Goal: Use online tool/utility: Use online tool/utility

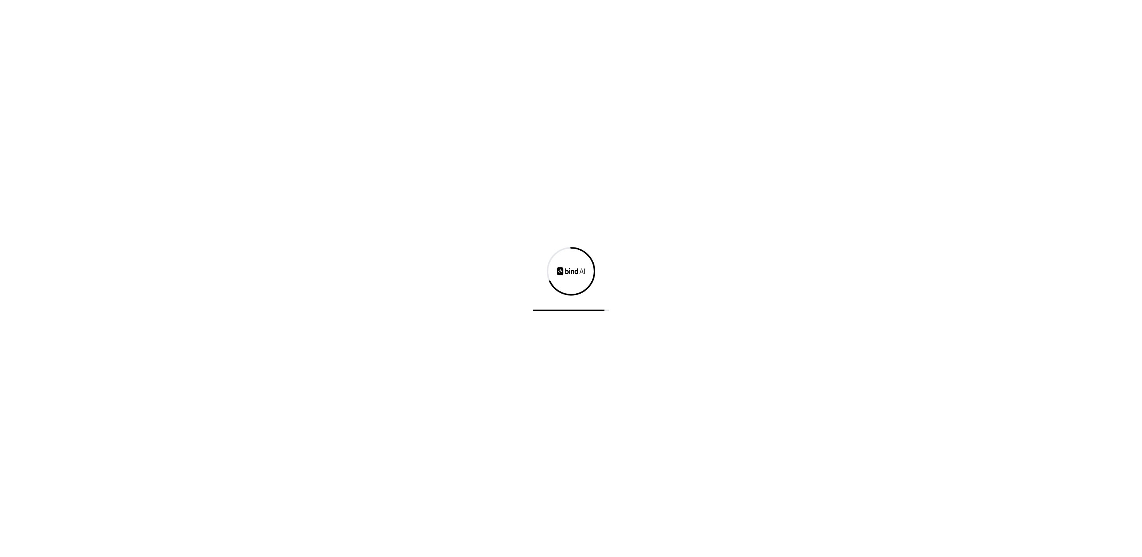
click at [733, 260] on div at bounding box center [571, 278] width 1142 height 557
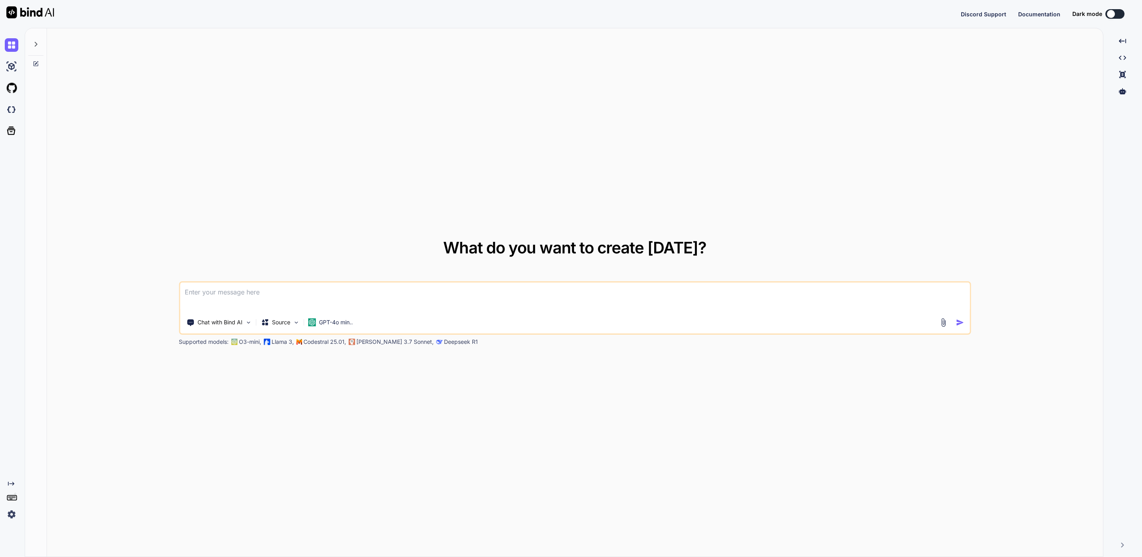
click at [294, 289] on textarea at bounding box center [575, 296] width 790 height 29
type textarea "x"
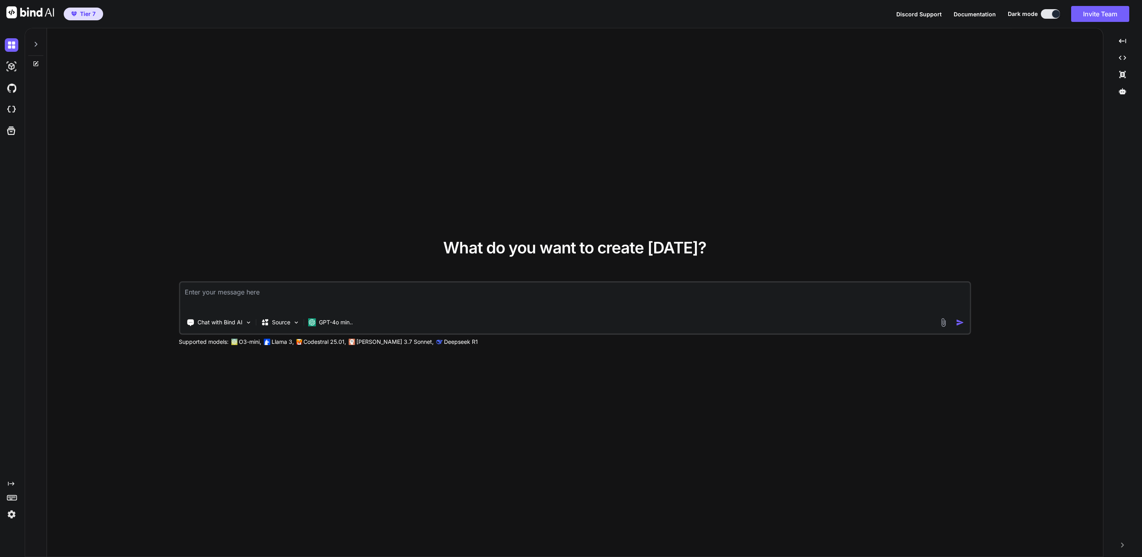
type textarea "Build a static website using React. Requirements: - Minimalist design, clean la…"
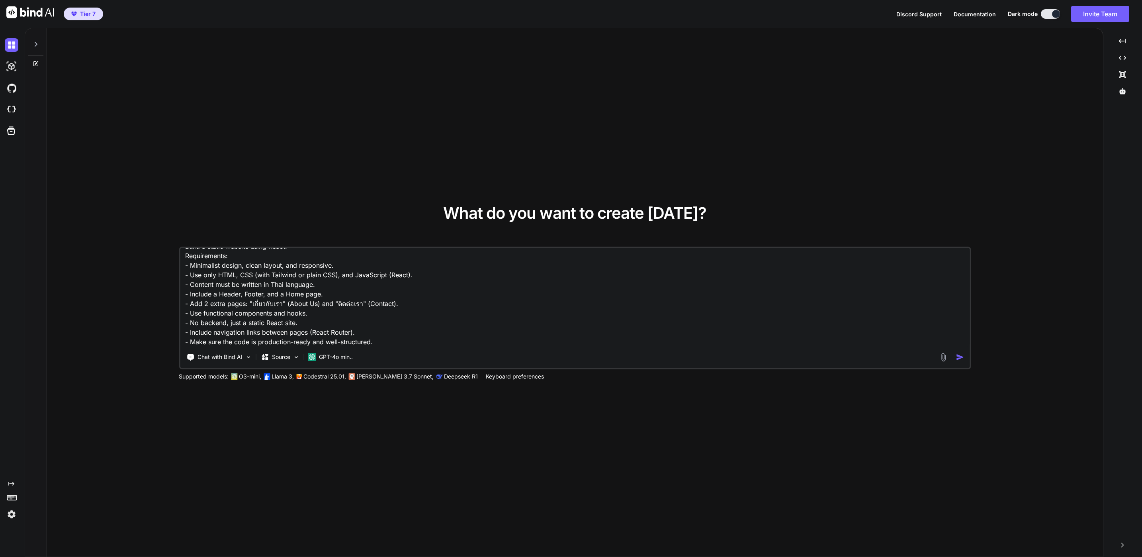
type textarea "x"
type textarea "Build a static website using React. Requirements: - Minimalist design, clean la…"
click at [4, 110] on div at bounding box center [11, 110] width 22 height 22
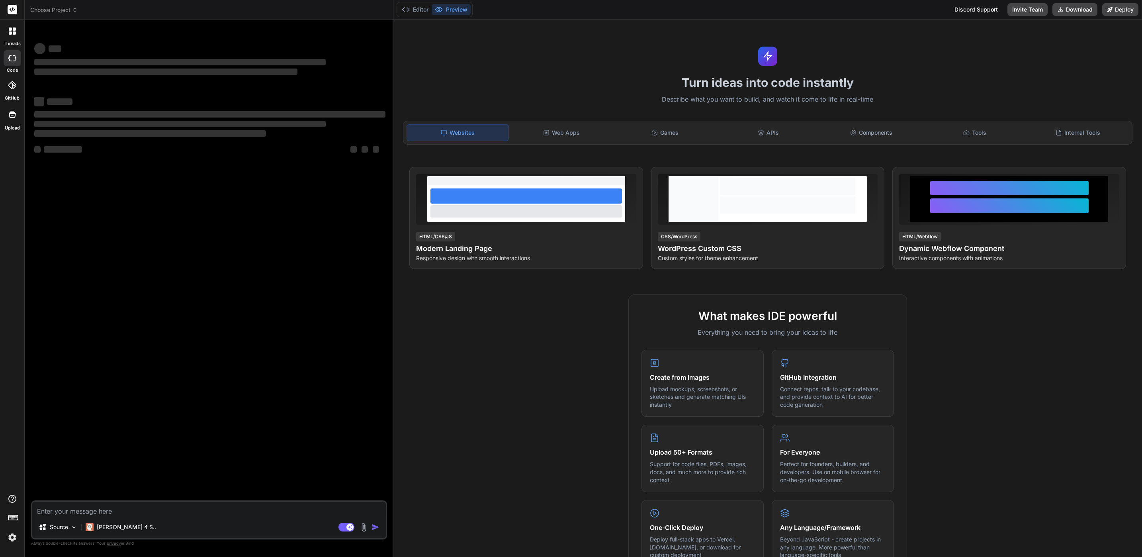
type textarea "x"
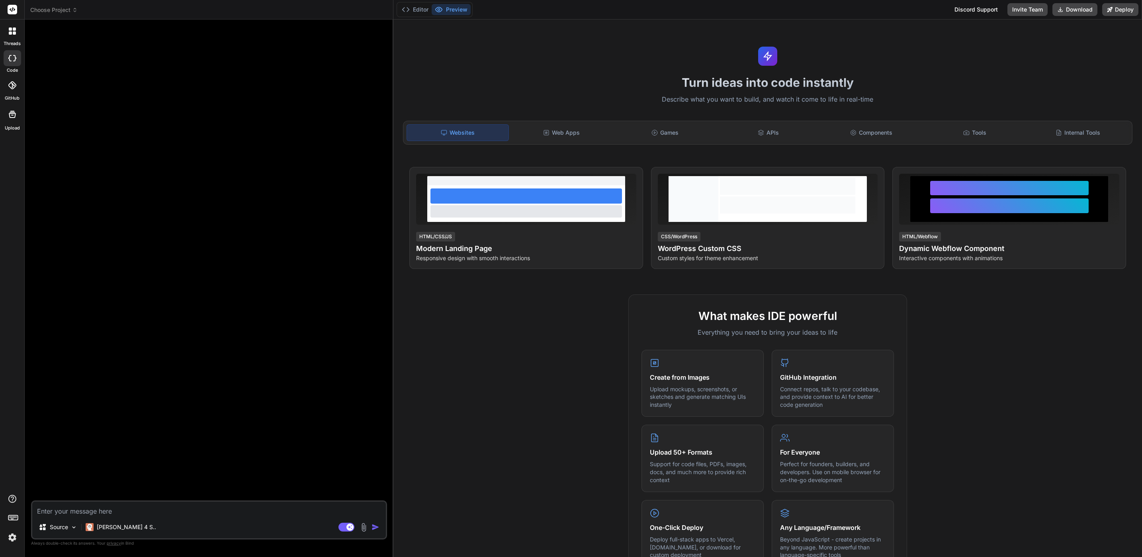
click at [149, 508] on textarea at bounding box center [209, 508] width 354 height 14
type textarea "Build a static website using React. Requirements: - Minimalist design, clean la…"
type textarea "x"
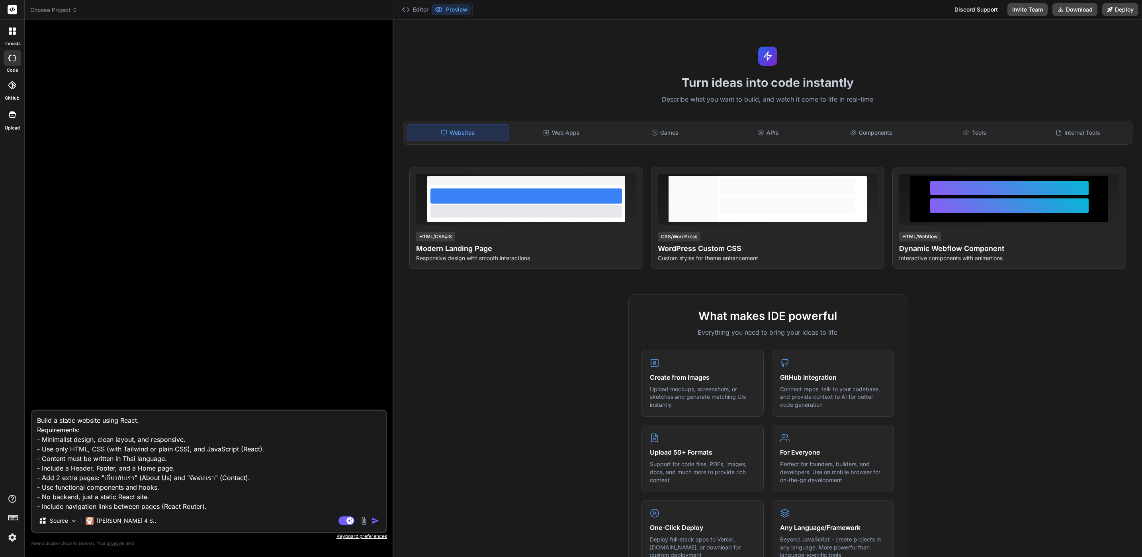
scroll to position [20, 0]
type textarea "Build a static website using React. Requirements: - Minimalist design, clean la…"
click at [128, 516] on div "Claude 4 S.." at bounding box center [120, 520] width 77 height 16
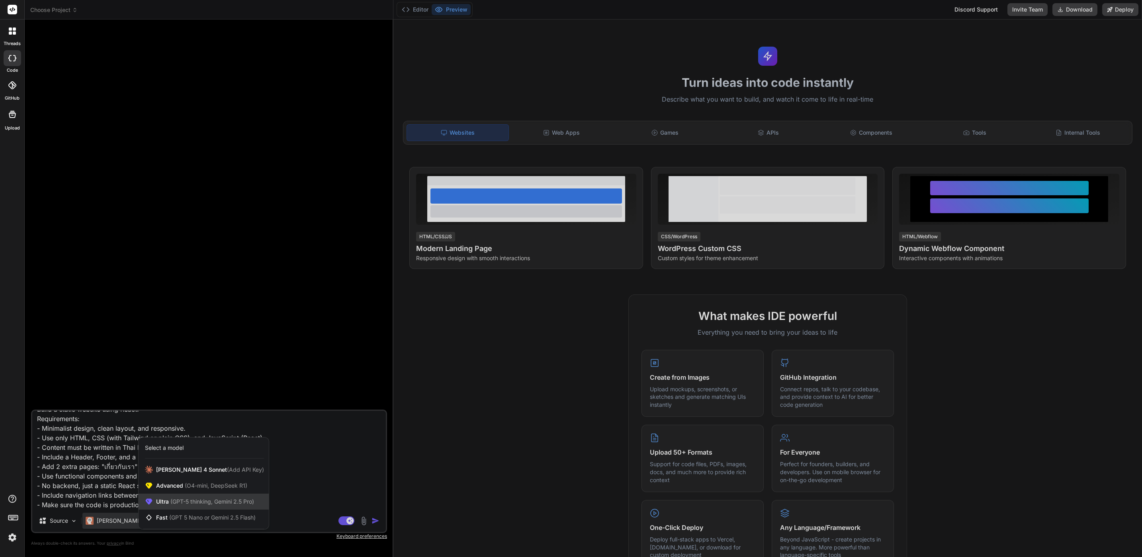
click at [203, 498] on span "(GPT-5 thinking, Gemini 2.5 Pro)" at bounding box center [211, 501] width 85 height 7
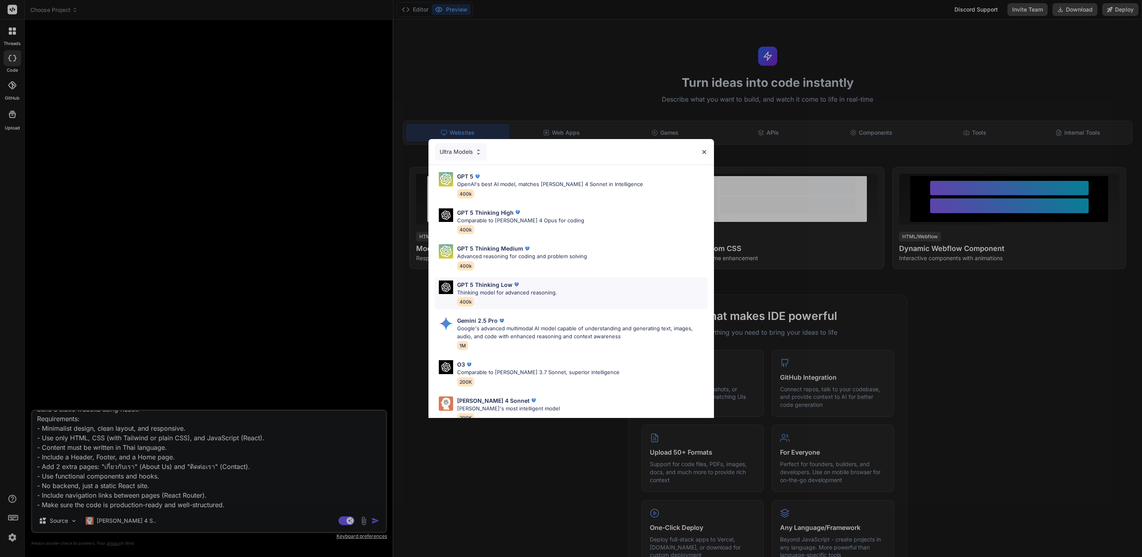
scroll to position [52, 0]
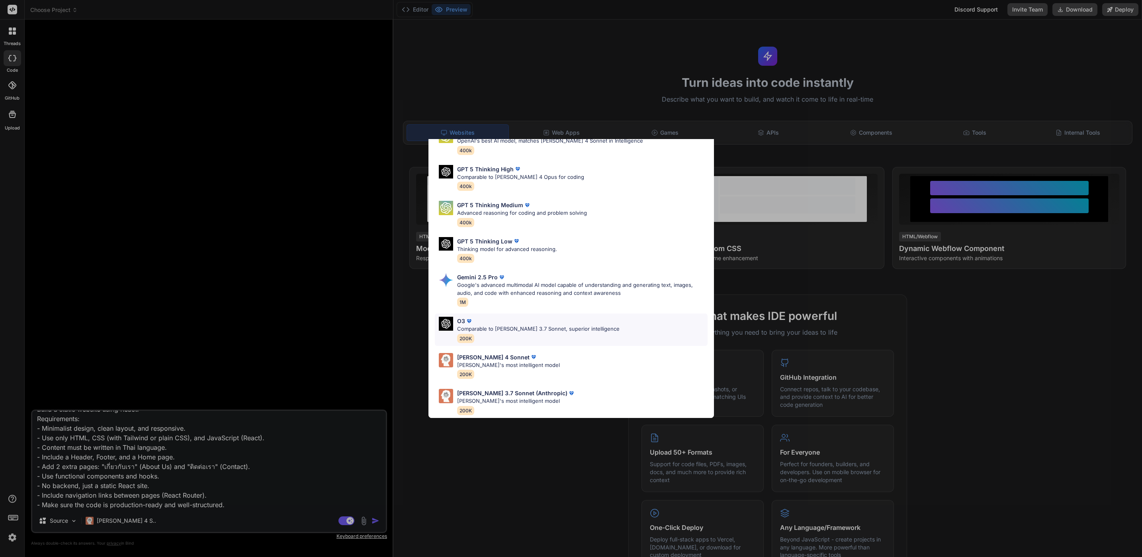
click at [602, 314] on div "O3 Comparable to Claude 3.7 Sonnet, superior intelligence 200K" at bounding box center [571, 329] width 273 height 32
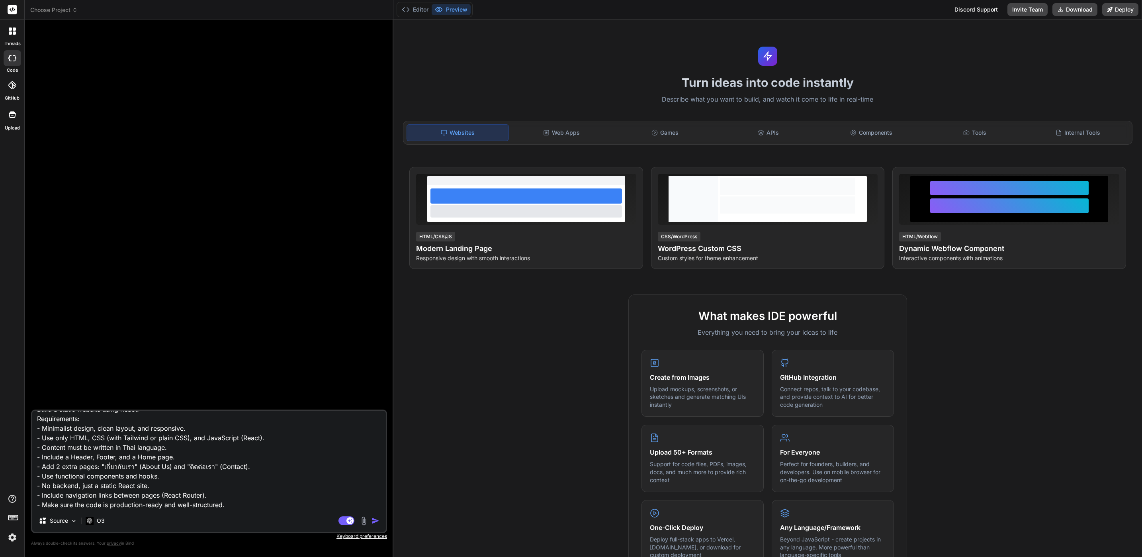
click at [260, 491] on textarea "Build a static website using React. Requirements: - Minimalist design, clean la…" at bounding box center [209, 460] width 354 height 99
click at [379, 521] on img "button" at bounding box center [376, 520] width 8 height 8
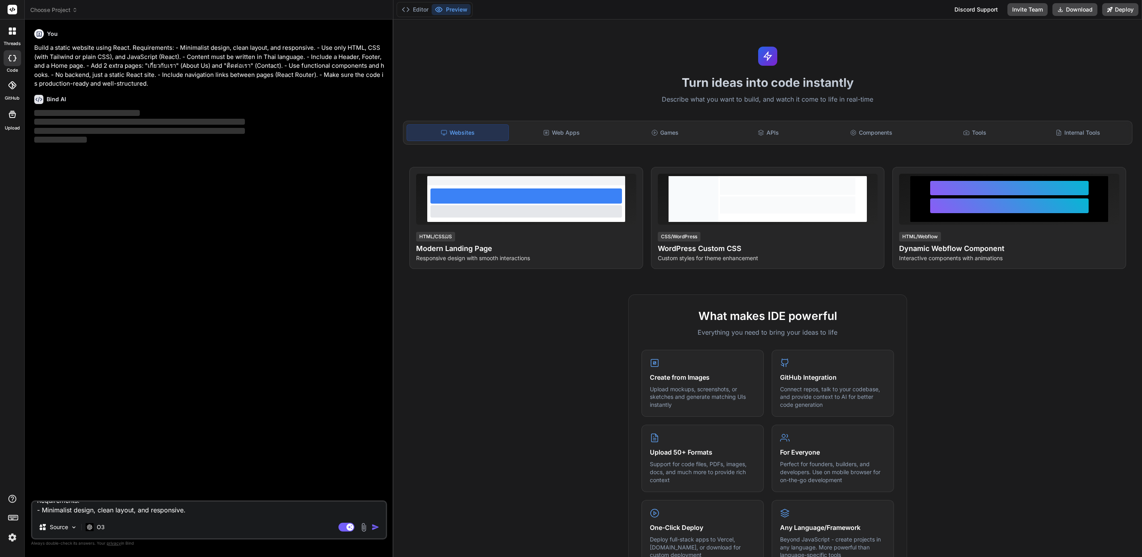
scroll to position [0, 0]
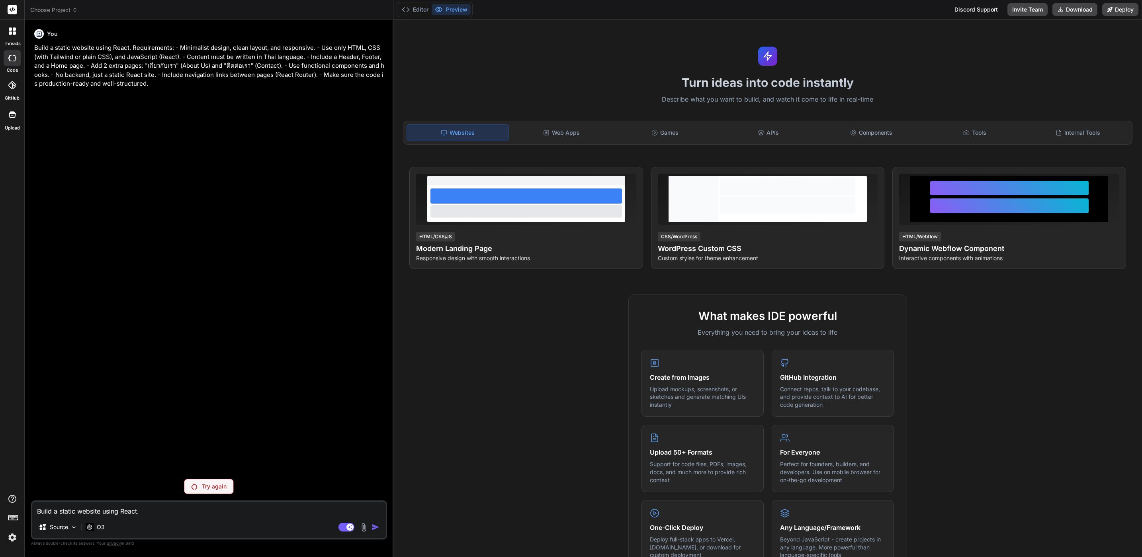
click at [206, 484] on p "Try again" at bounding box center [214, 486] width 25 height 8
click at [16, 537] on img at bounding box center [13, 537] width 14 height 14
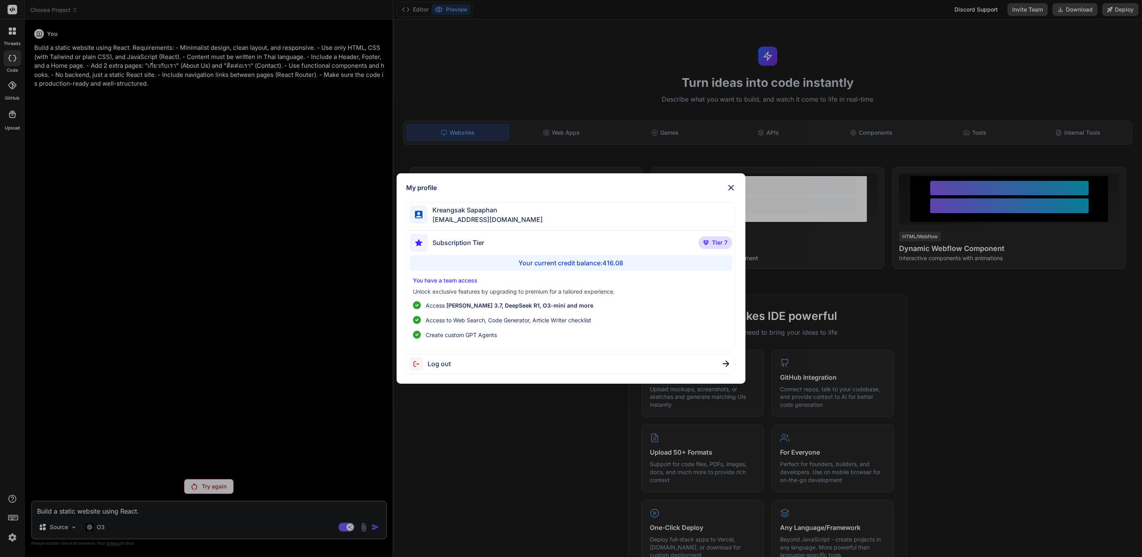
click at [35, 491] on div "My profile Kreangsak Sapaphan inseiong@gmail.com Subscription Tier Tier 7 Your …" at bounding box center [571, 278] width 1142 height 557
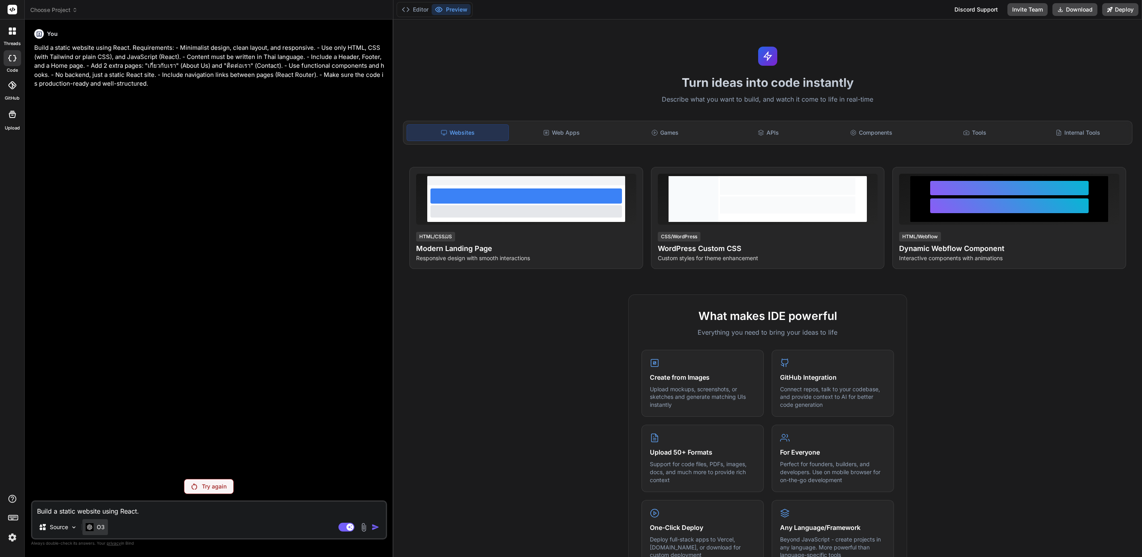
click at [92, 531] on div "O3" at bounding box center [94, 527] width 25 height 16
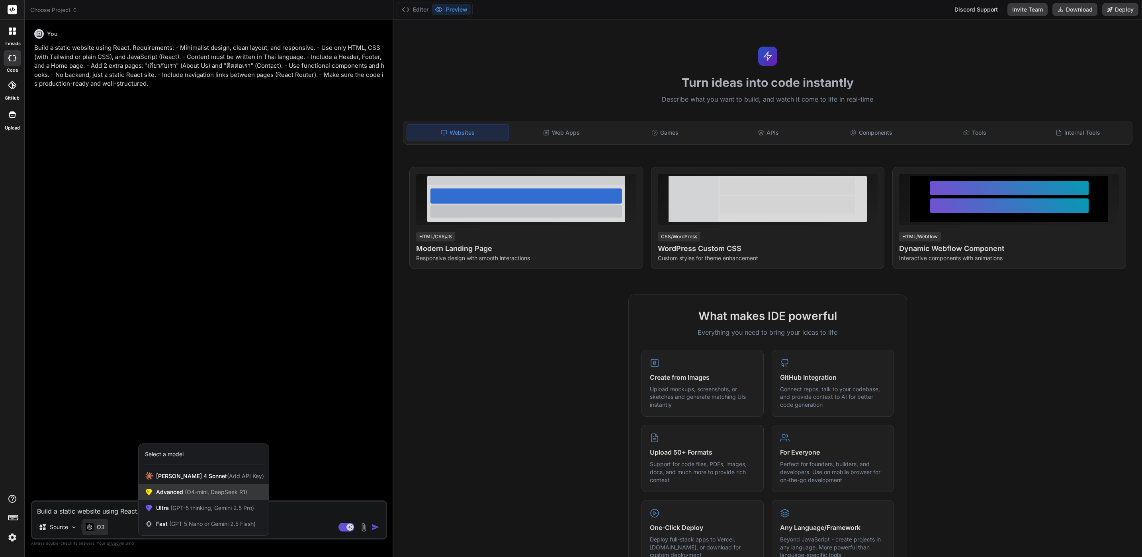
click at [191, 487] on div "Advanced (O4-mini, DeepSeek R1)" at bounding box center [204, 492] width 130 height 16
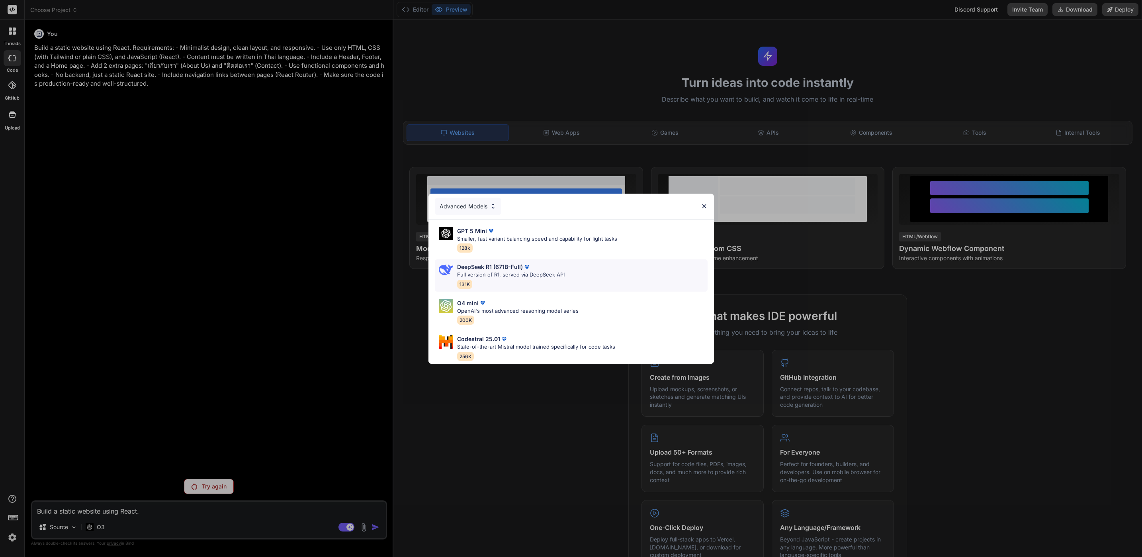
click at [566, 272] on div "DeepSeek R1 (671B-Full) Full version of R1, served via DeepSeek API 131K" at bounding box center [571, 275] width 273 height 32
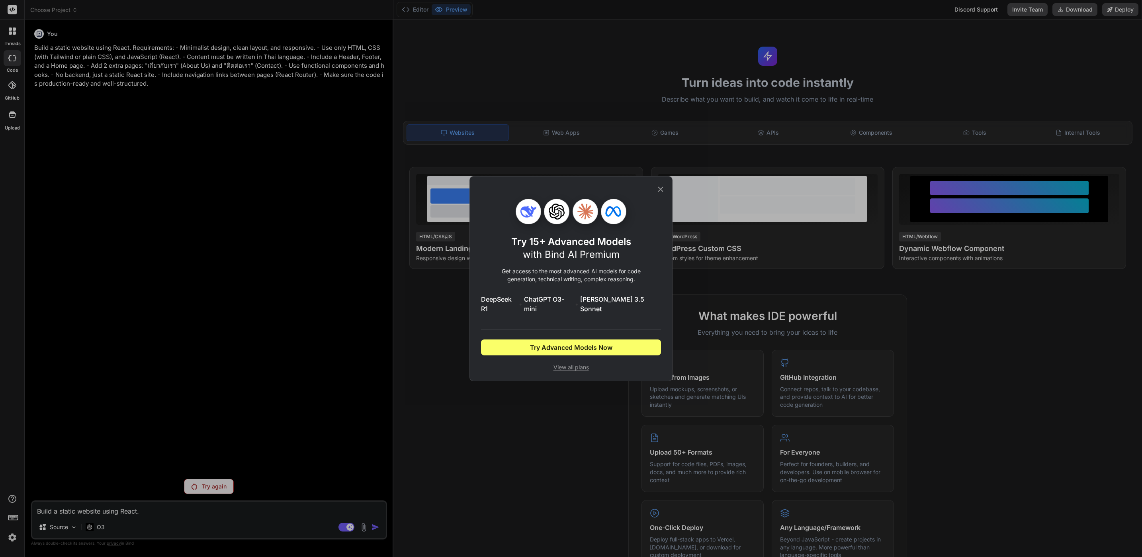
click at [450, 385] on div "Try 15+ Advanced Models with Bind AI Premium Get access to the most advanced AI…" at bounding box center [571, 278] width 1142 height 557
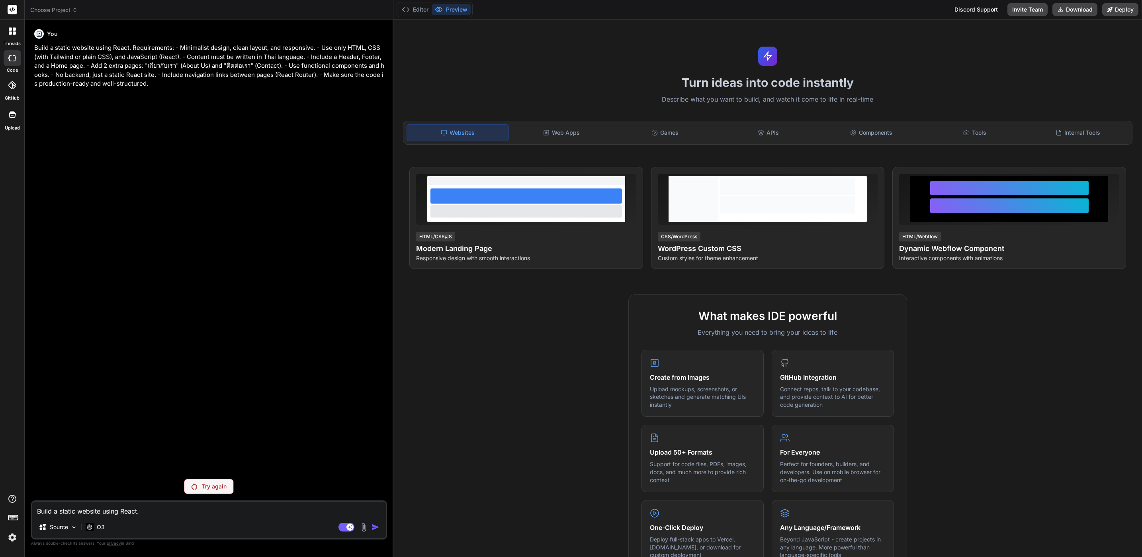
click at [9, 535] on img at bounding box center [13, 537] width 14 height 14
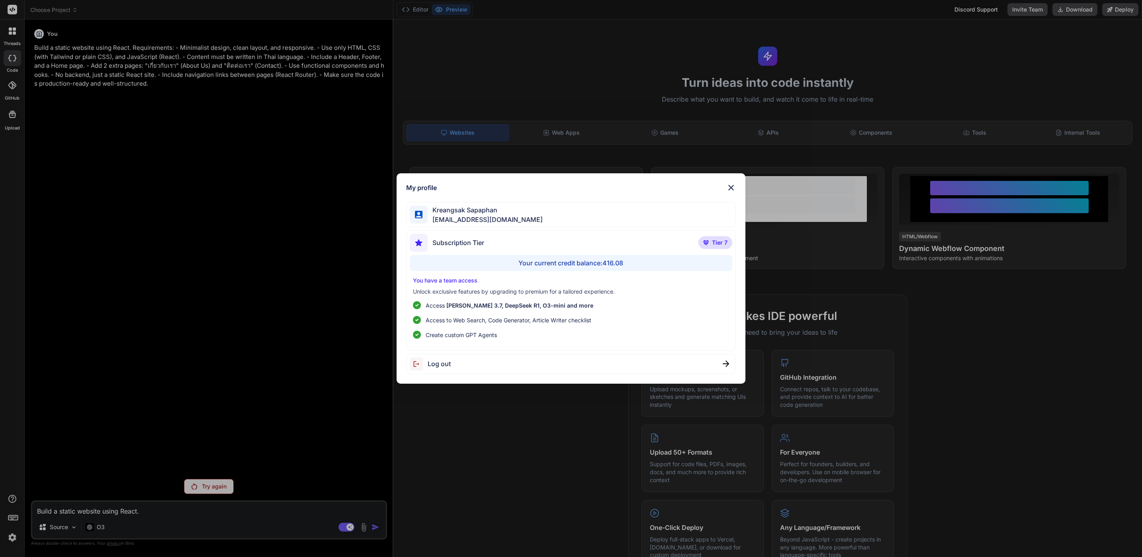
click at [485, 367] on div "Log out" at bounding box center [571, 364] width 330 height 20
click at [496, 360] on div "Logging out..." at bounding box center [571, 364] width 330 height 20
click at [502, 338] on li "Create custom GPT Agents" at bounding box center [571, 335] width 316 height 8
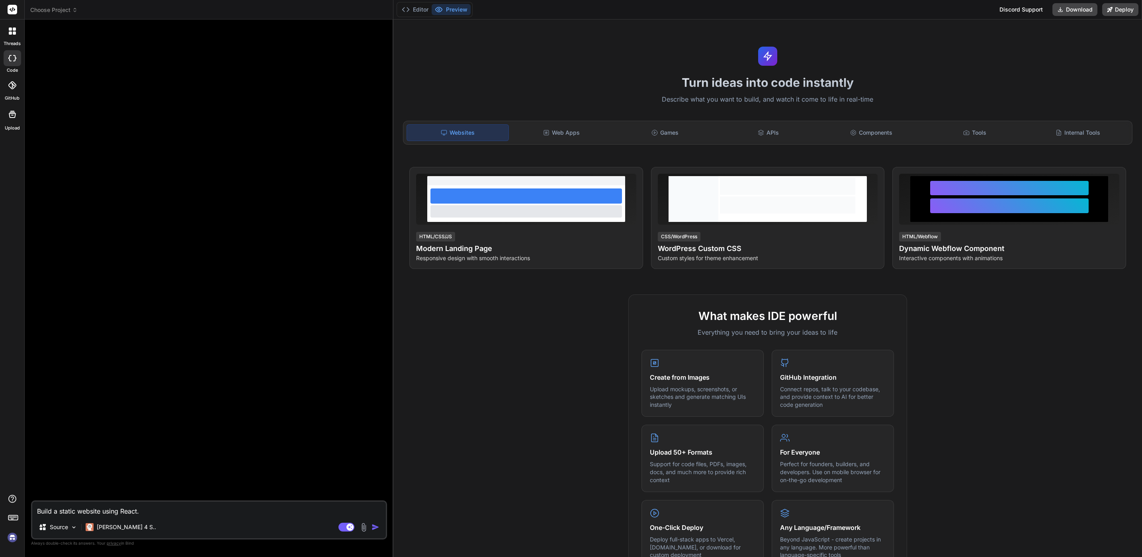
click at [11, 540] on img at bounding box center [13, 537] width 14 height 14
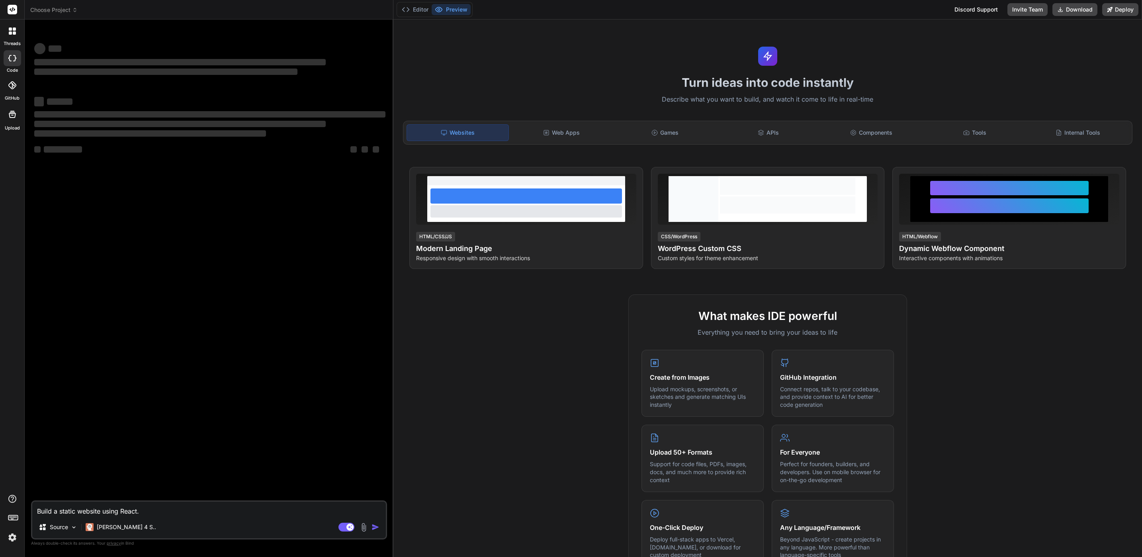
type textarea "x"
click at [157, 509] on textarea "Build a static website using React. Requirements: - Minimalist design, clean la…" at bounding box center [209, 508] width 354 height 14
paste textarea "Build a static website using React. Requirements: - Minimalist design, clean la…"
type textarea "Build a static website using React. Requirements: - Minimalist design, clean la…"
type textarea "x"
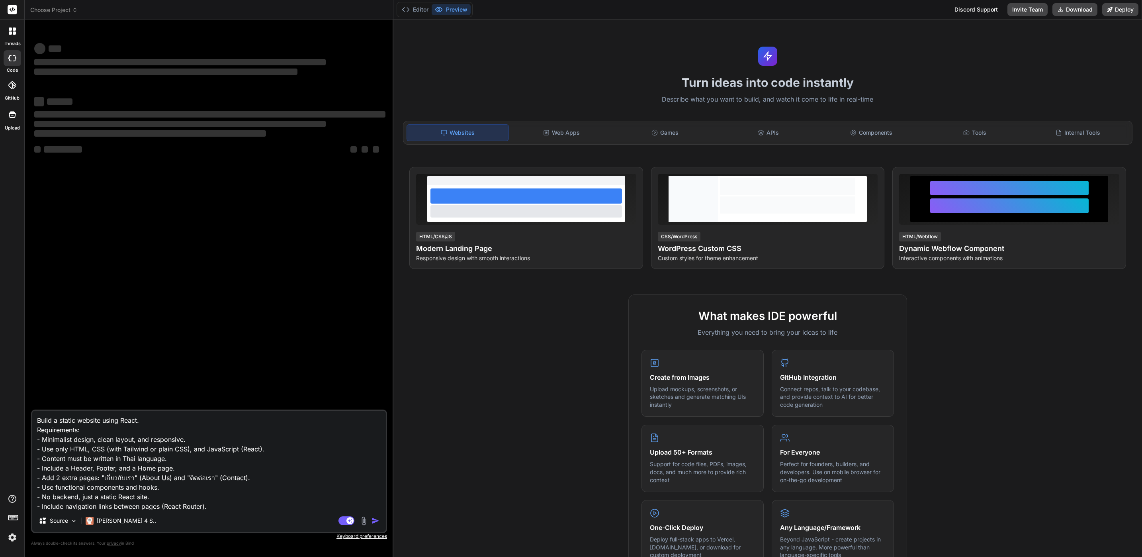
scroll to position [20, 0]
type textarea "Build a static website using React. Requirements: - Minimalist design, clean la…"
click at [118, 527] on div "Claude 4 S.." at bounding box center [120, 520] width 77 height 16
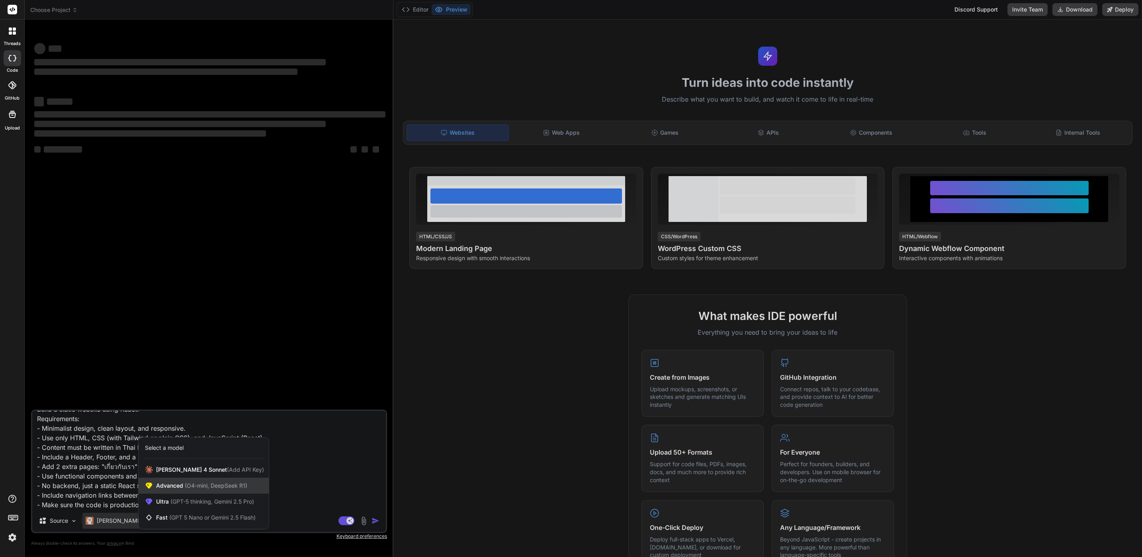
click at [227, 487] on span "(O4-mini, DeepSeek R1)" at bounding box center [215, 485] width 64 height 7
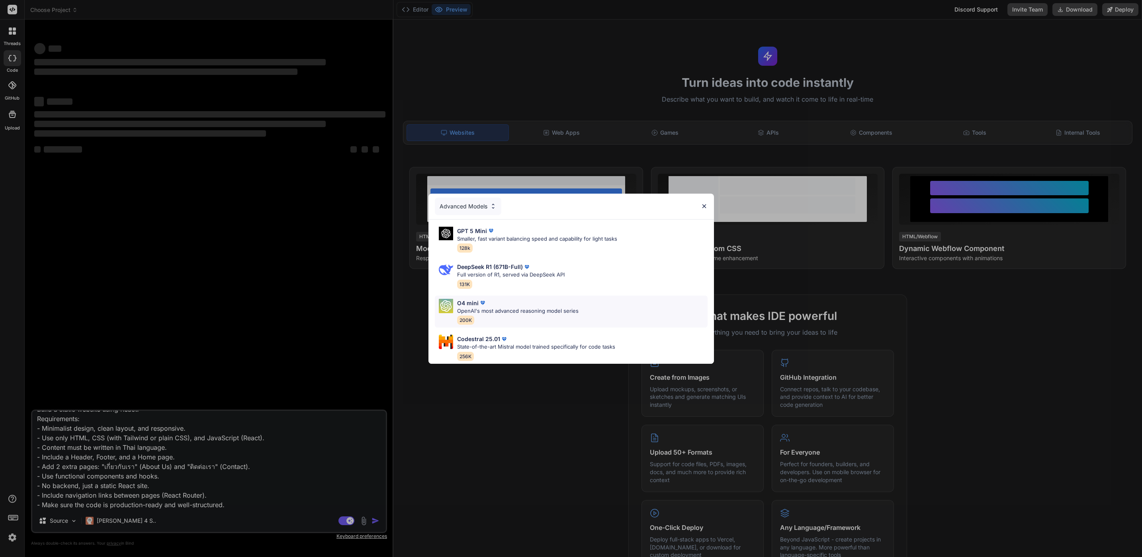
click at [550, 301] on div "O4 mini" at bounding box center [517, 303] width 121 height 8
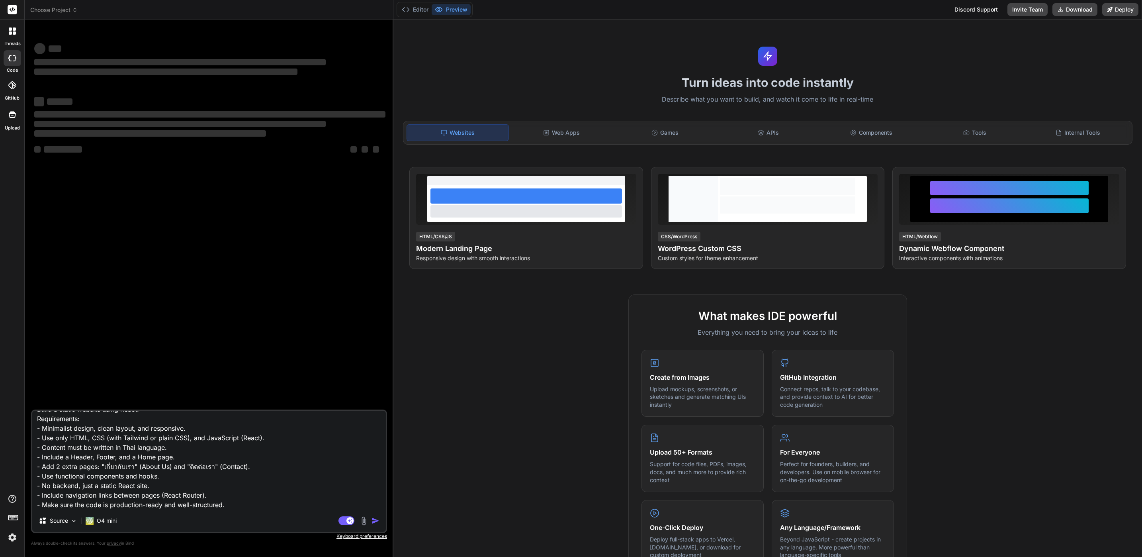
scroll to position [20, 0]
click at [119, 524] on div "O4 mini" at bounding box center [100, 520] width 37 height 16
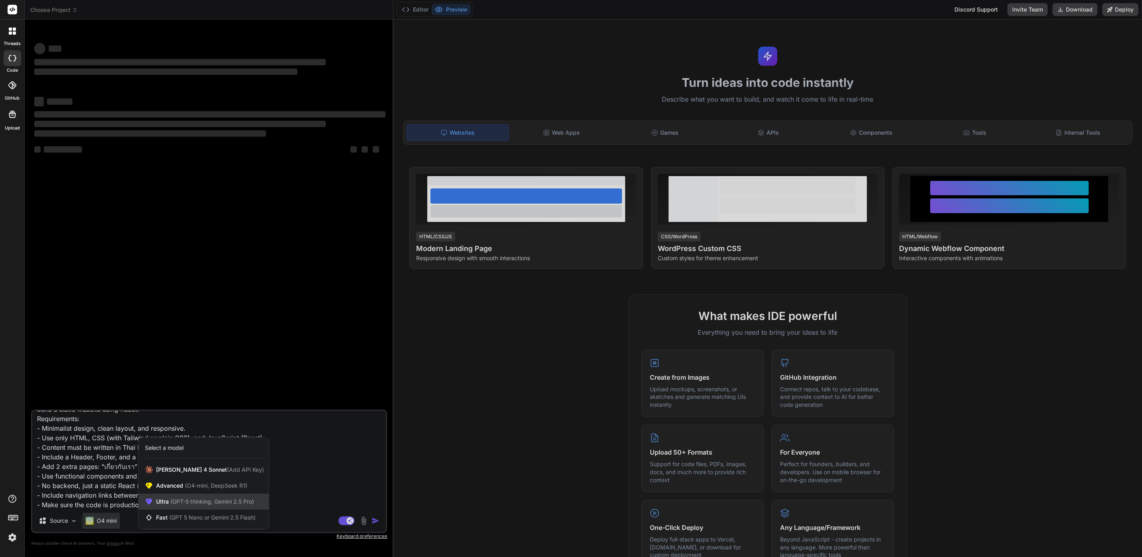
click at [203, 493] on div "Ultra (GPT-5 thinking, Gemini 2.5 Pro)" at bounding box center [204, 501] width 130 height 16
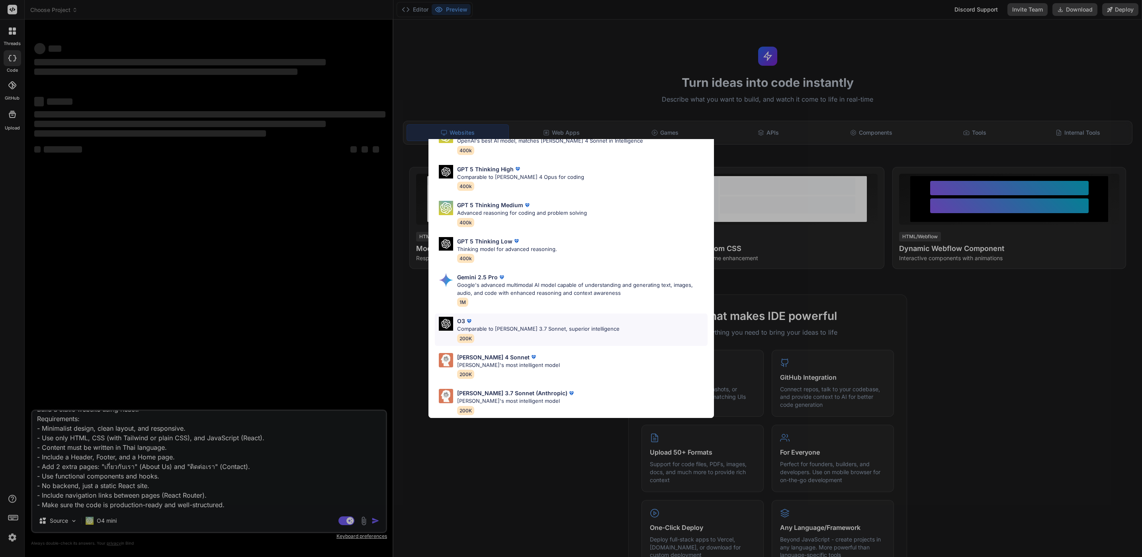
scroll to position [0, 0]
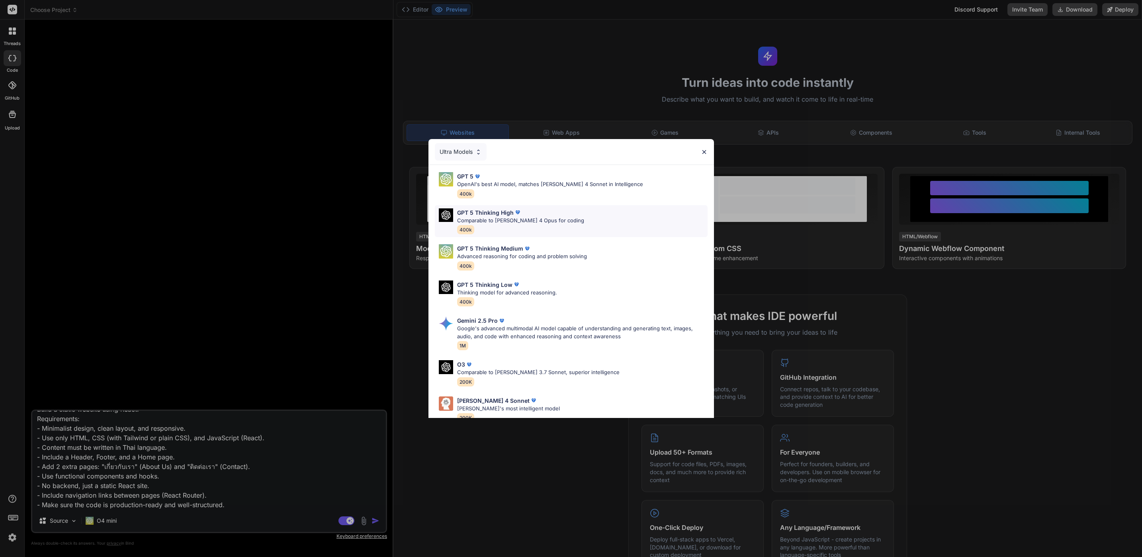
click at [591, 220] on div "GPT 5 Thinking High Comparable to Claude 4 Opus for coding 400k" at bounding box center [571, 221] width 273 height 32
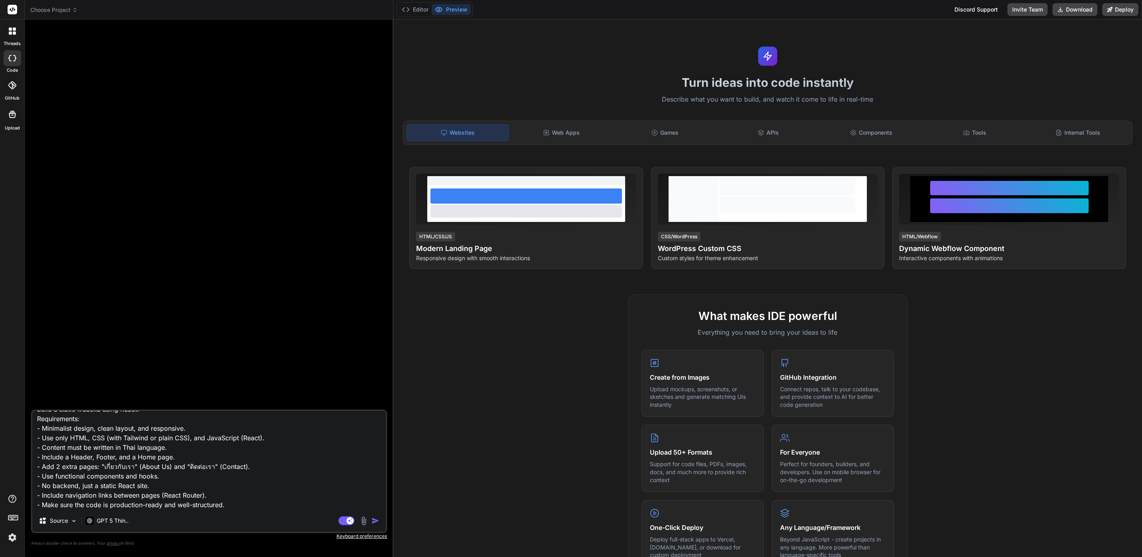
click at [379, 518] on img "button" at bounding box center [376, 520] width 8 height 8
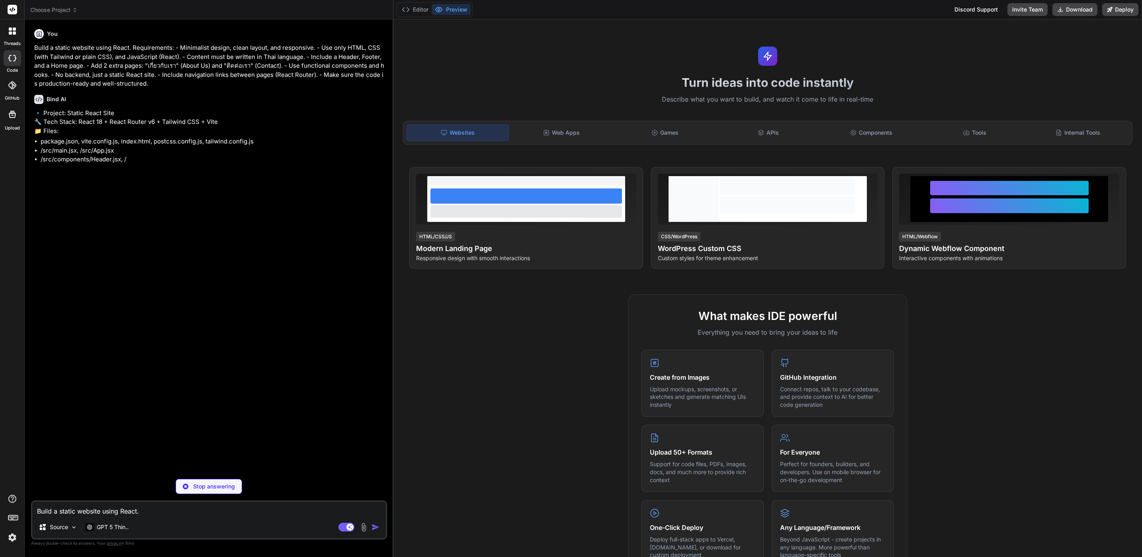
type textarea "x"
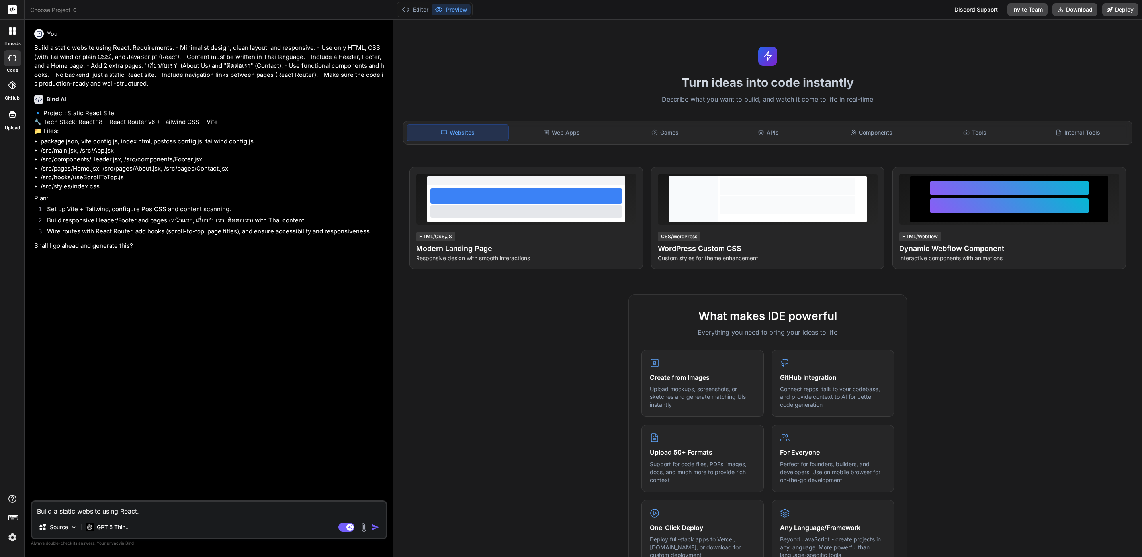
click at [159, 521] on div "Source GPT 5 Thin.." at bounding box center [209, 528] width 354 height 19
click at [178, 507] on textarea "Build a static website using React. Requirements: - Minimalist design, clean la…" at bounding box center [209, 508] width 354 height 14
type textarea "ก"
type textarea "x"
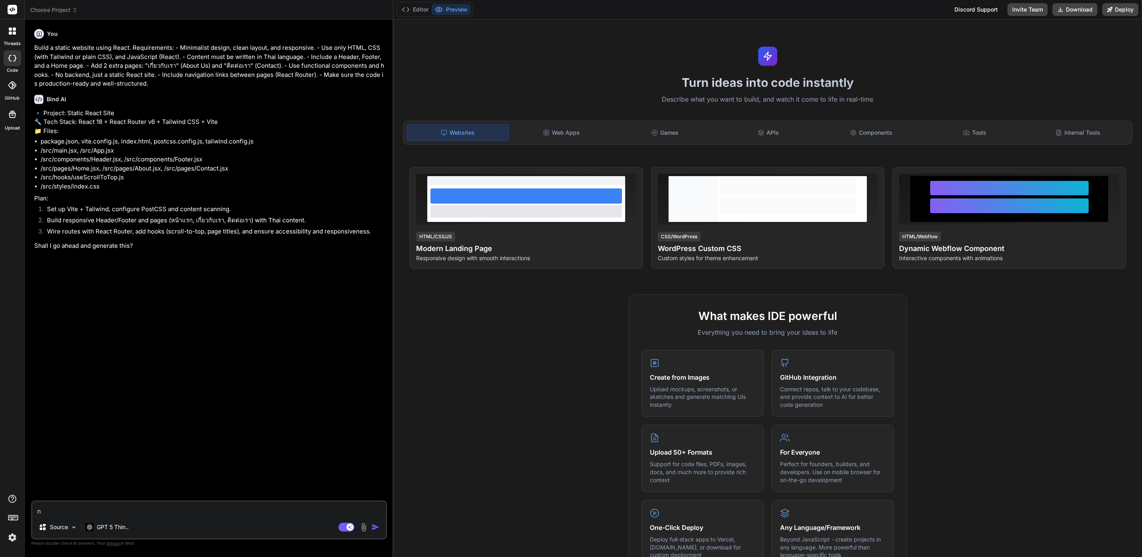
type textarea "กน"
type textarea "x"
type textarea "ก"
type textarea "x"
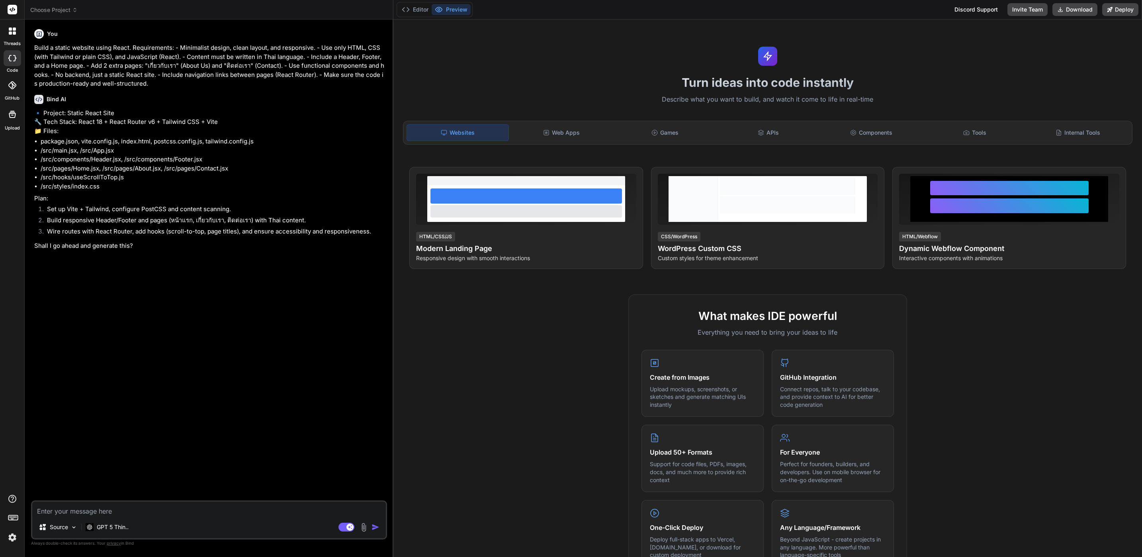
type textarea "d"
type textarea "x"
type textarea "do"
type textarea "x"
type textarea "do"
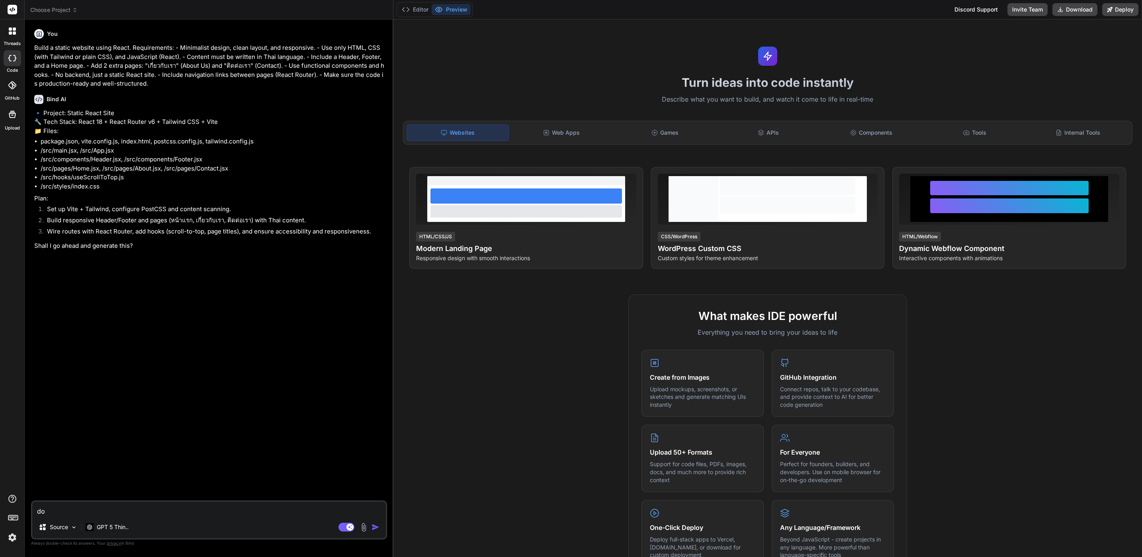
type textarea "x"
type textarea "do i"
type textarea "x"
type textarea "do it"
type textarea "x"
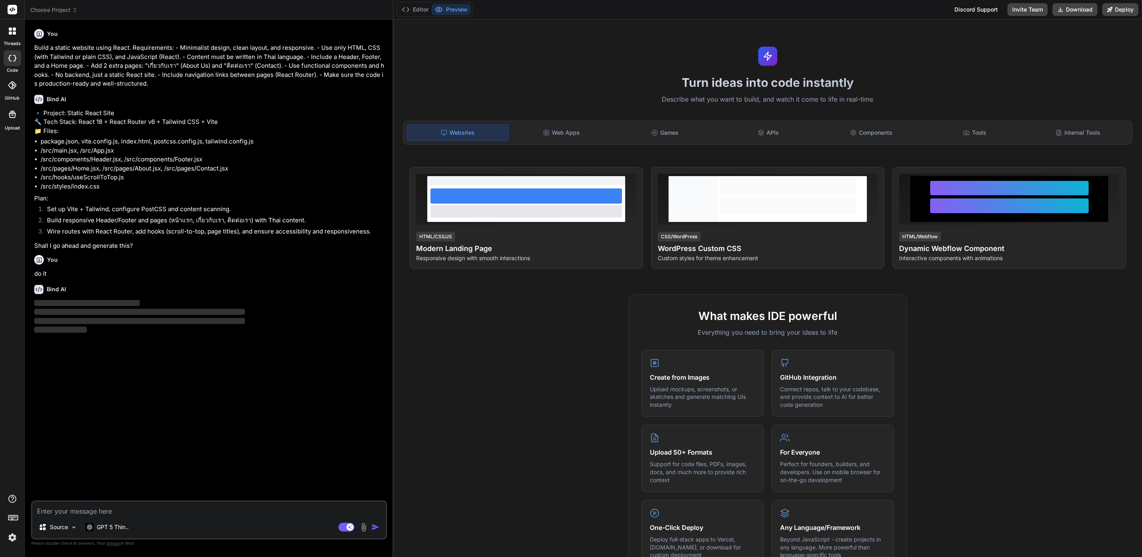
click at [297, 203] on p "Plan:" at bounding box center [209, 198] width 351 height 9
click at [763, 55] on icon at bounding box center [768, 56] width 10 height 10
click at [552, 131] on div "Web Apps" at bounding box center [562, 132] width 102 height 17
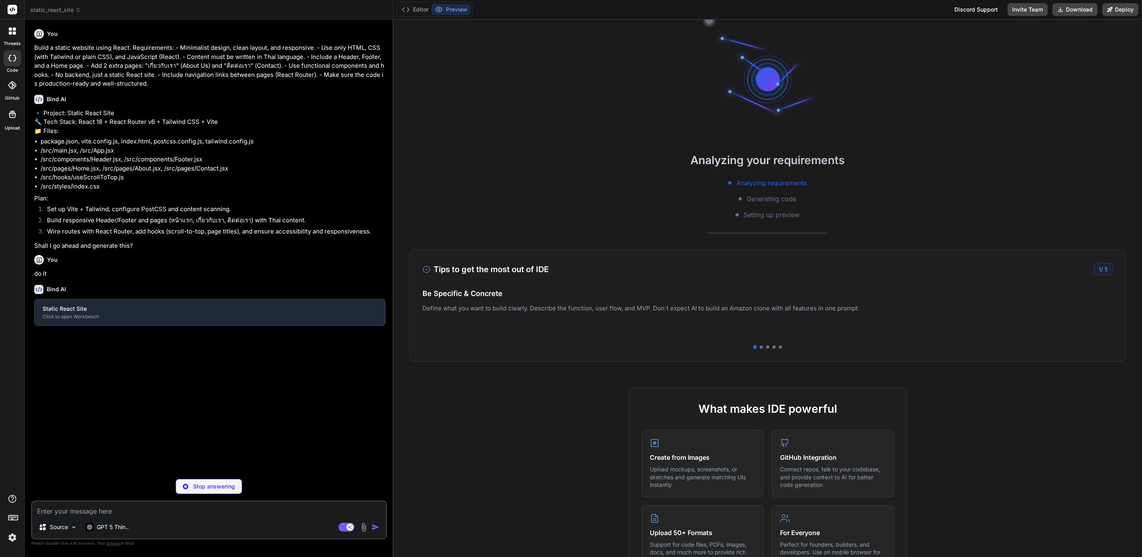
type textarea "x"
type textarea ">"
type textarea "x"
type textarea "ct()] })"
type textarea "x"
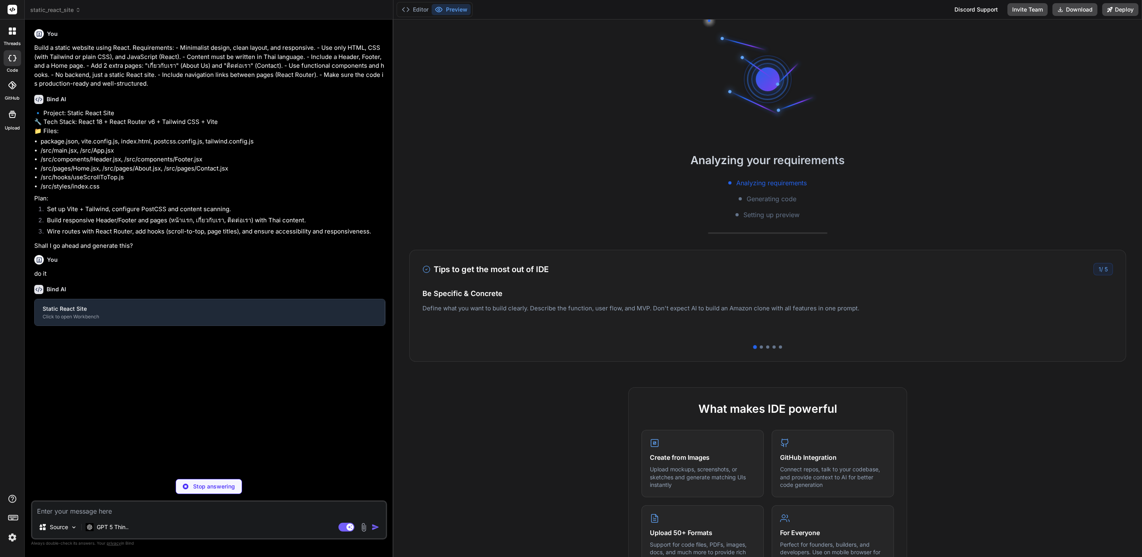
type textarea "}, }"
type textarea "x"
type textarea "}"
type textarea "x"
type textarea ")"
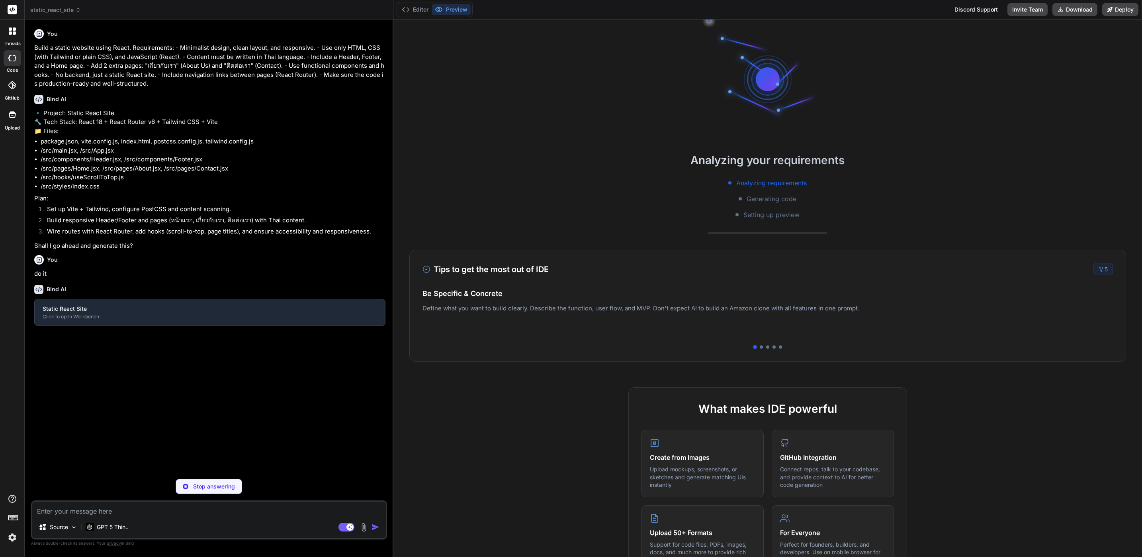
type textarea "x"
type textarea "}"
type textarea "x"
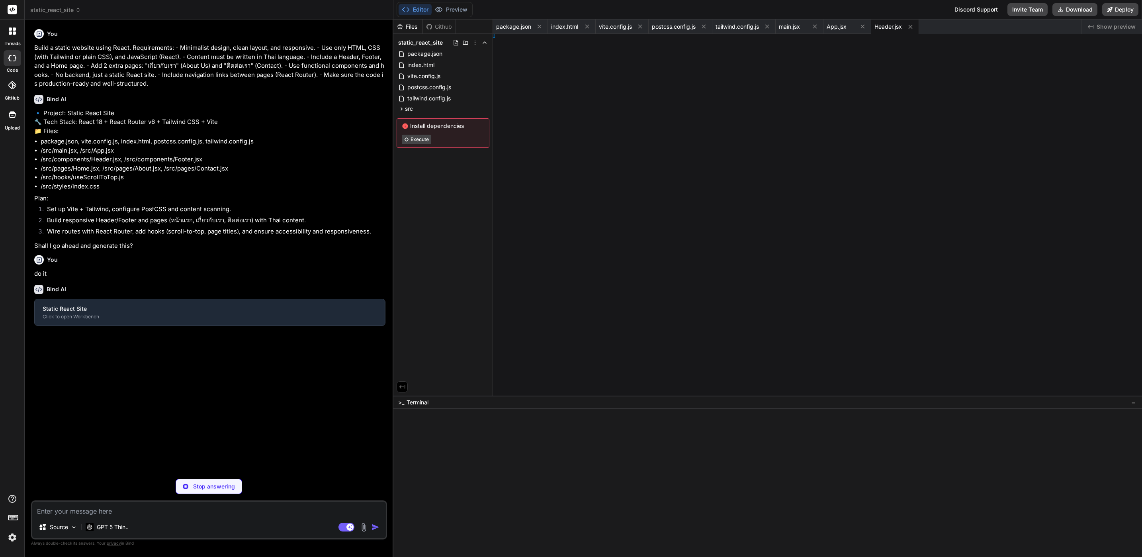
type textarea "x"
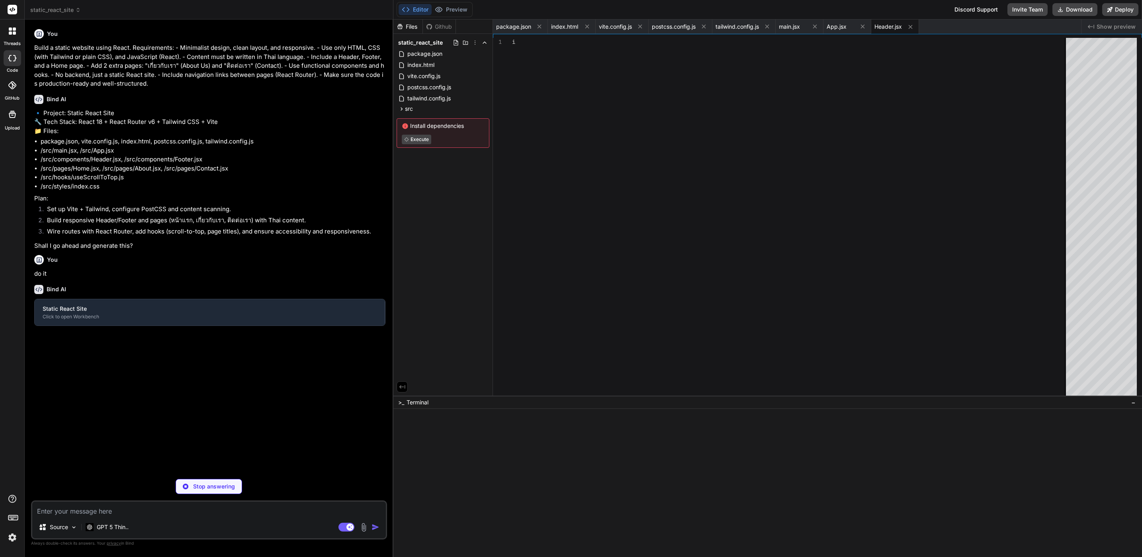
type textarea "<NavLink to="/about" className={navLinkClass} onClick={close}>เกี่ยวกับเรา</Nav…"
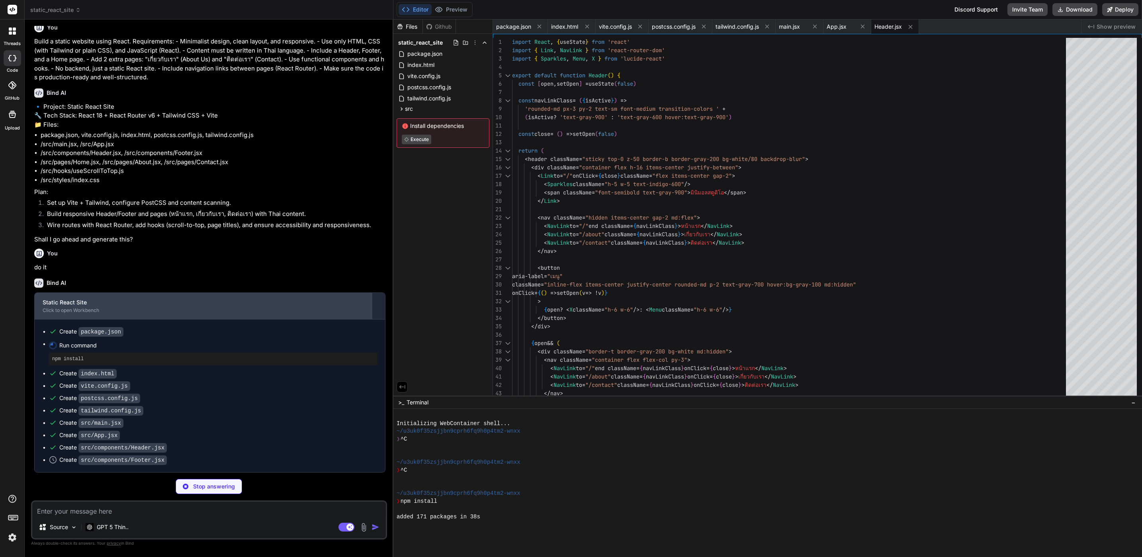
scroll to position [16, 0]
type textarea "x"
type textarea "</div> </div> </footer> ) }"
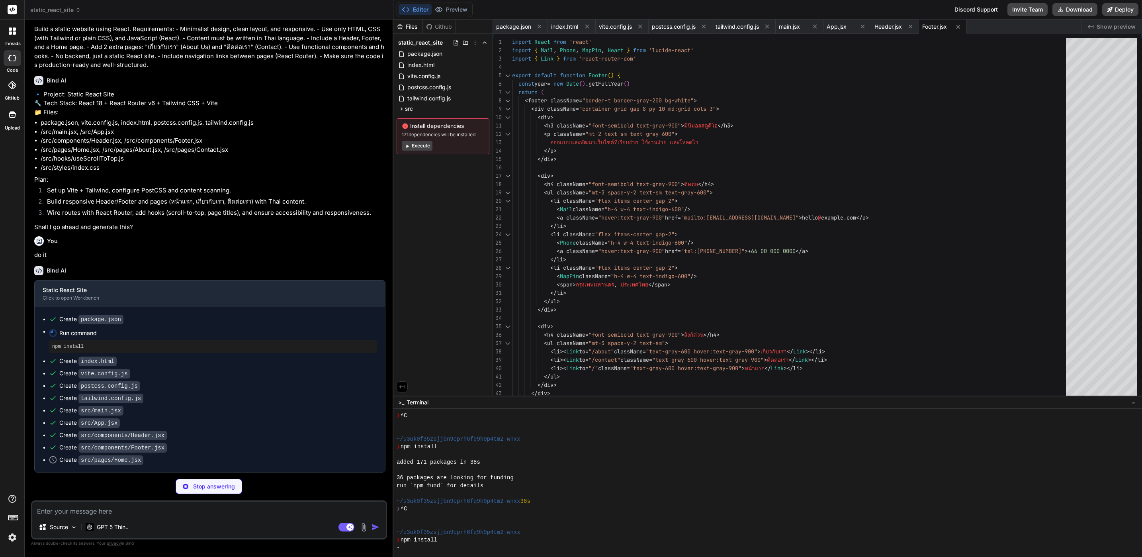
scroll to position [109, 0]
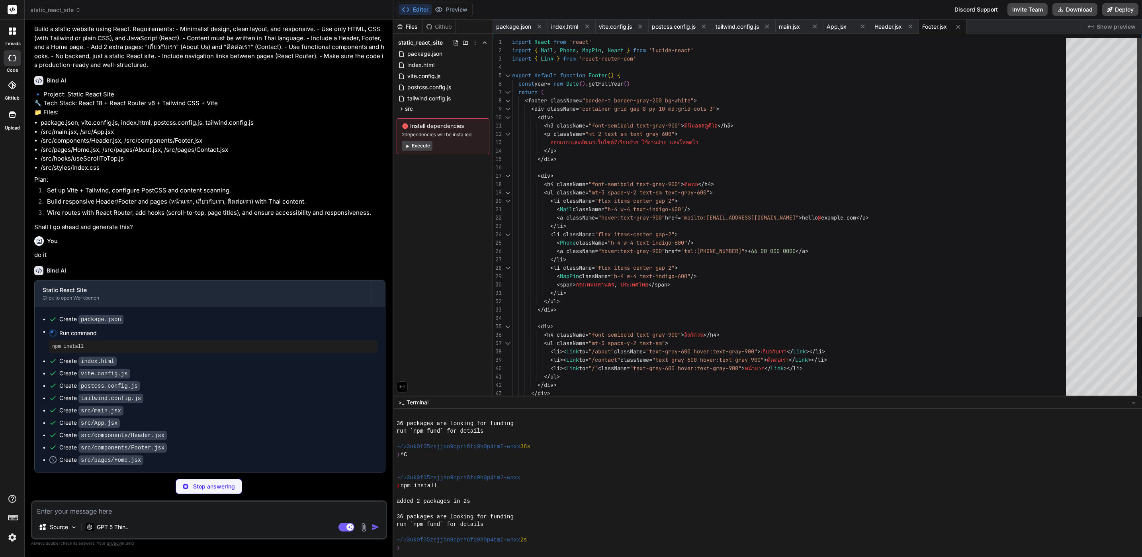
type textarea "x"
type textarea "<script type="module" src="/src/main.jsx"></script> </body> </html>"
type textarea "x"
type textarea "import { defineConfig } from 'vite' import react from '@vitejs/plugin-react' ex…"
type textarea "x"
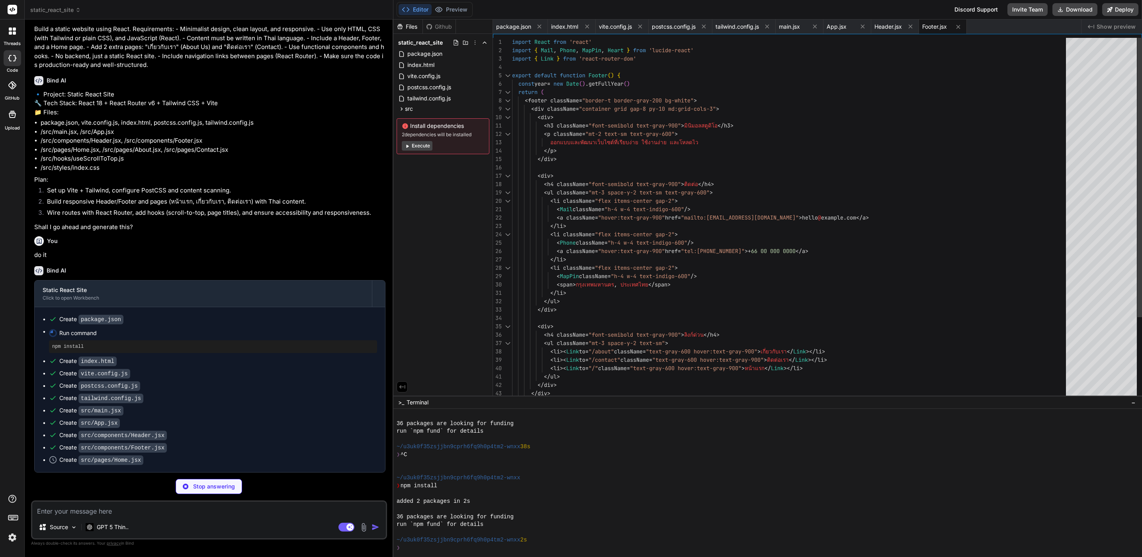
type textarea "</BrowserRouter> </React.StrictMode> )"
type textarea "x"
type textarea "</Routes> </main> <Footer /> </div> </> ) }"
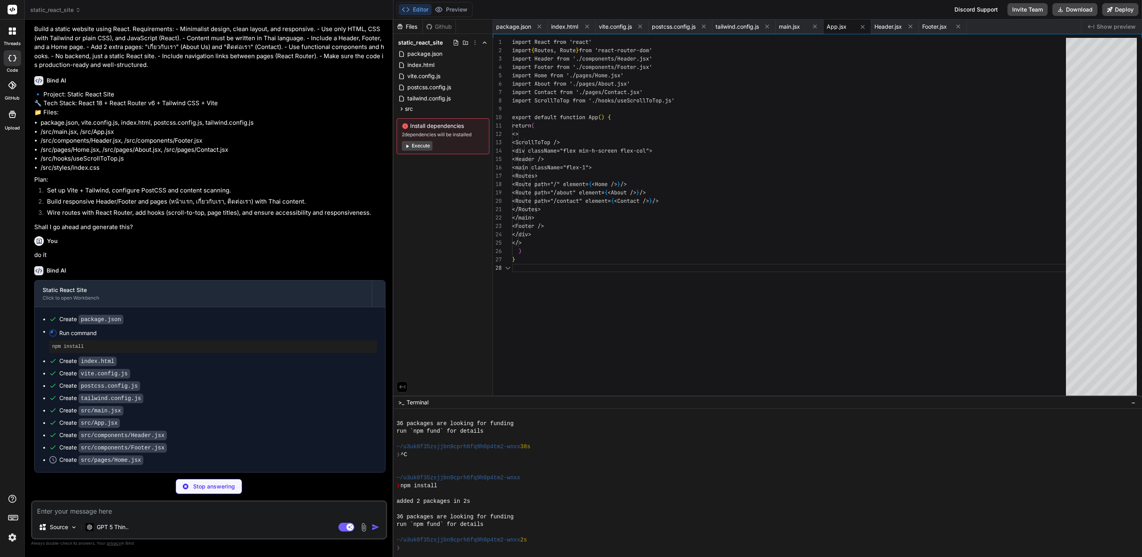
type textarea "x"
type textarea "</div> </div> </footer> ) }"
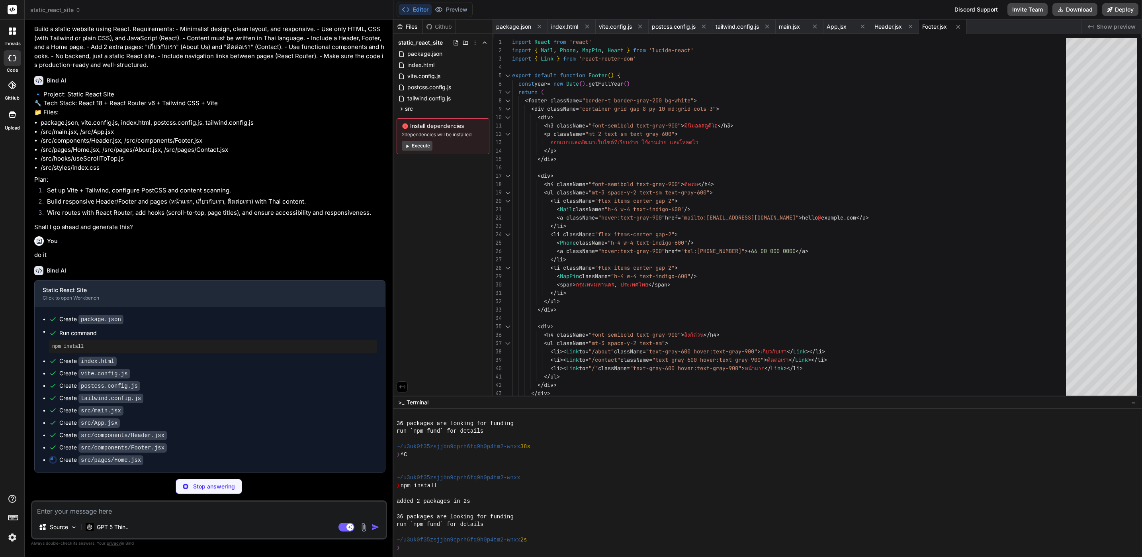
type textarea "x"
type textarea "</section> </div> ) }"
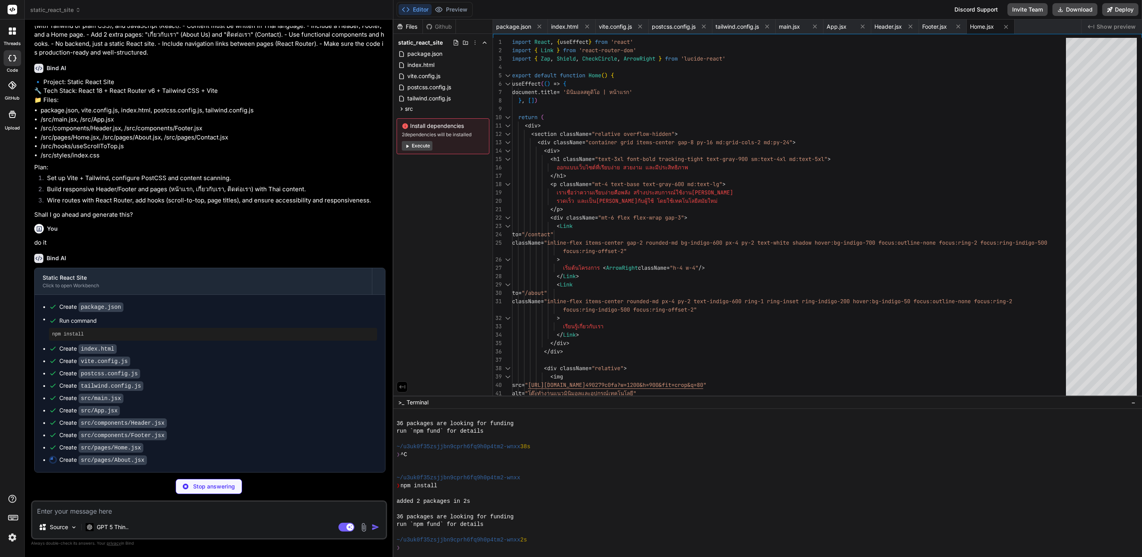
type textarea "x"
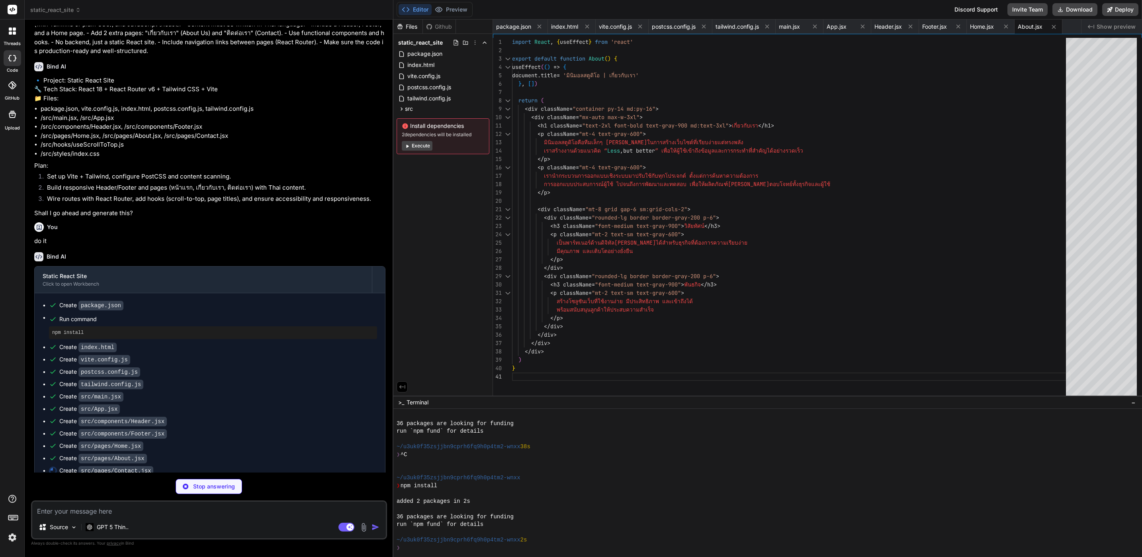
type textarea "x"
type textarea "</div> ) }"
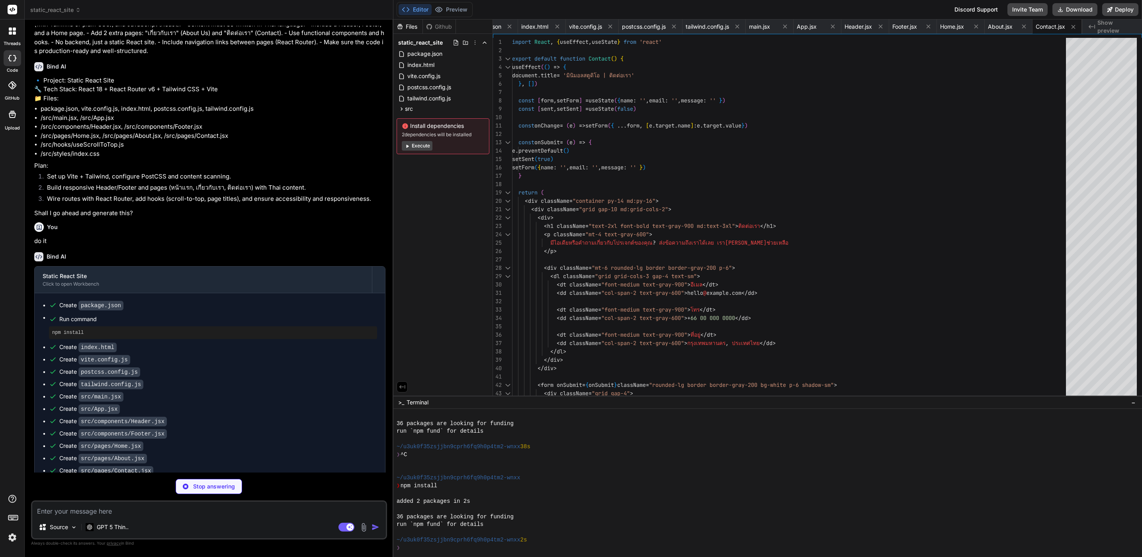
type textarea "x"
type textarea "return null }"
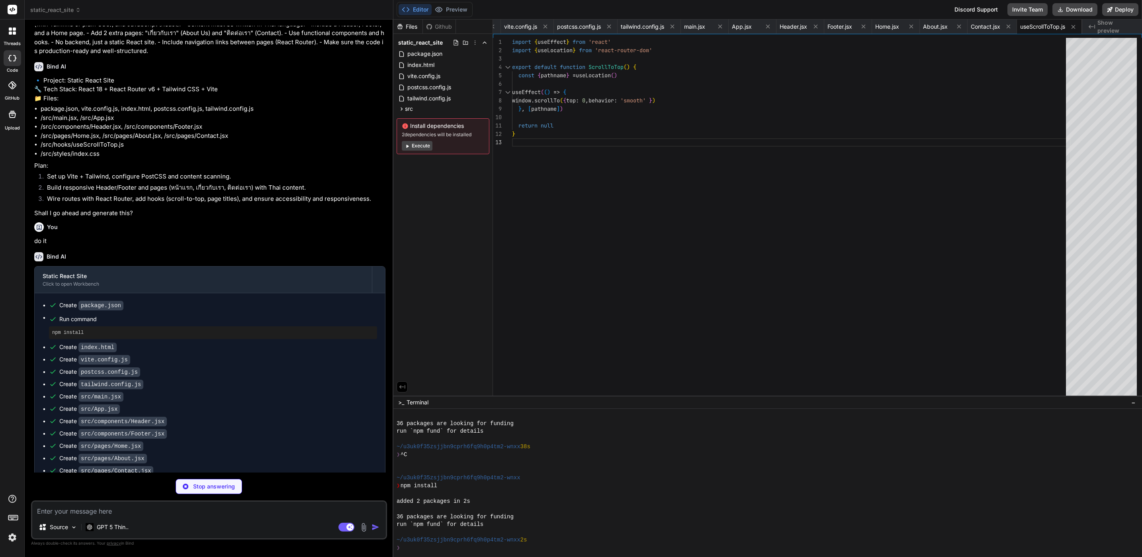
type textarea "x"
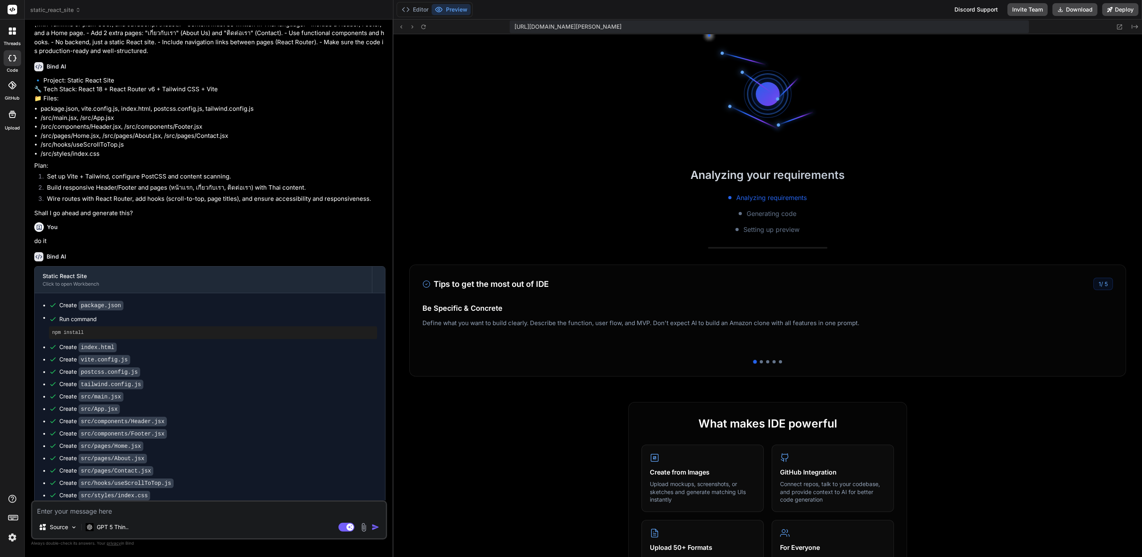
scroll to position [311, 0]
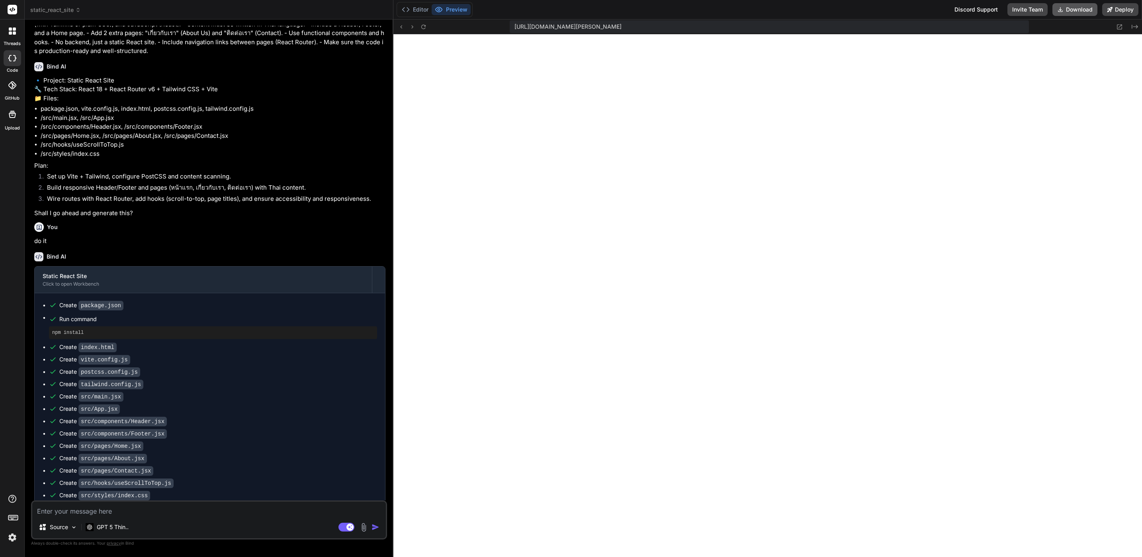
click at [1073, 8] on button "Download" at bounding box center [1074, 9] width 45 height 13
type textarea "x"
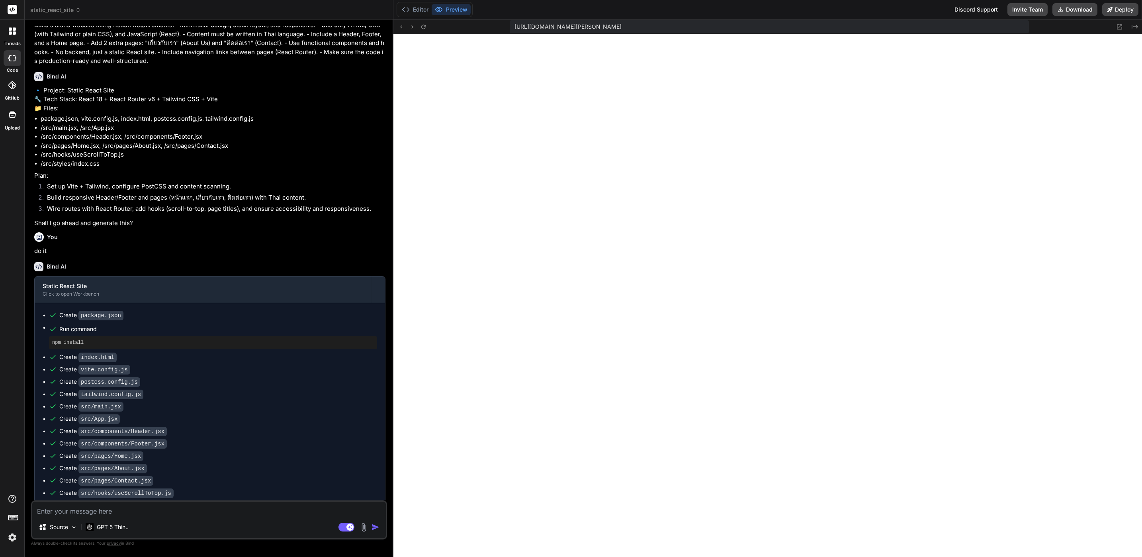
click at [230, 516] on div "Source GPT 5 Thin.. Agent Mode. When this toggle is activated, AI automatically…" at bounding box center [209, 519] width 356 height 39
click at [242, 505] on textarea at bounding box center [209, 508] width 354 height 14
type textarea "o"
type textarea "x"
type textarea "ou"
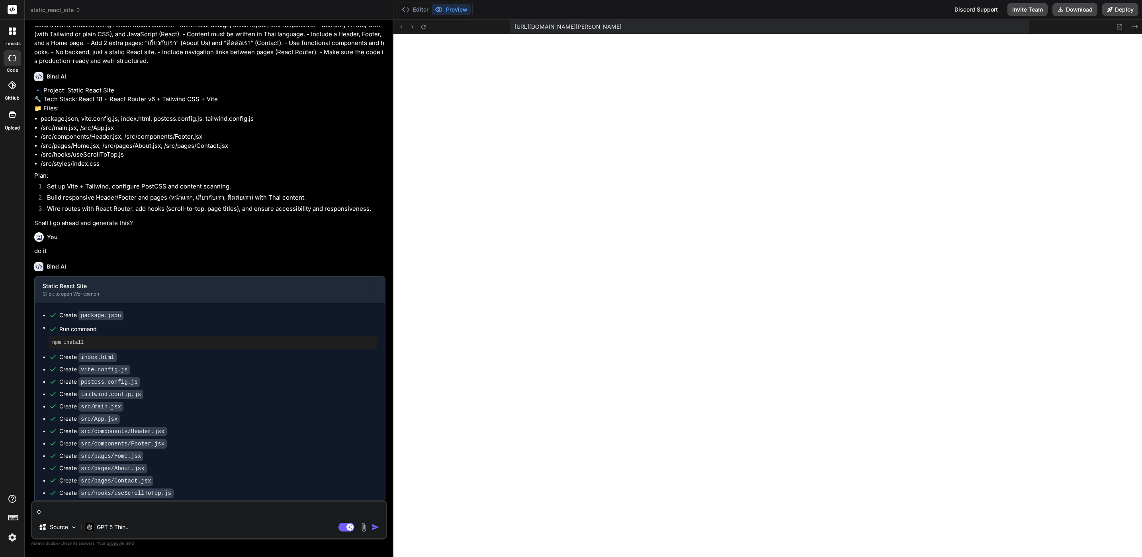
type textarea "x"
type textarea "ouh"
type textarea "x"
type textarea "ouh8"
type textarea "x"
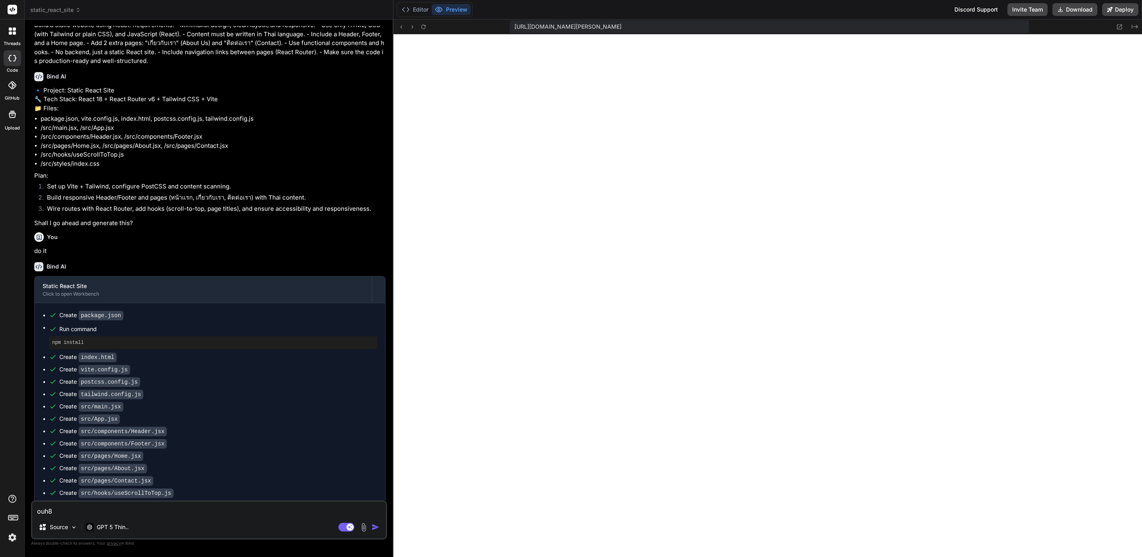
type textarea "ouh8n"
type textarea "x"
type textarea "ouh8"
type textarea "x"
type textarea "ouh"
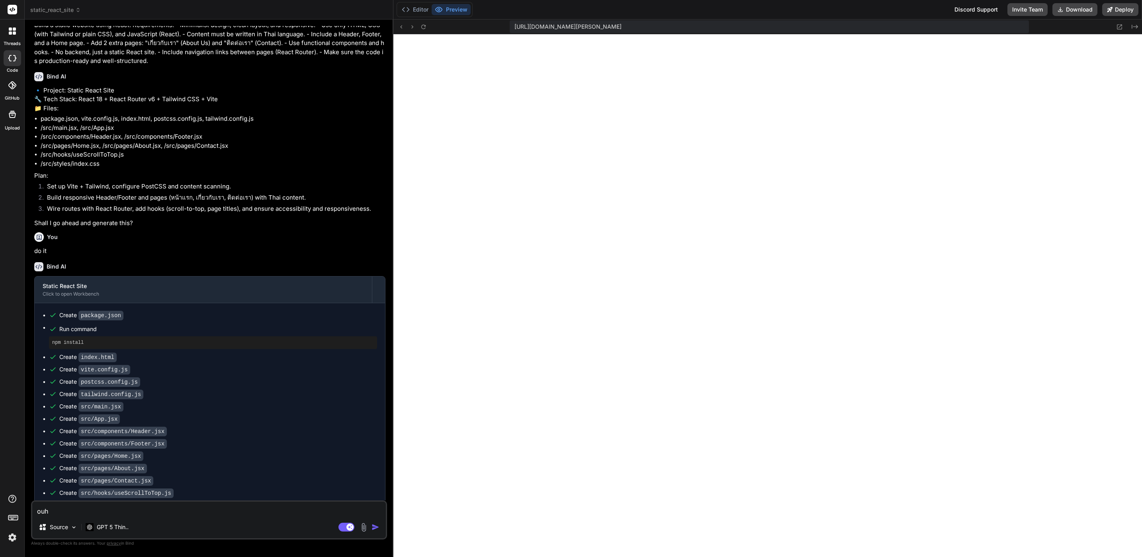
type textarea "x"
type textarea "ou"
type textarea "x"
type textarea "o"
type textarea "x"
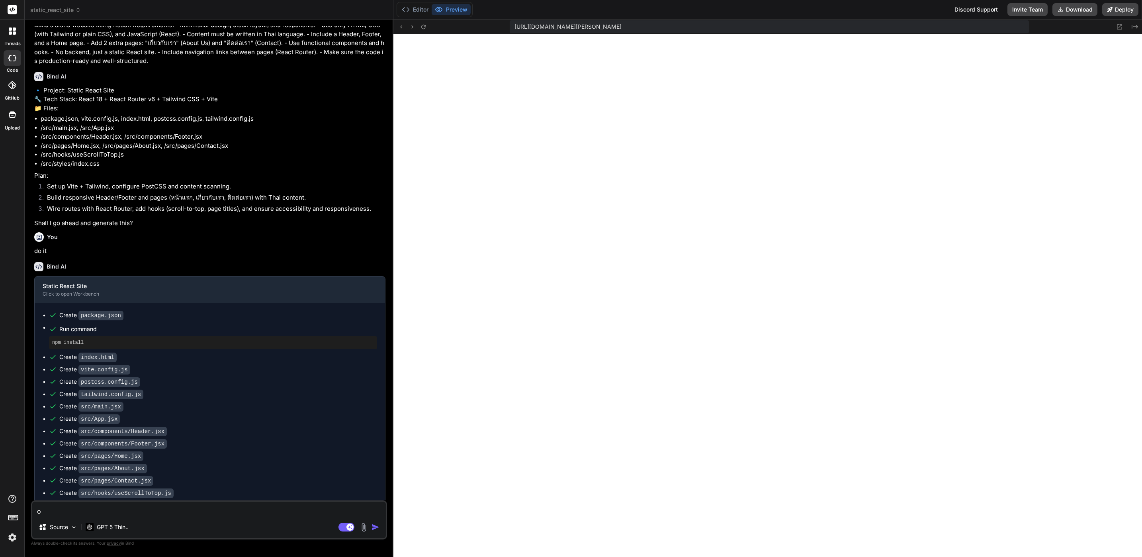
type textarea "x"
type textarea "น"
type textarea "x"
type textarea "นี"
type textarea "x"
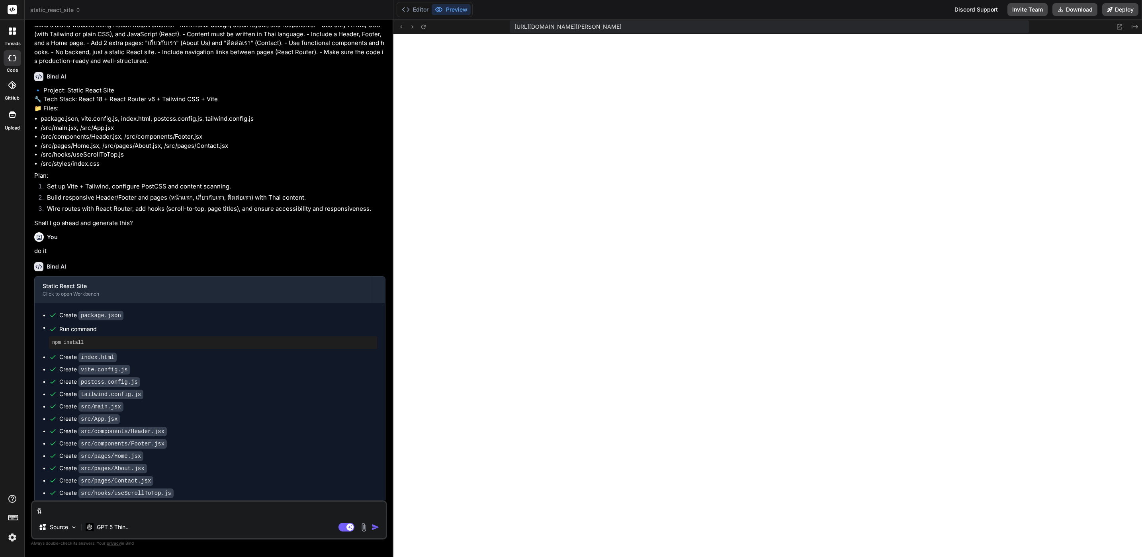
type textarea "นี้"
type textarea "x"
type textarea "นี้ค"
type textarea "x"
type textarea "นี้คื"
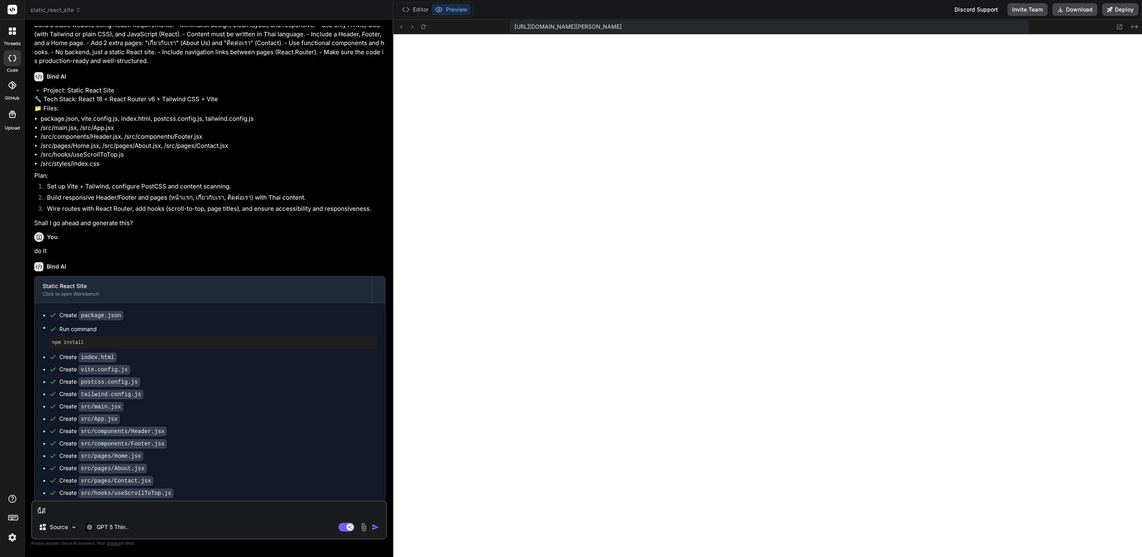
type textarea "x"
type textarea "นี้คือ"
type textarea "x"
type textarea "นี้คือข"
type textarea "x"
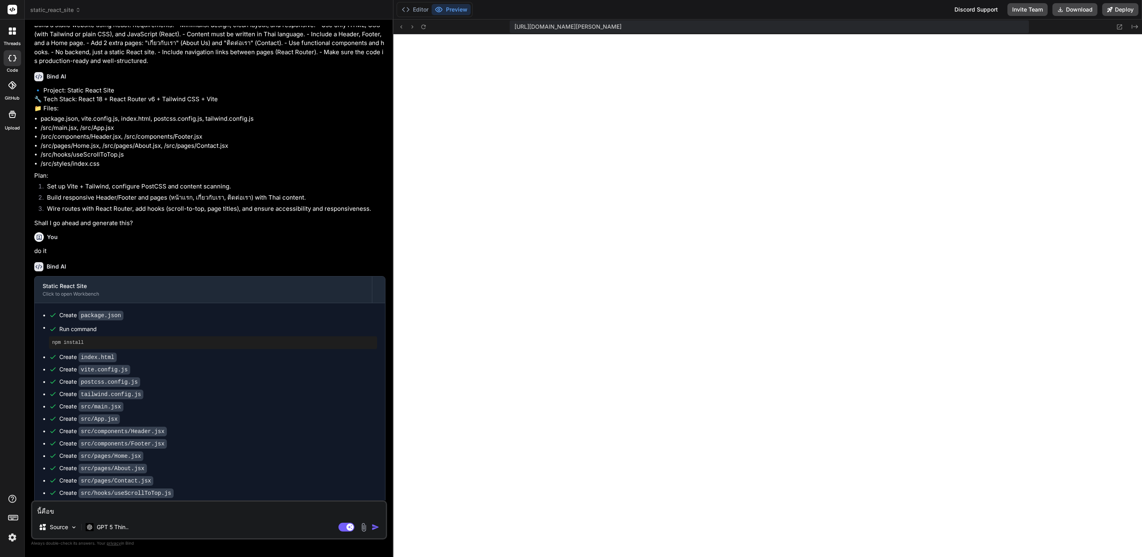
type textarea "นี้คือขั"
type textarea "x"
type textarea "นี้คือขั้"
type textarea "x"
type textarea "นี้คือขั้น"
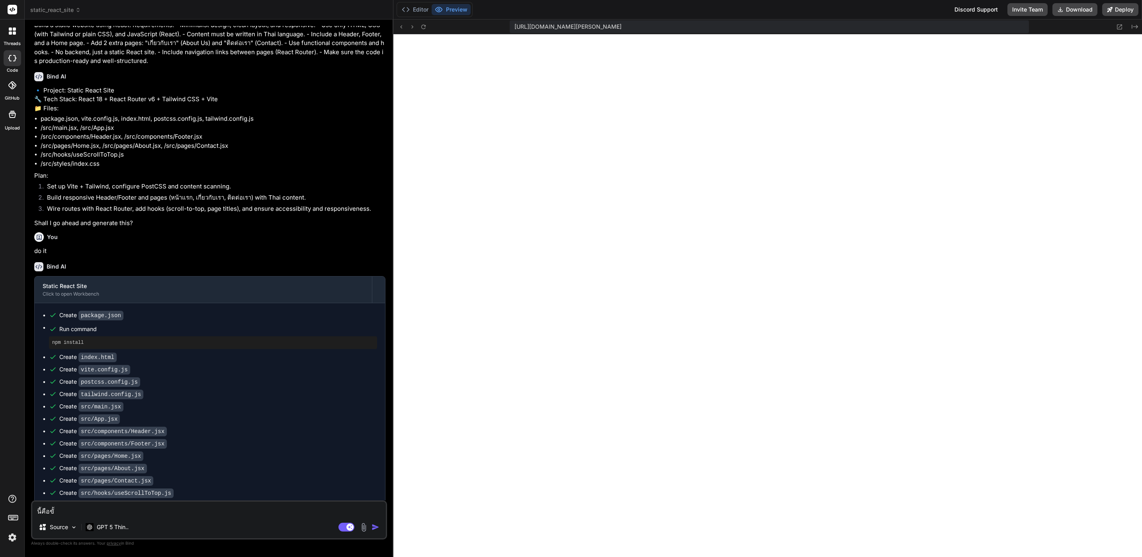
type textarea "x"
type textarea "นี้คือขั้นต"
type textarea "x"
type textarea "นี้คือขั้นตอ"
type textarea "x"
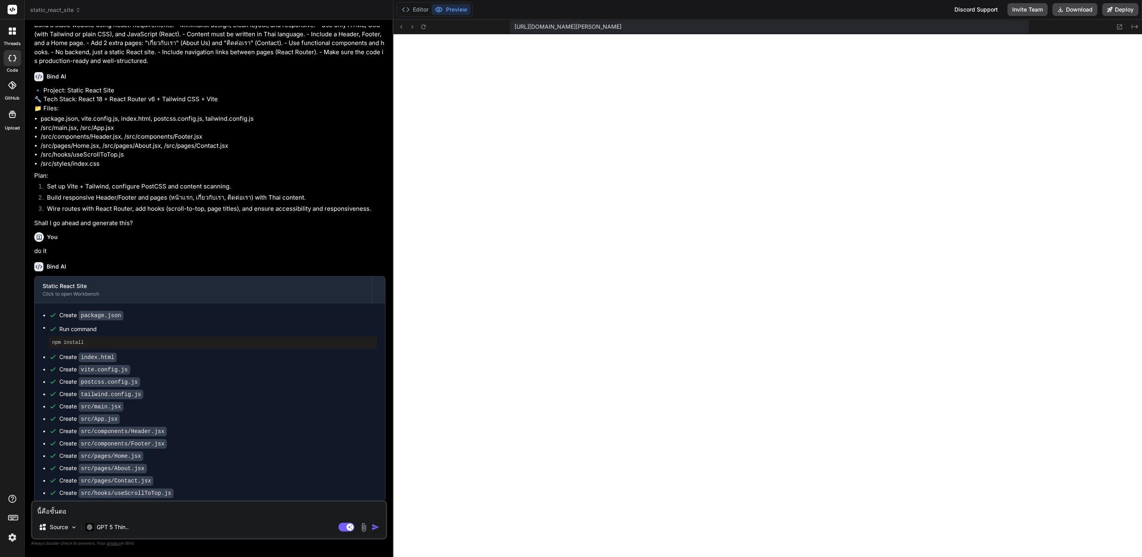
type textarea "นี้คือขั้นตอน"
type textarea "x"
type textarea "นี้คือขั้นตอนน"
type textarea "x"
type textarea "นี้คือขั้นตอนนำ"
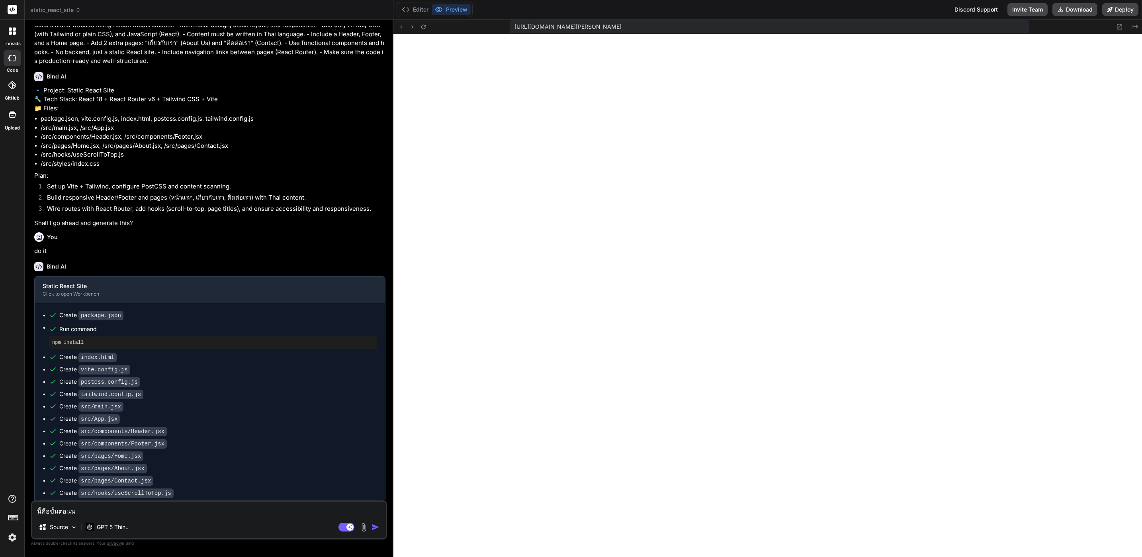
type textarea "x"
type textarea "นี้คือขั้นตอนนำไ"
type textarea "x"
type textarea "นี้คือขั้นตอนนำไป"
type textarea "x"
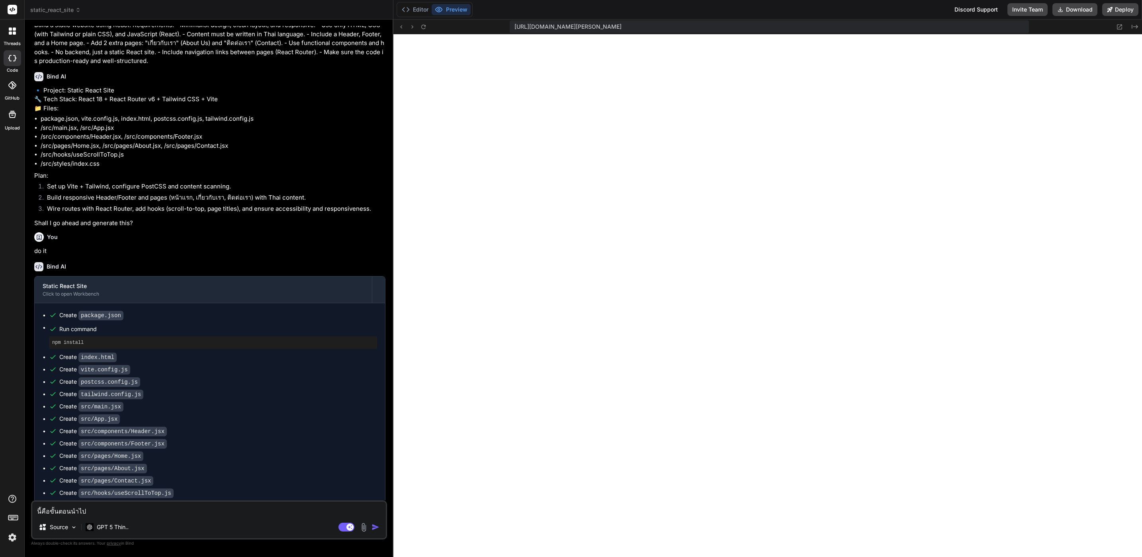
type textarea "นี้คือขั้นตอนนำไปใ"
type textarea "x"
type textarea "นี้คือขั้นตอนนำไปใช"
type textarea "x"
type textarea "นี้คือขั้นตอนนำไปใช้"
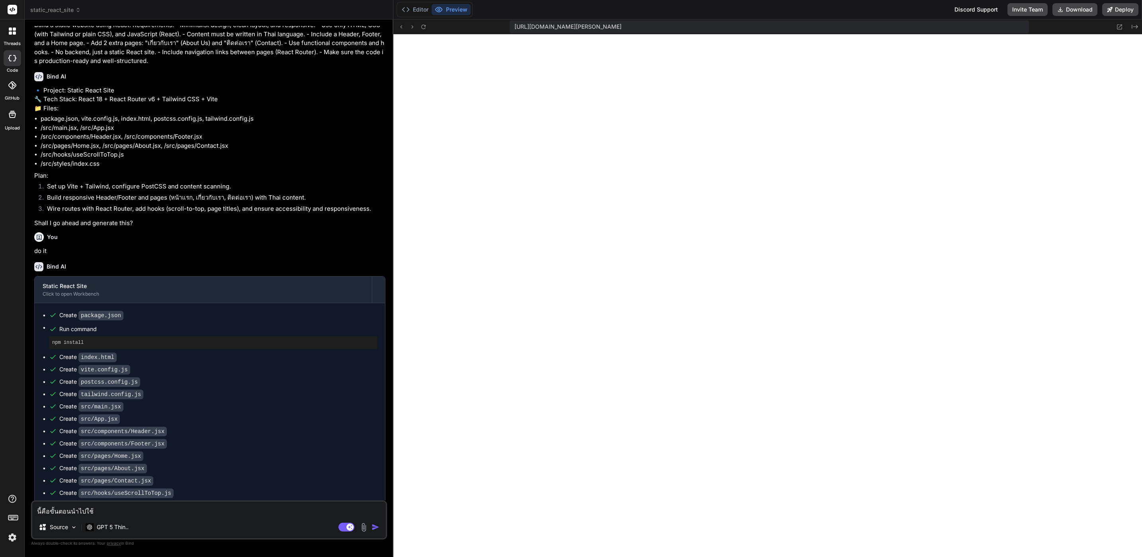
type textarea "x"
type textarea "นี้คือขั้นตอนนำไปใช้ใ"
type textarea "x"
type textarea "นี้คือขั้นตอนนำไปใช้ใน"
type textarea "x"
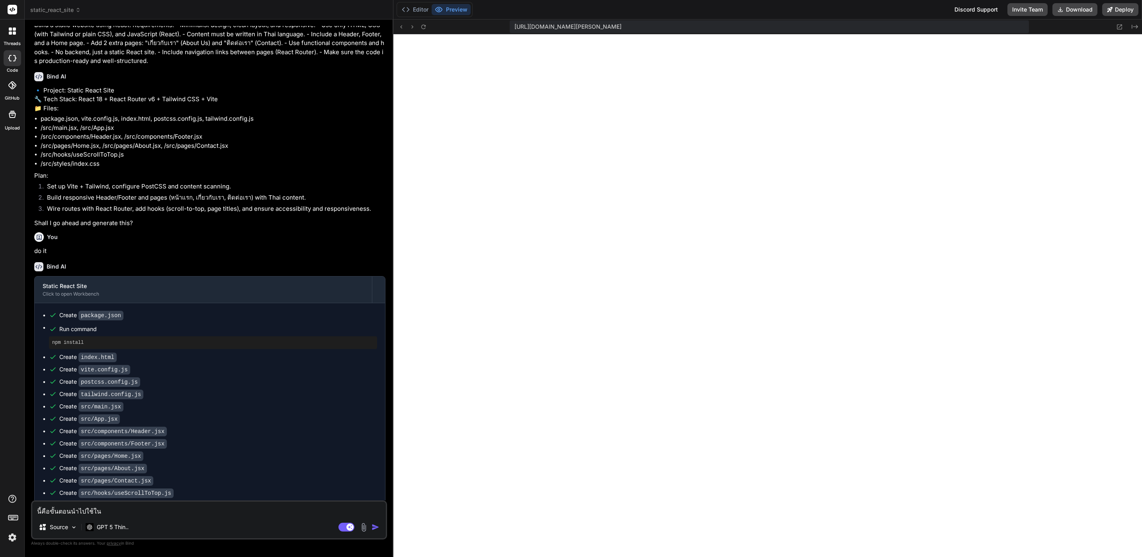
type textarea "นี้คือขั้นตอนนำไปใช้ใน"
type textarea "x"
type textarea "นี้คือขั้นตอนนำไปใช้ใน h"
type textarea "x"
type textarea "นี้คือขั้นตอนนำไปใช้ใน ho"
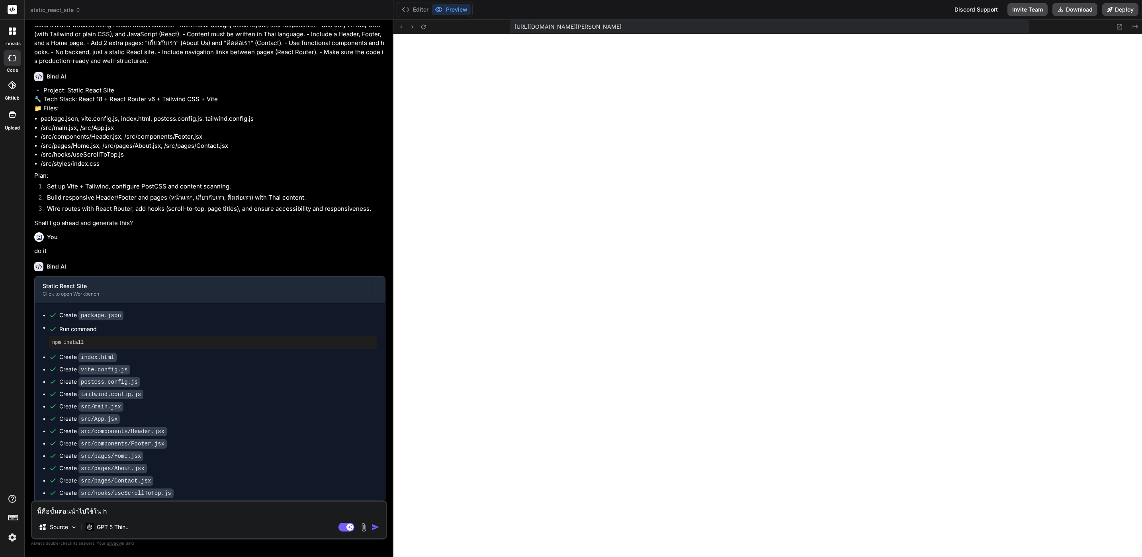
type textarea "x"
type textarea "นี้คือขั้นตอนนำไปใช้ใน hos"
type textarea "x"
type textarea "นี้คือขั้นตอนนำไปใช้ใน host"
type textarea "x"
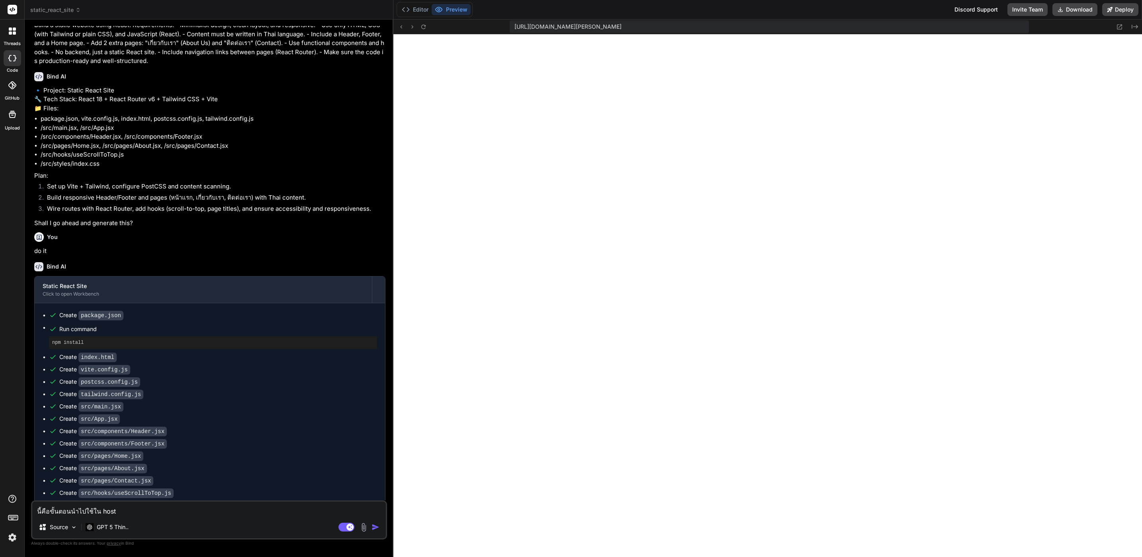
type textarea "นี้คือขั้นตอนนำไปใช้ใน hosti"
type textarea "x"
type textarea "นี้คือขั้นตอนนำไปใช้ใน hostin"
type textarea "x"
type textarea "นี้คือขั้นตอนนำไปใช้ใน hosting"
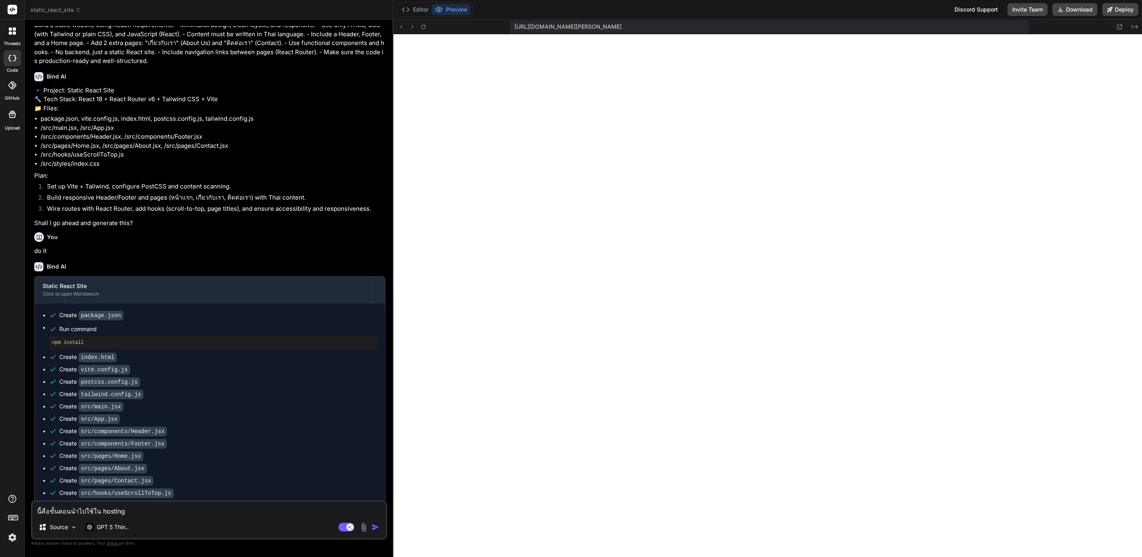
type textarea "x"
type textarea "นี้คือขั้นตอนนำไปใช้ใน hostinge"
type textarea "x"
type textarea "นี้คือขั้นตอนนำไปใช้ใน hostinger"
type textarea "x"
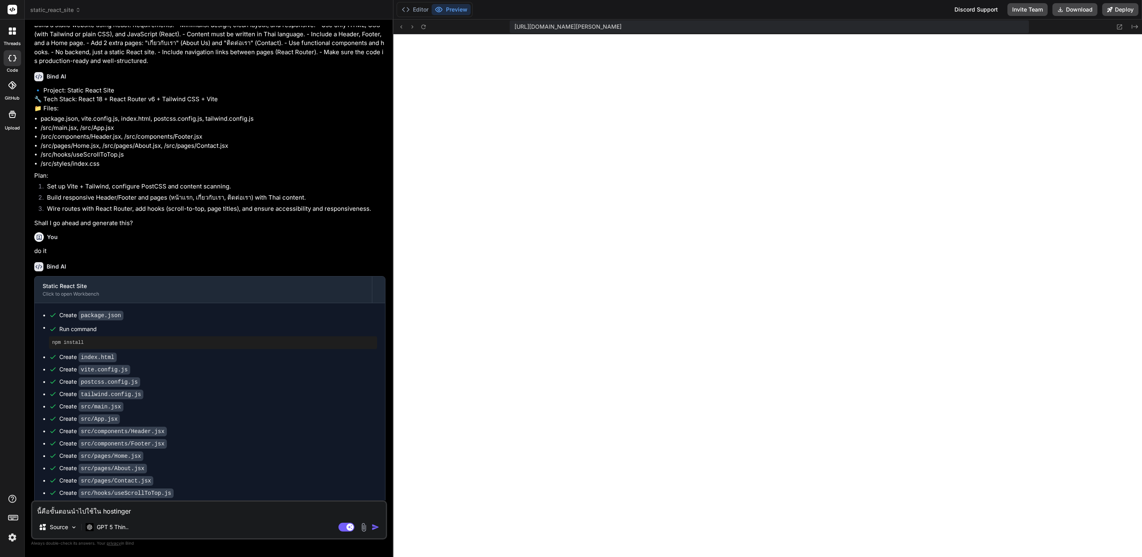
type textarea "นี้คือขั้นตอนนำไปใช้ใน hostinger"
type textarea "x"
type textarea "นี้คือขั้นตอนนำไปใช้ใน hostinger :"
type textarea "x"
type textarea "นี้คือขั้นตอนนำไปใช้ใน hostinger :"
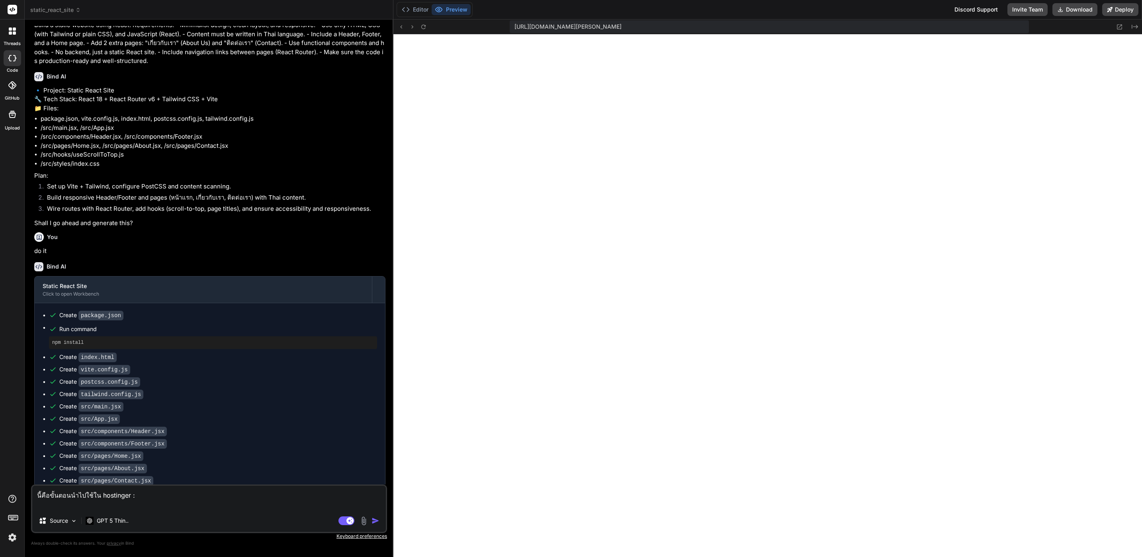
type textarea "x"
paste textarea "Step 1: Configure .htaccess File in the Public Folder The first step is to crea…"
type textarea "นี้คือขั้นตอนนำไปใช้ใน hostinger : Step 1: Configure .htaccess File in the Publ…"
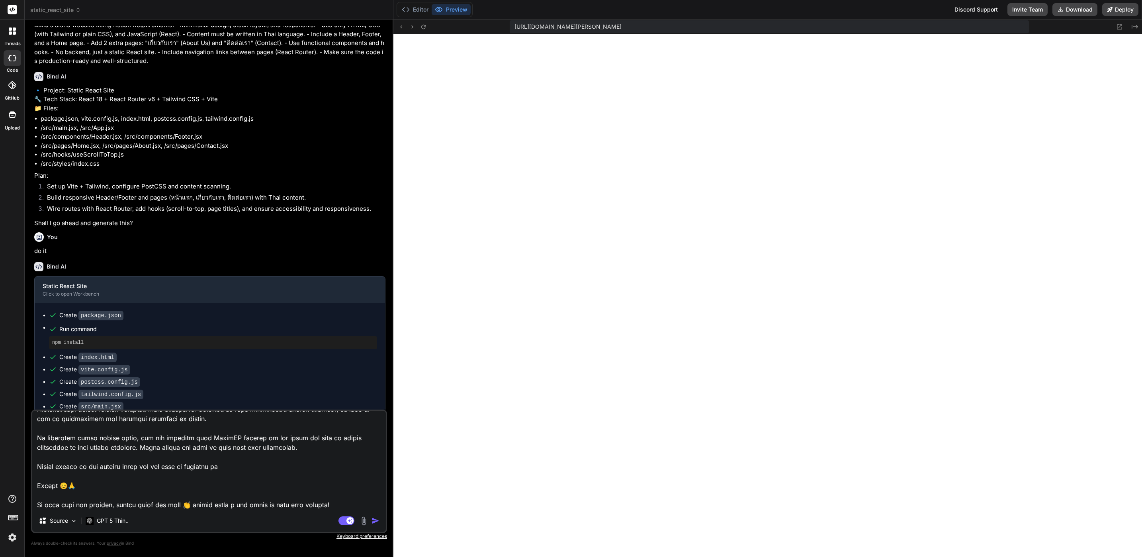
type textarea "x"
type textarea "นี้คือขั้นตอนนำไปใช้ใน hostinger : Step 1: Configure .htaccess File in the Publ…"
type textarea "x"
type textarea "นี้คือขั้นตอนนำไปใช้ใน hostinger : Step 1: Configure .htaccess File in the Publ…"
click at [367, 503] on textarea at bounding box center [209, 460] width 354 height 99
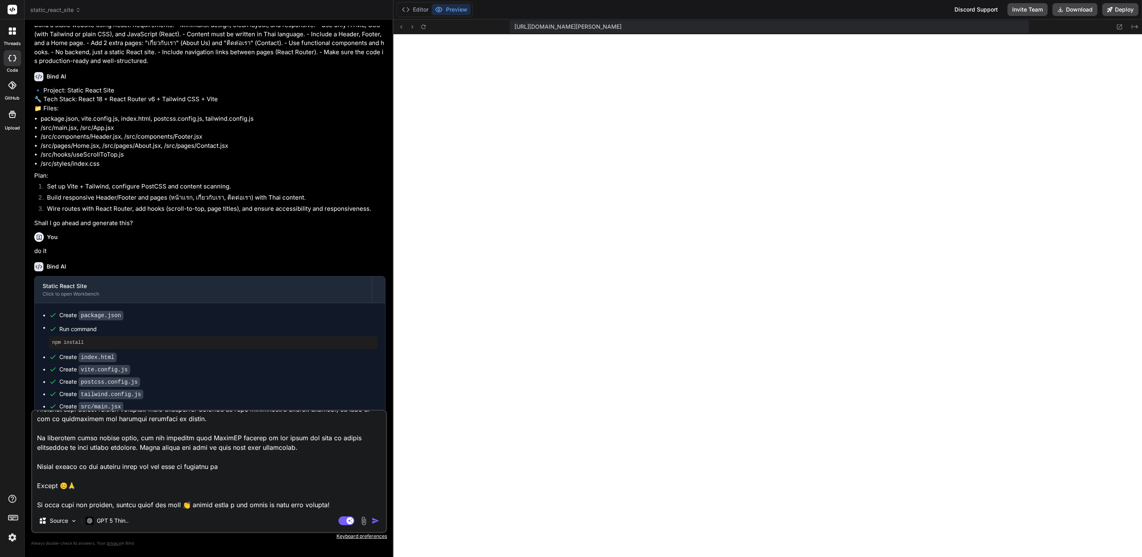
type textarea "x"
type textarea "นี้คือขั้นตอนนำไปใช้ใน hostinger : Step 1: Configure .htaccess File in the Publ…"
type textarea "x"
click at [367, 503] on textarea at bounding box center [209, 460] width 354 height 99
type textarea "นี้คือขั้นตอนนำไปใช้ใน hostinger : Step 1: Configure .htaccess File in the Publ…"
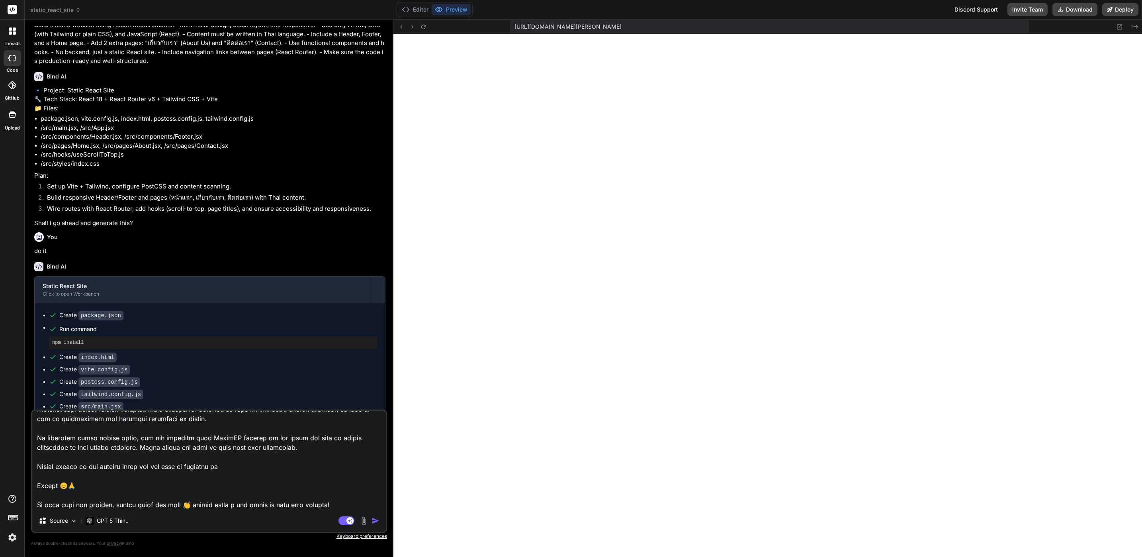
type textarea "x"
drag, startPoint x: 367, startPoint y: 503, endPoint x: 24, endPoint y: 422, distance: 352.4
click at [24, 422] on div "threads code GitHub Upload static_react_site Created with Pixso. Bind AI Web Se…" at bounding box center [571, 278] width 1142 height 557
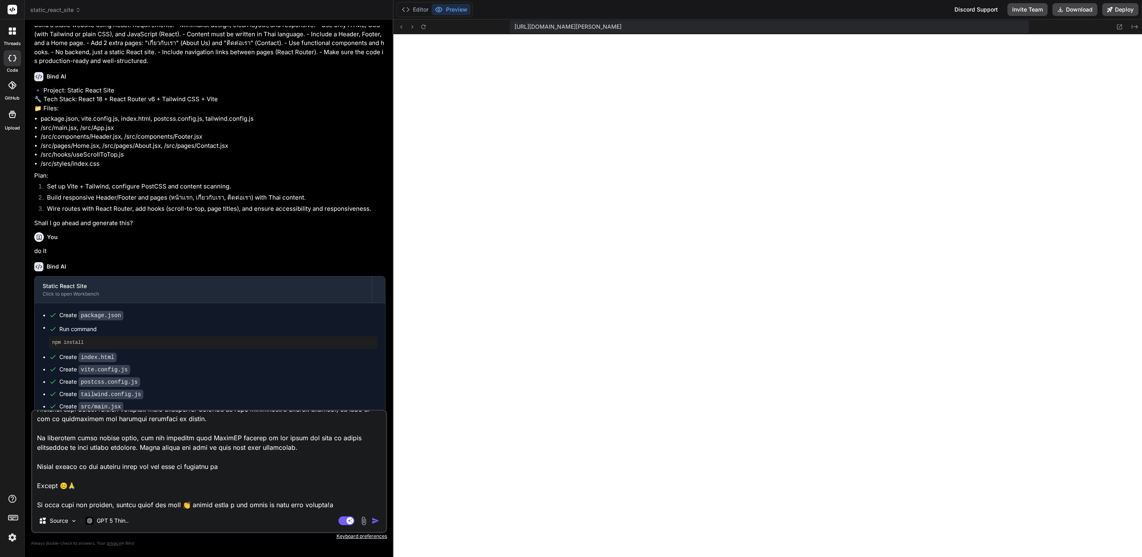
click at [258, 454] on textarea at bounding box center [209, 460] width 354 height 99
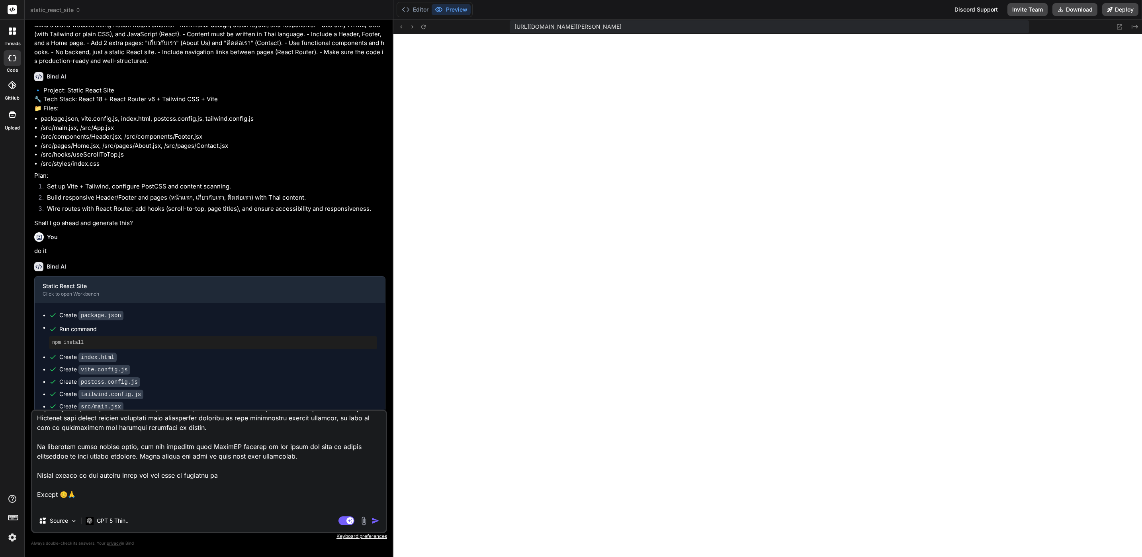
scroll to position [491, 0]
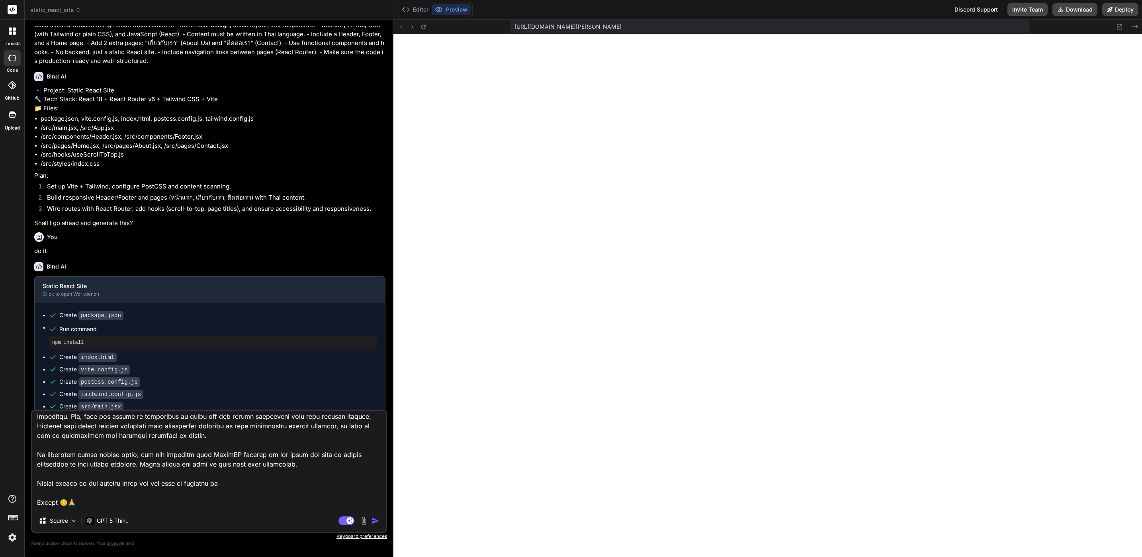
drag, startPoint x: 339, startPoint y: 478, endPoint x: 37, endPoint y: 462, distance: 302.7
click at [37, 462] on textarea at bounding box center [209, 460] width 354 height 99
type textarea "นี้คือขั้นตอนนำไปใช้ใน hostinger : Step 1: Configure .htaccess File in the Publ…"
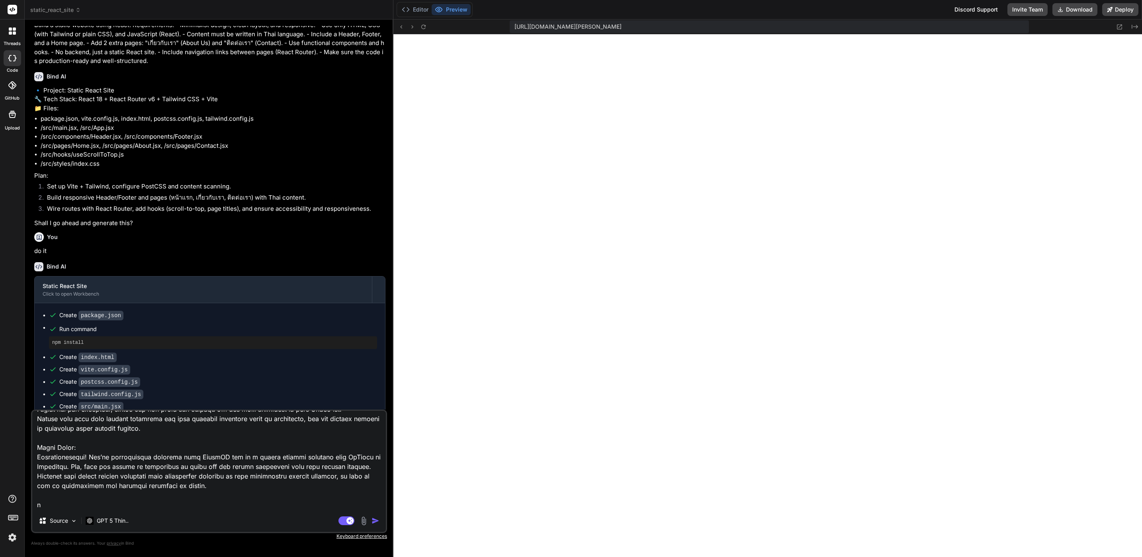
type textarea "x"
type textarea "นี้คือขั้นตอนนำไปใช้ใน hostinger : Step 1: Configure .htaccess File in the Publ…"
type textarea "x"
type textarea "นี้คือขั้นตอนนำไปใช้ใน hostinger : Step 1: Configure .htaccess File in the Publ…"
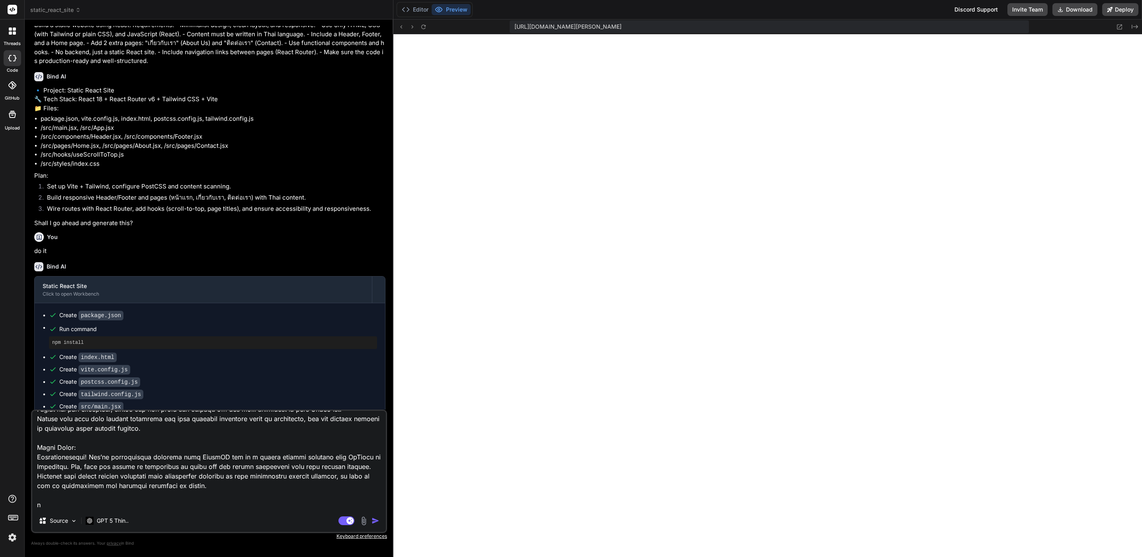
type textarea "x"
type textarea "นี้คือขั้นตอนนำไปใช้ใน hostinger : Step 1: Configure .htaccess File in the Publ…"
type textarea "x"
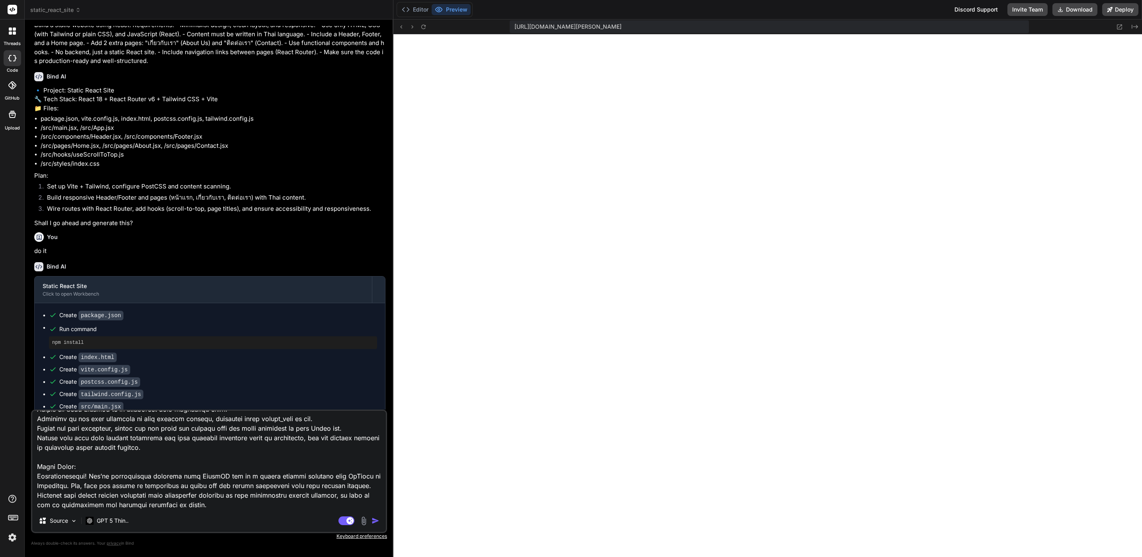
type textarea "นี้คือขั้นตอนนำไปใช้ใน hostinger : Step 1: Configure .htaccess File in the Publ…"
type textarea "x"
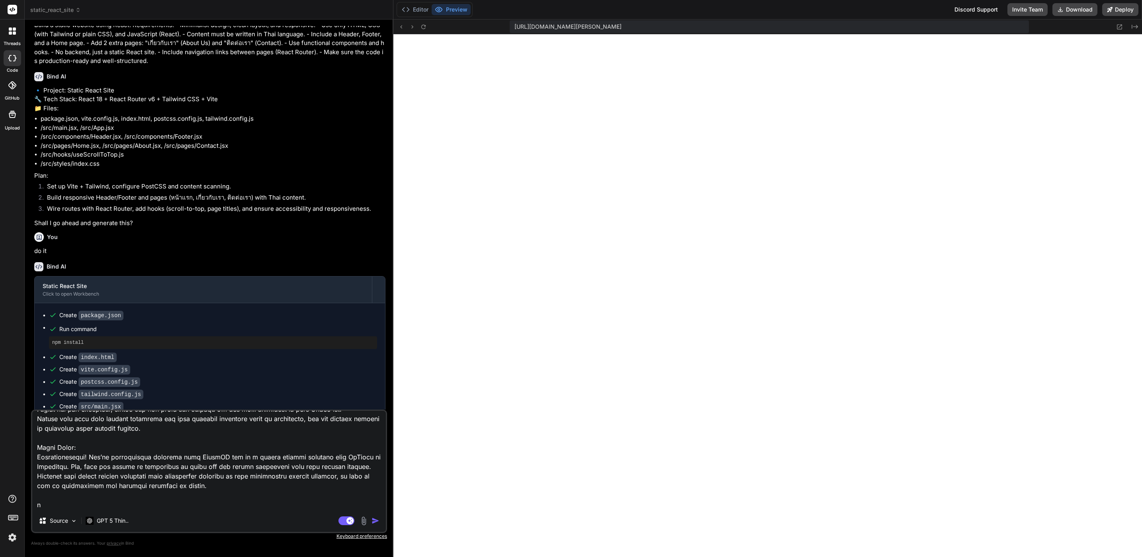
type textarea "นี้คือขั้นตอนนำไปใช้ใน hostinger : Step 1: Configure .htaccess File in the Publ…"
type textarea "x"
type textarea "นี้คือขั้นตอนนำไปใช้ใน hostinger : Step 1: Configure .htaccess File in the Publ…"
type textarea "x"
type textarea "นี้คือขั้นตอนนำไปใช้ใน hostinger : Step 1: Configure .htaccess File in the Publ…"
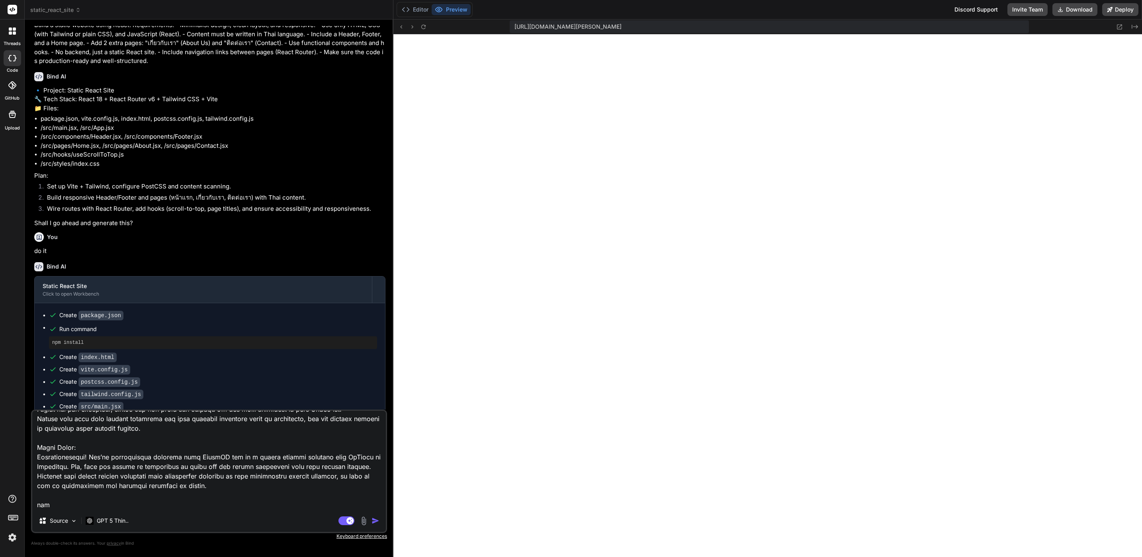
type textarea "x"
type textarea "นี้คือขั้นตอนนำไปใช้ใน hostinger : Step 1: Configure .htaccess File in the Publ…"
type textarea "x"
type textarea "นี้คือขั้นตอนนำไปใช้ใน hostinger : Step 1: Configure .htaccess File in the Publ…"
type textarea "x"
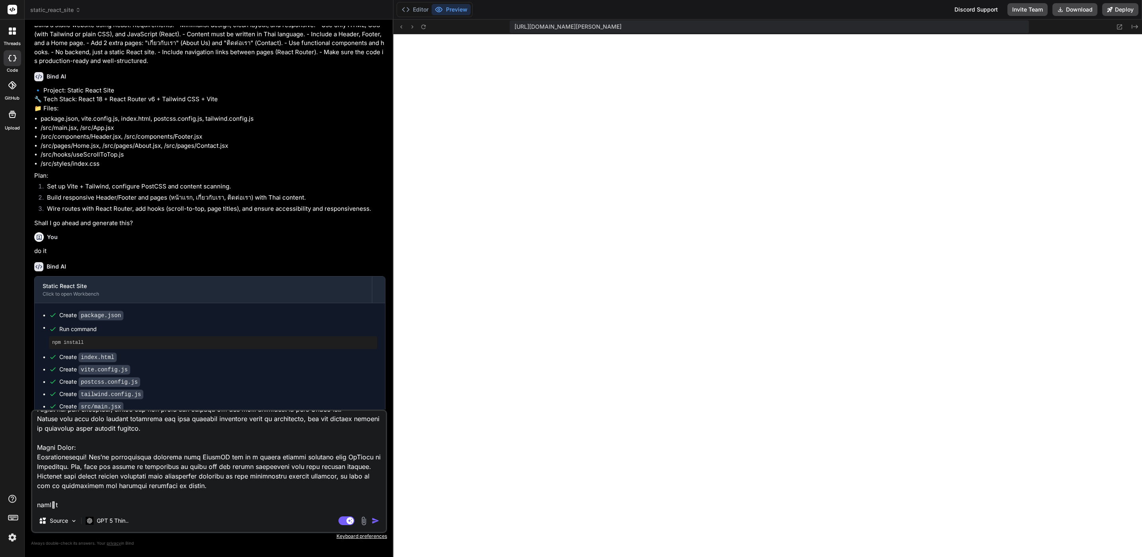
type textarea "นี้คือขั้นตอนนำไปใช้ใน hostinger : Step 1: Configure .htaccess File in the Publ…"
type textarea "x"
type textarea "นี้คือขั้นตอนนำไปใช้ใน hostinger : Step 1: Configure .htaccess File in the Publ…"
type textarea "x"
type textarea "นี้คือขั้นตอนนำไปใช้ใน hostinger : Step 1: Configure .htaccess File in the Publ…"
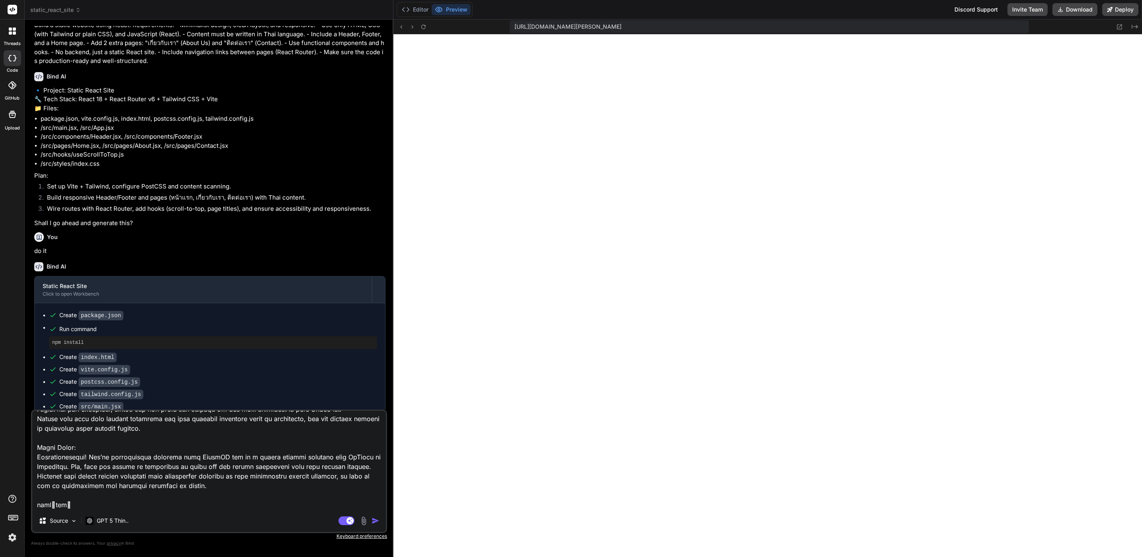
type textarea "x"
type textarea "นี้คือขั้นตอนนำไปใช้ใน hostinger : Step 1: Configure .htaccess File in the Publ…"
type textarea "x"
type textarea "นี้คือขั้นตอนนำไปใช้ใน hostinger : Step 1: Configure .htaccess File in the Publ…"
type textarea "x"
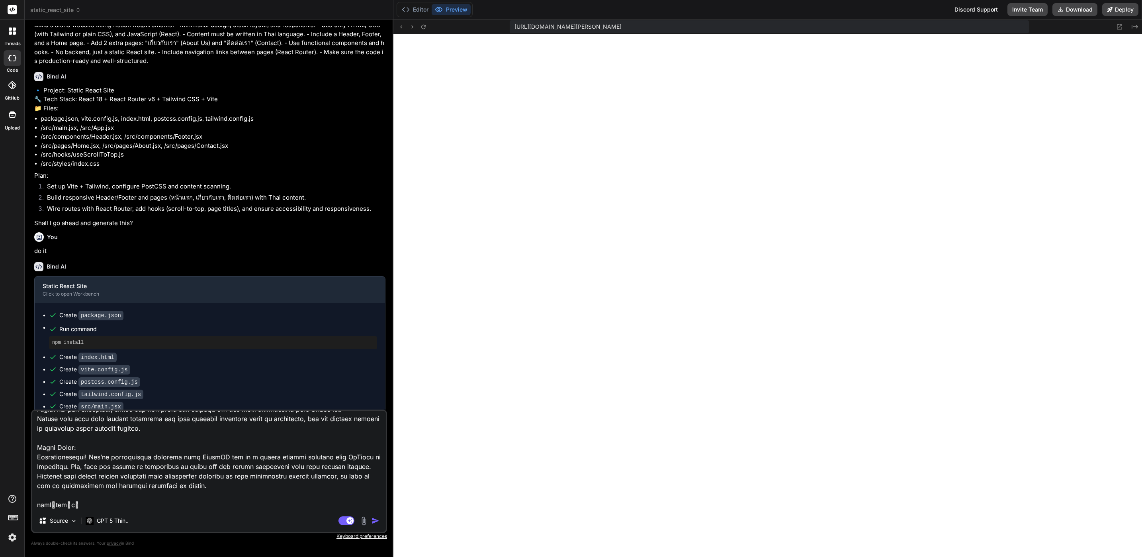
type textarea "นี้คือขั้นตอนนำไปใช้ใน hostinger : Step 1: Configure .htaccess File in the Publ…"
type textarea "x"
type textarea "นี้คือขั้นตอนนำไปใช้ใน hostinger : Step 1: Configure .htaccess File in the Publ…"
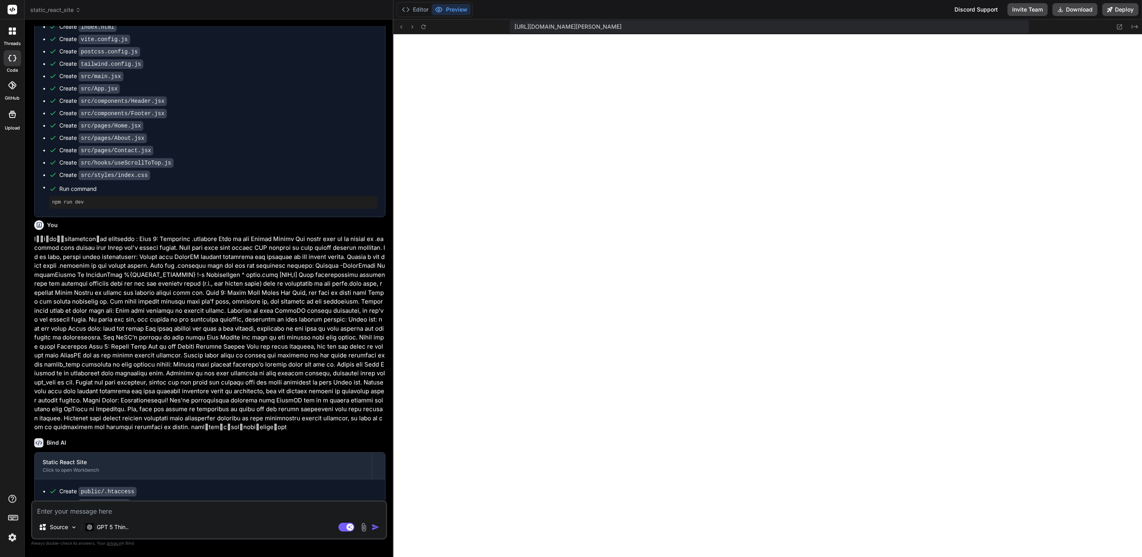
scroll to position [462, 0]
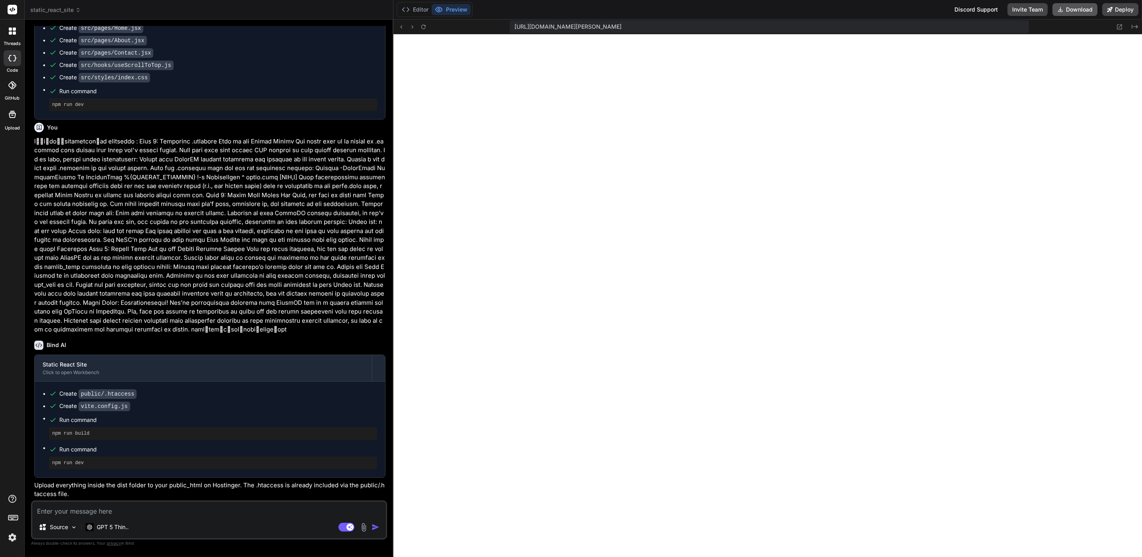
click at [1074, 11] on button "Download" at bounding box center [1074, 9] width 45 height 13
click at [428, 25] on button at bounding box center [424, 27] width 10 height 10
click at [402, 6] on icon at bounding box center [406, 10] width 8 height 8
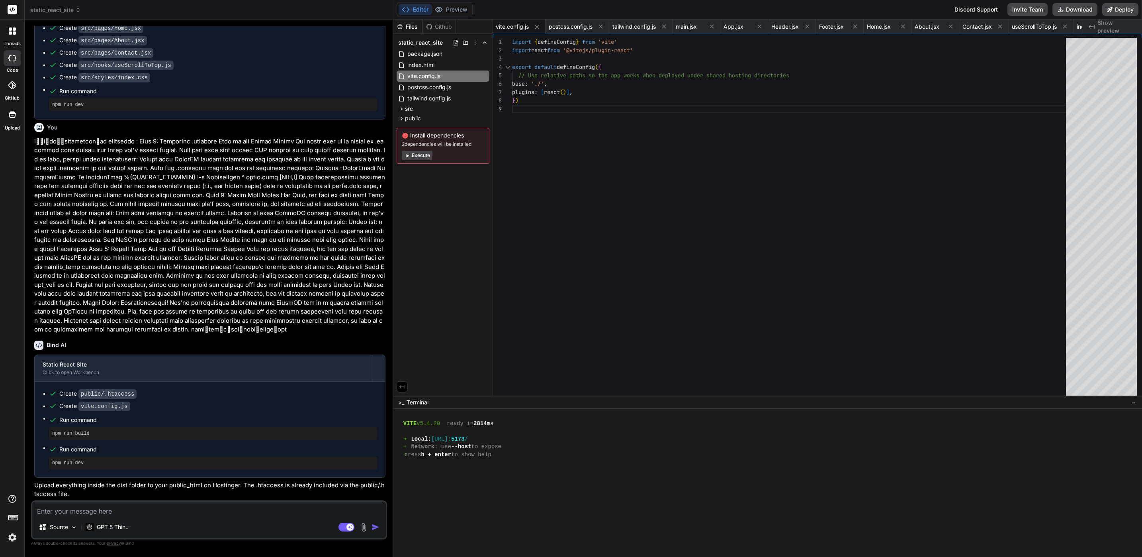
click at [419, 158] on button "Execute" at bounding box center [417, 156] width 31 height 10
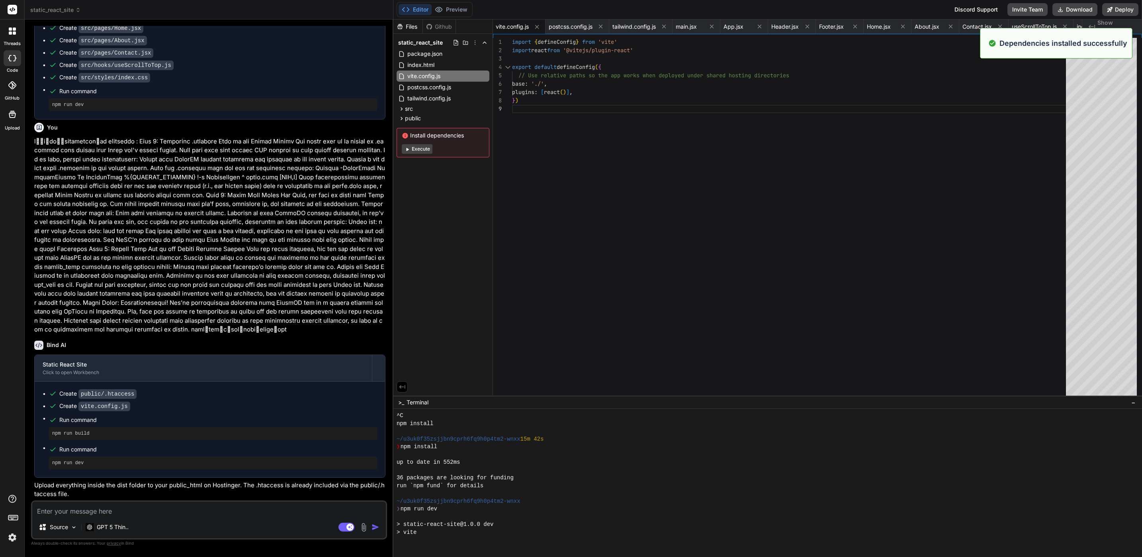
scroll to position [551, 0]
click at [460, 4] on button "Preview" at bounding box center [451, 9] width 39 height 11
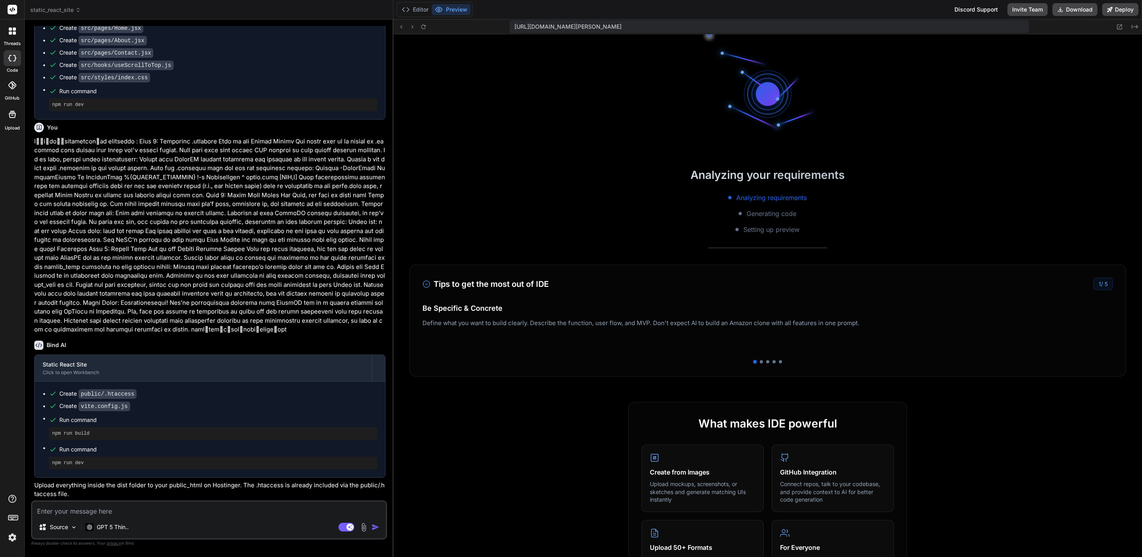
scroll to position [683, 0]
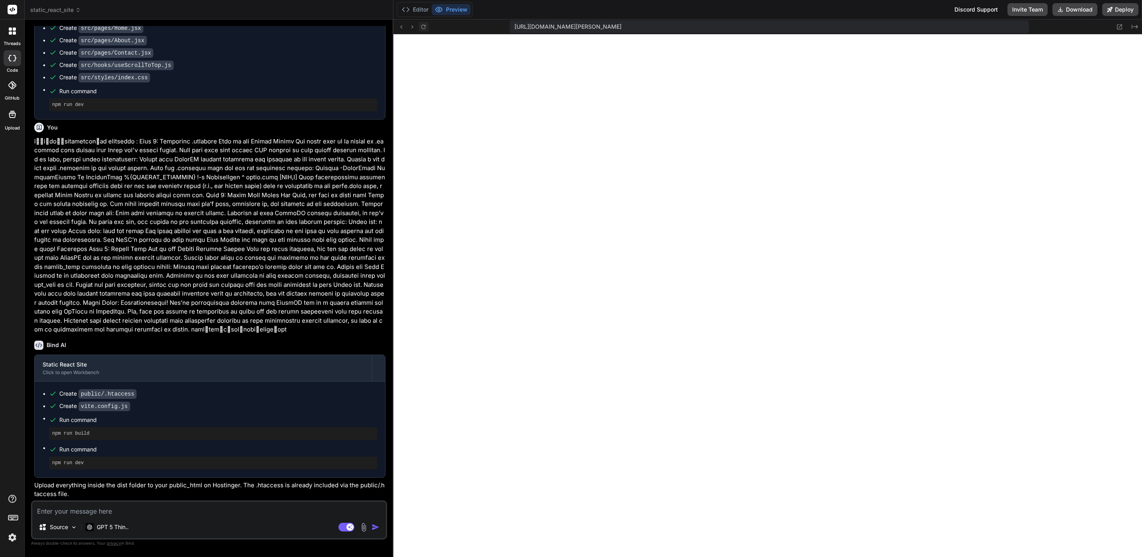
click at [426, 27] on icon at bounding box center [423, 26] width 7 height 7
click at [1072, 6] on button "Download" at bounding box center [1074, 9] width 45 height 13
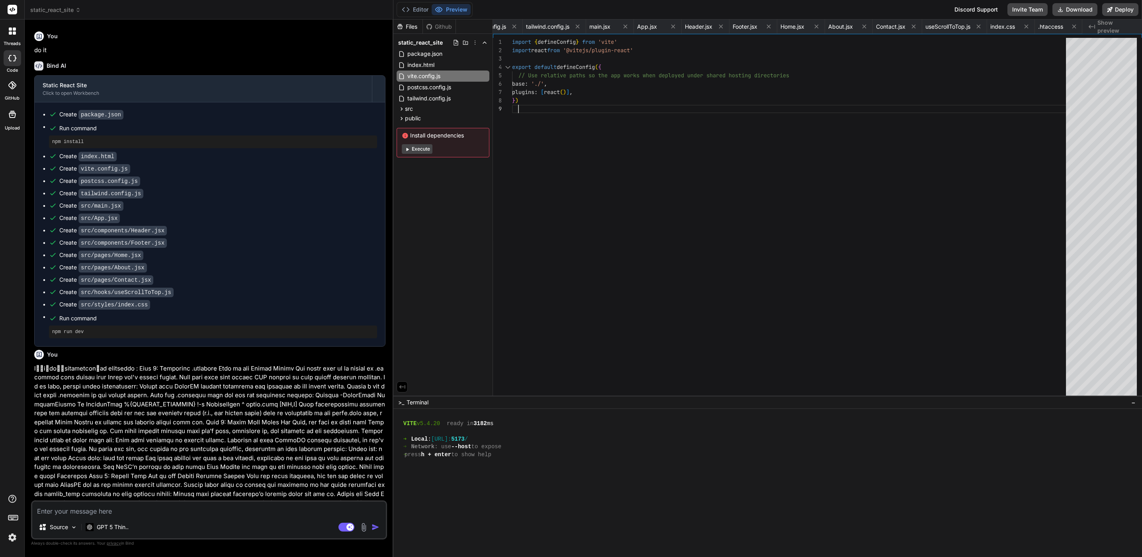
scroll to position [0, 103]
click at [395, 111] on div "static_react_site package.json index.html vite.config.js postcss.config.js tail…" at bounding box center [442, 97] width 99 height 127
click at [401, 112] on div "src" at bounding box center [405, 109] width 15 height 8
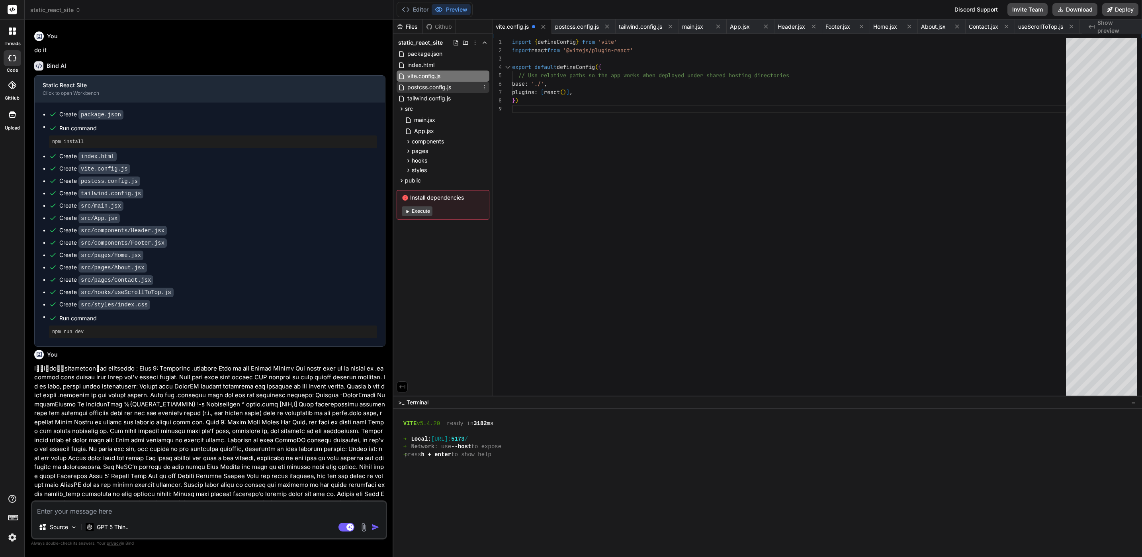
click at [434, 82] on div "postcss.config.js" at bounding box center [443, 87] width 93 height 11
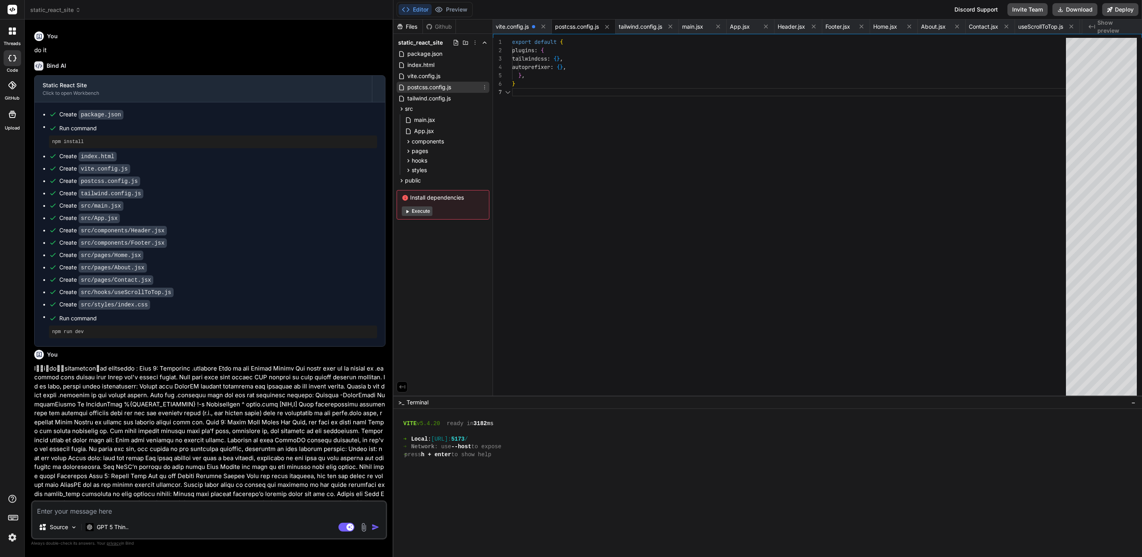
scroll to position [0, 0]
click at [443, 79] on div "vite.config.js" at bounding box center [443, 75] width 93 height 11
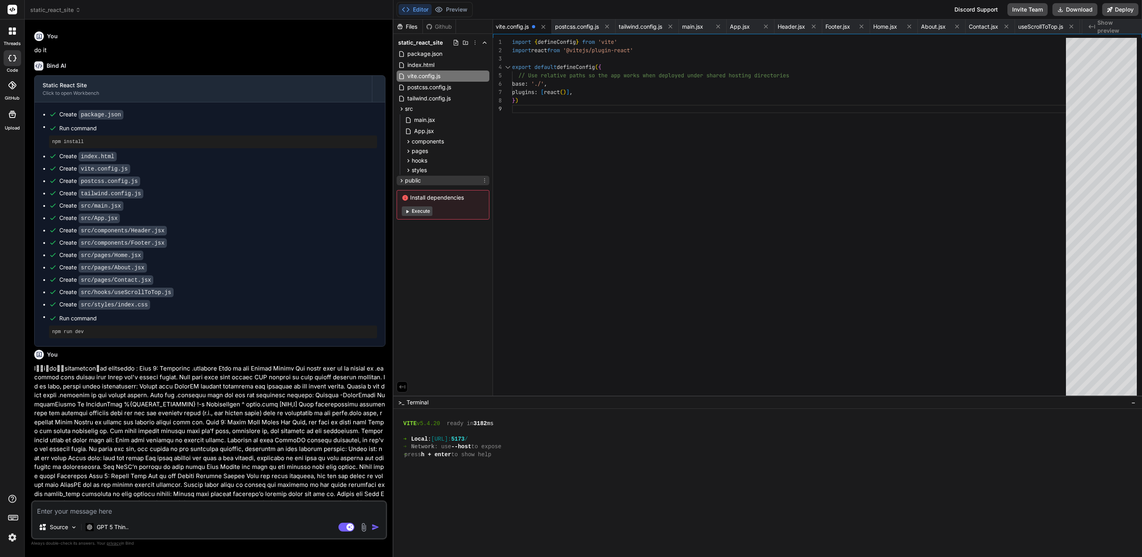
click at [399, 183] on icon at bounding box center [401, 180] width 7 height 7
click at [413, 187] on div ".htaccess" at bounding box center [422, 192] width 35 height 10
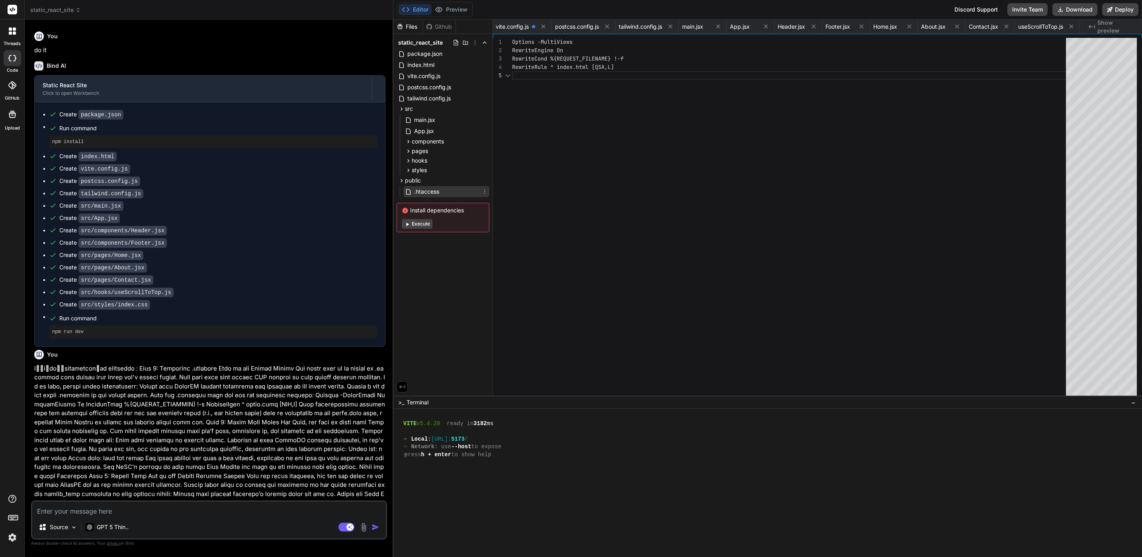
scroll to position [41, 0]
click at [413, 76] on span "vite.config.js" at bounding box center [424, 76] width 35 height 10
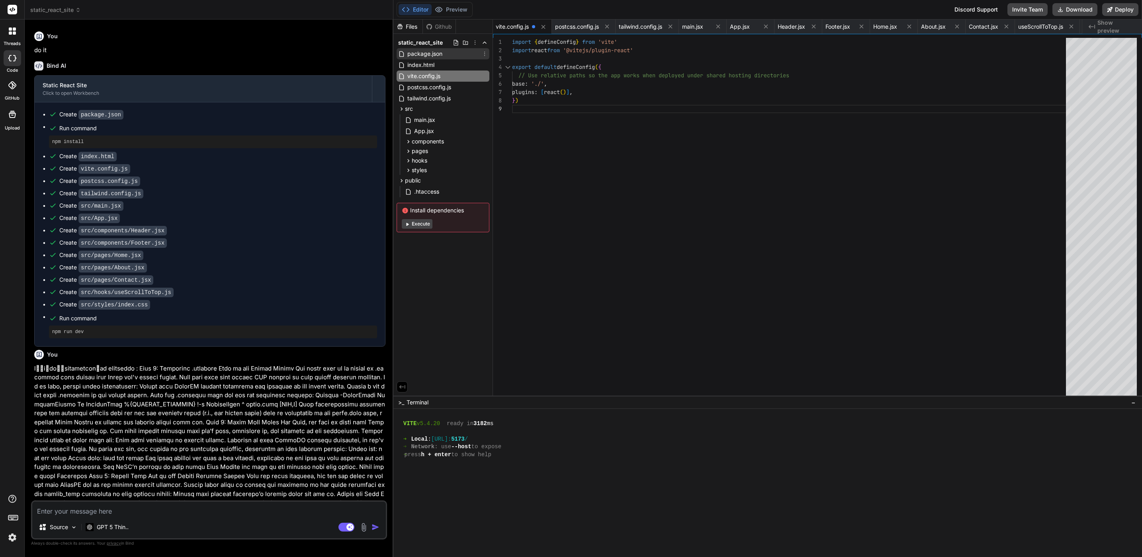
click at [432, 49] on span "package.json" at bounding box center [425, 54] width 37 height 10
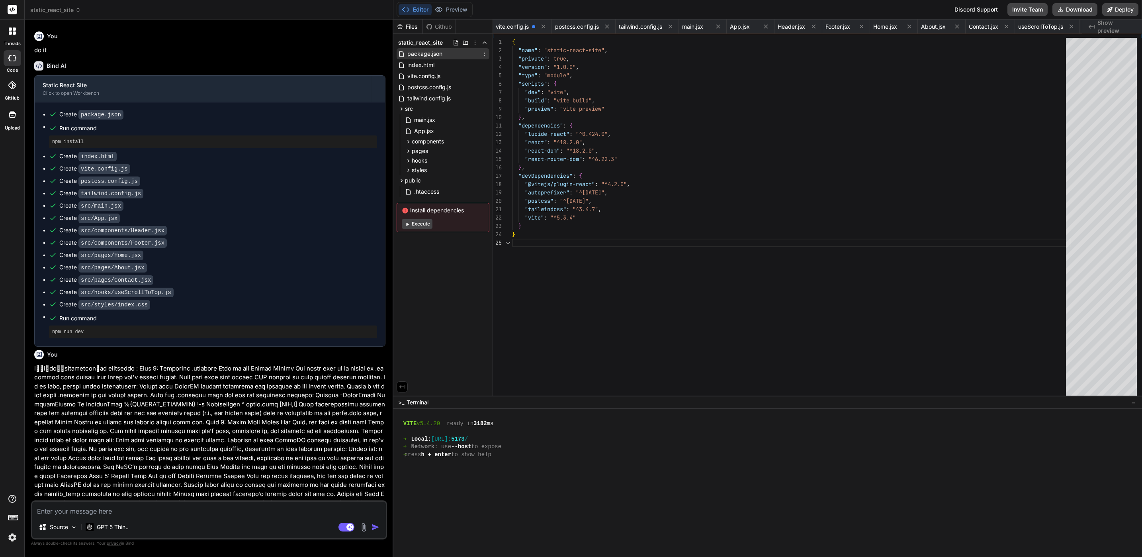
scroll to position [0, 0]
click at [427, 78] on span "vite.config.js" at bounding box center [424, 76] width 35 height 10
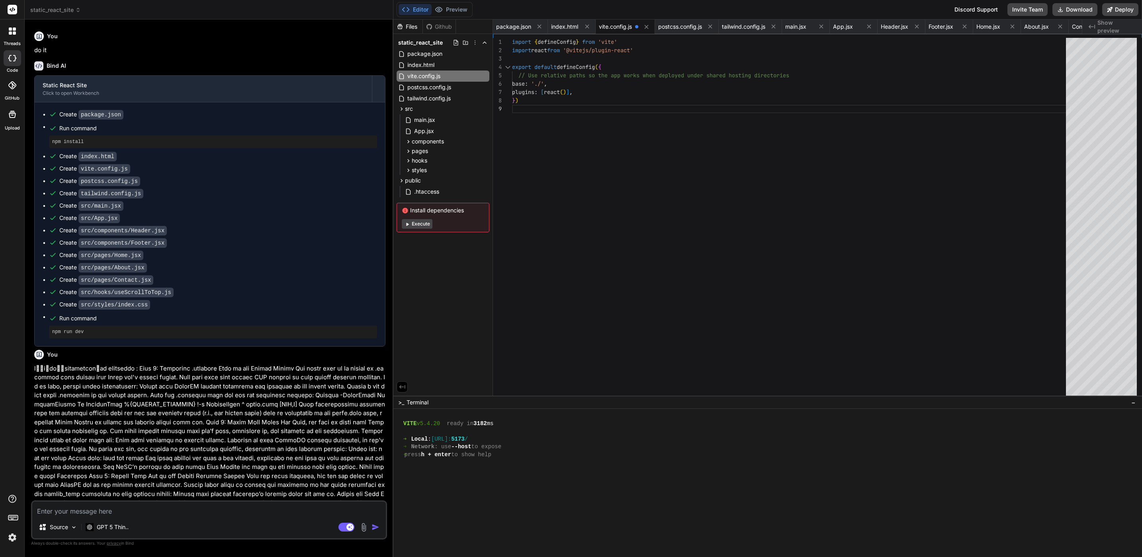
click at [265, 513] on textarea at bounding box center [209, 508] width 354 height 14
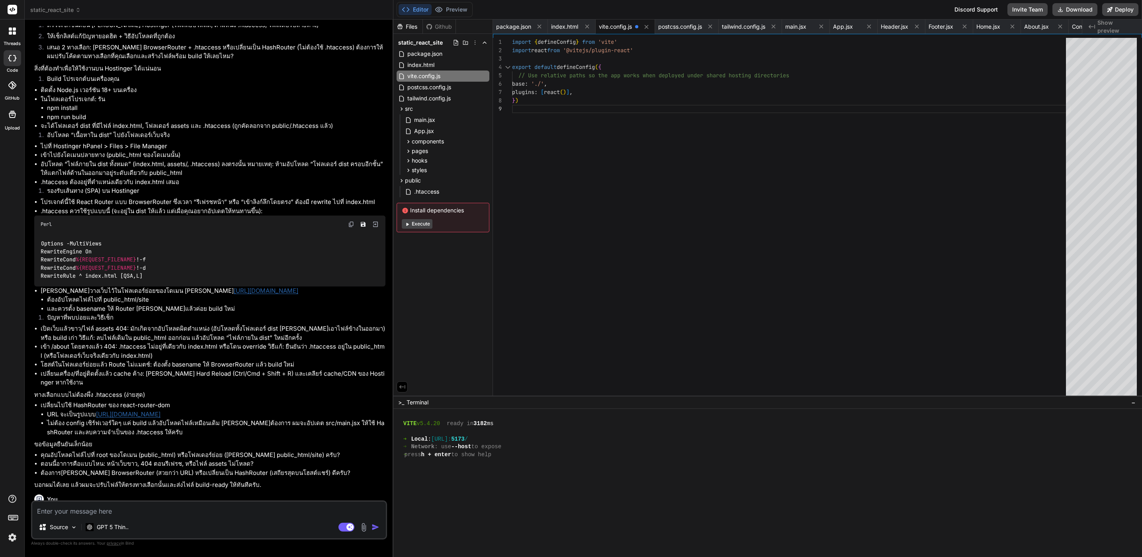
scroll to position [1063, 0]
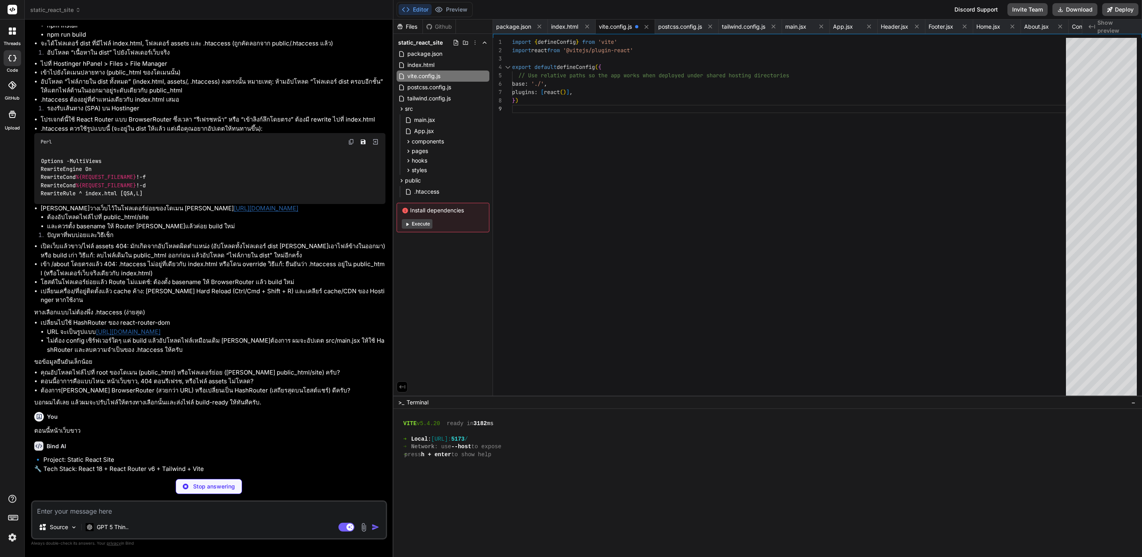
click at [483, 541] on div at bounding box center [765, 540] width 736 height 8
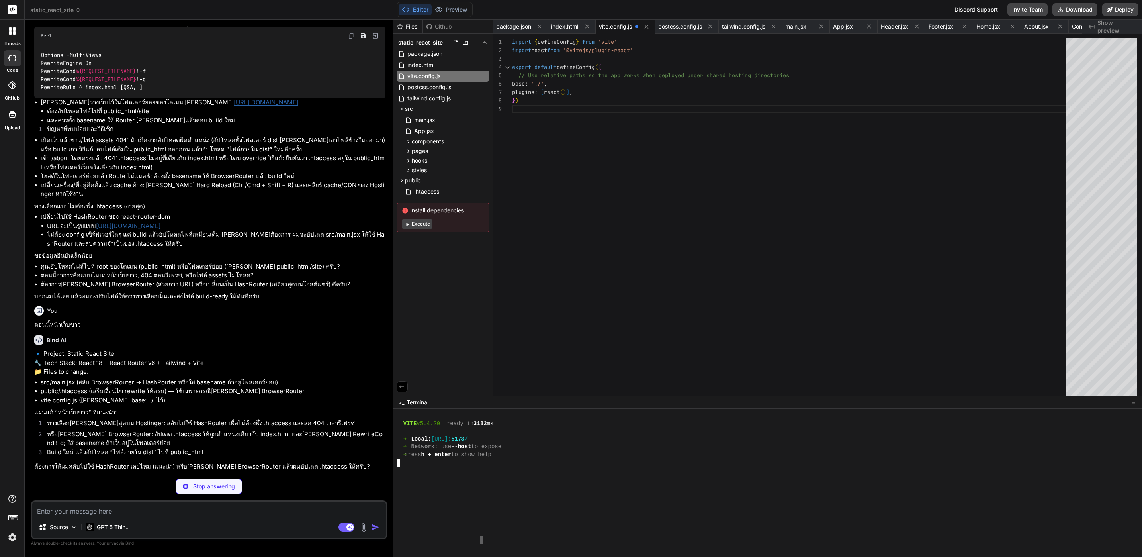
scroll to position [1168, 0]
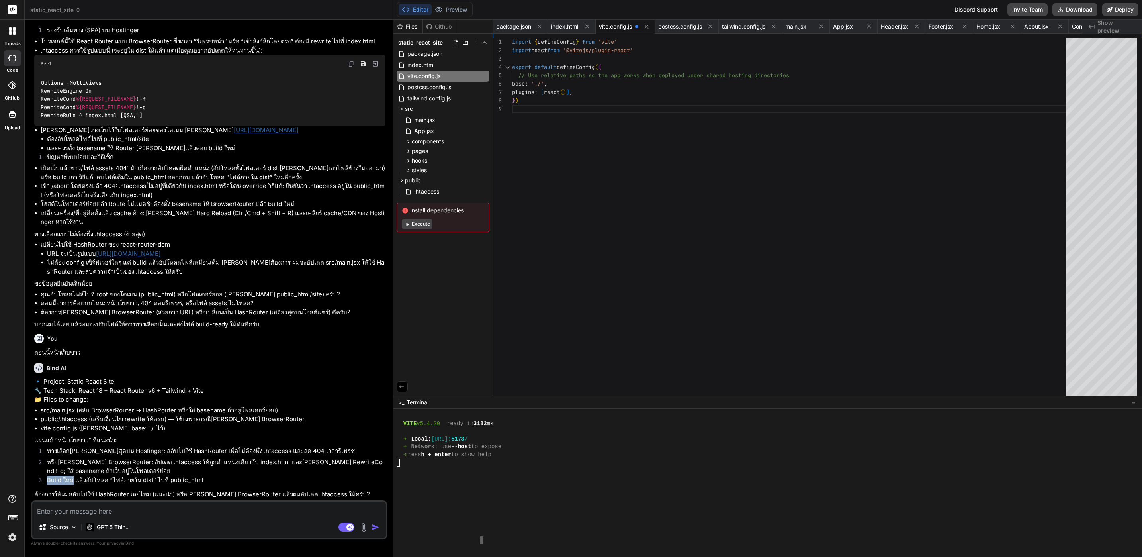
drag, startPoint x: 45, startPoint y: 479, endPoint x: 72, endPoint y: 479, distance: 26.3
click at [72, 479] on li "Build ใหม่ แล้วอัปโหลด “ไฟล์ภายใน dist” ไปที่ public_html" at bounding box center [213, 480] width 345 height 11
copy li "Build ใหม่"
click at [121, 515] on textarea at bounding box center [209, 508] width 354 height 14
paste textarea "Build ใหม่"
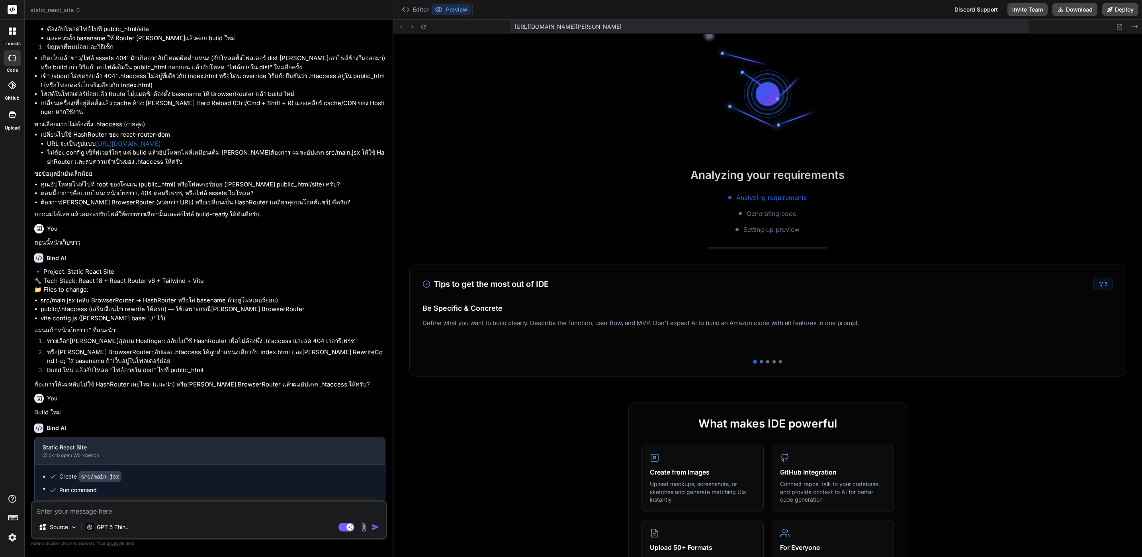
scroll to position [1180, 0]
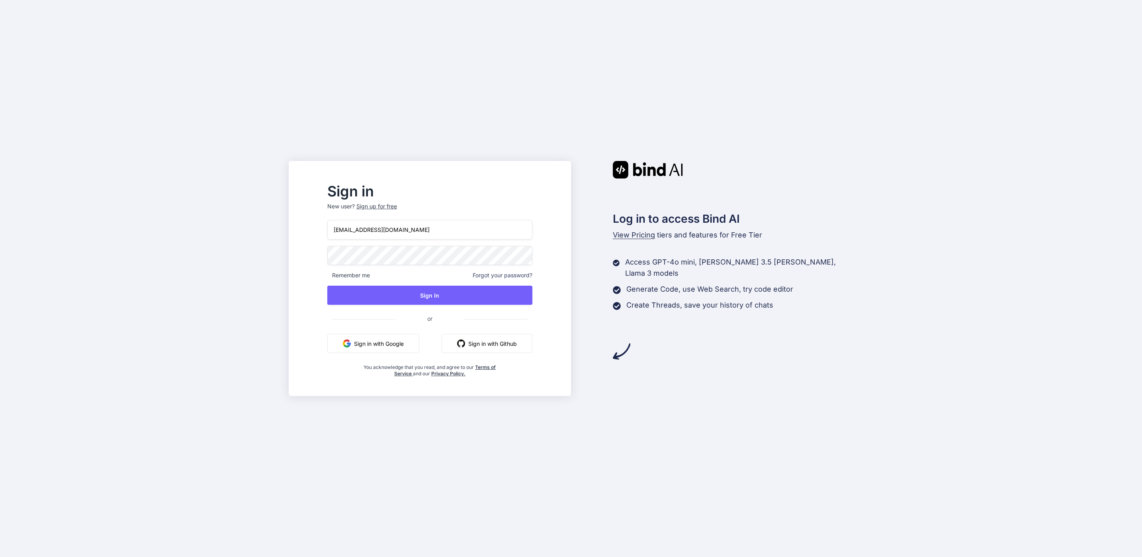
click at [442, 221] on input "[EMAIL_ADDRESS][DOMAIN_NAME]" at bounding box center [429, 230] width 205 height 20
type input "[EMAIL_ADDRESS][DOMAIN_NAME]"
click at [429, 297] on button "Sign In" at bounding box center [429, 295] width 205 height 19
click at [439, 296] on button "Sign In" at bounding box center [429, 295] width 205 height 19
